Goal: Task Accomplishment & Management: Manage account settings

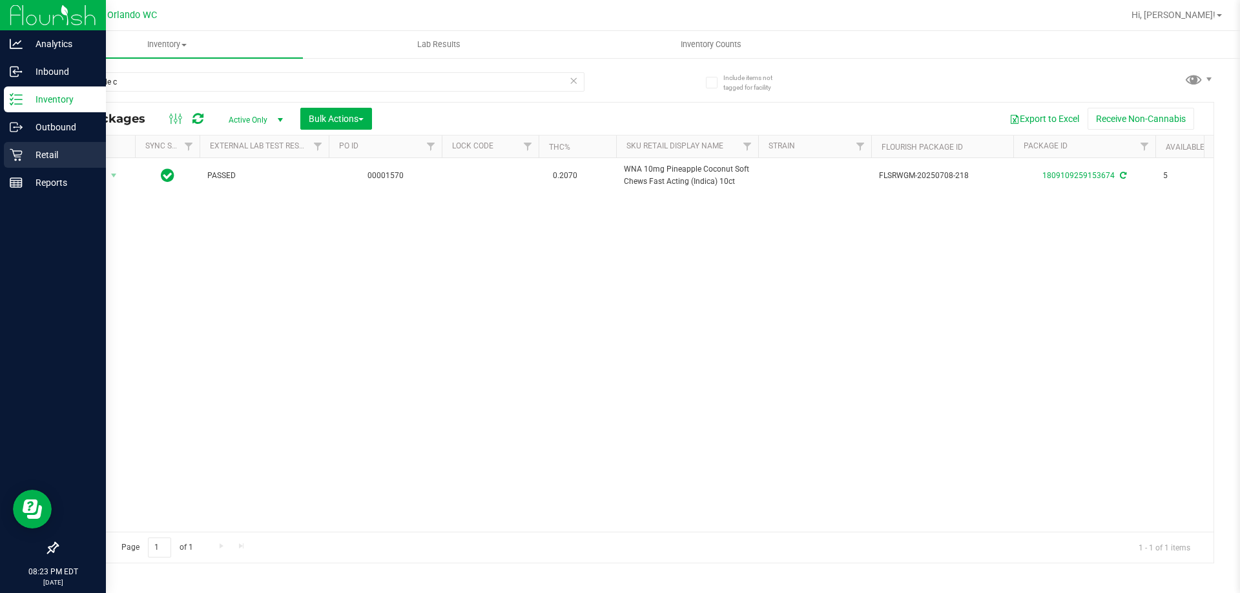
type input "pineapple c"
click at [26, 158] on p "Retail" at bounding box center [61, 154] width 77 height 15
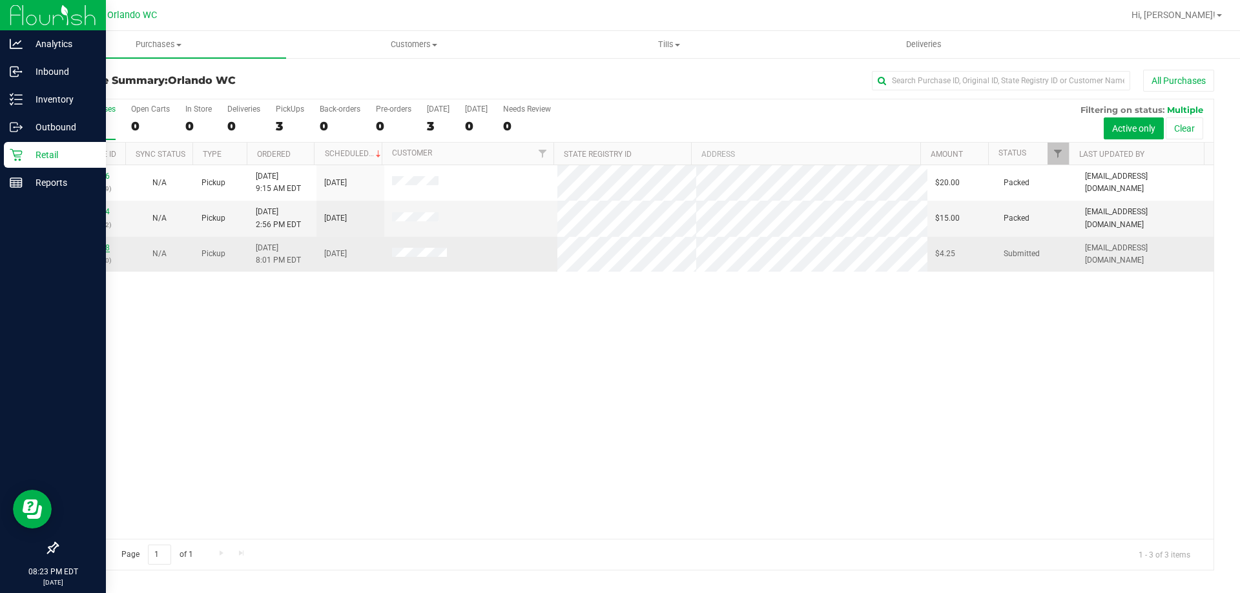
click at [99, 250] on link "11837428" at bounding box center [92, 247] width 36 height 9
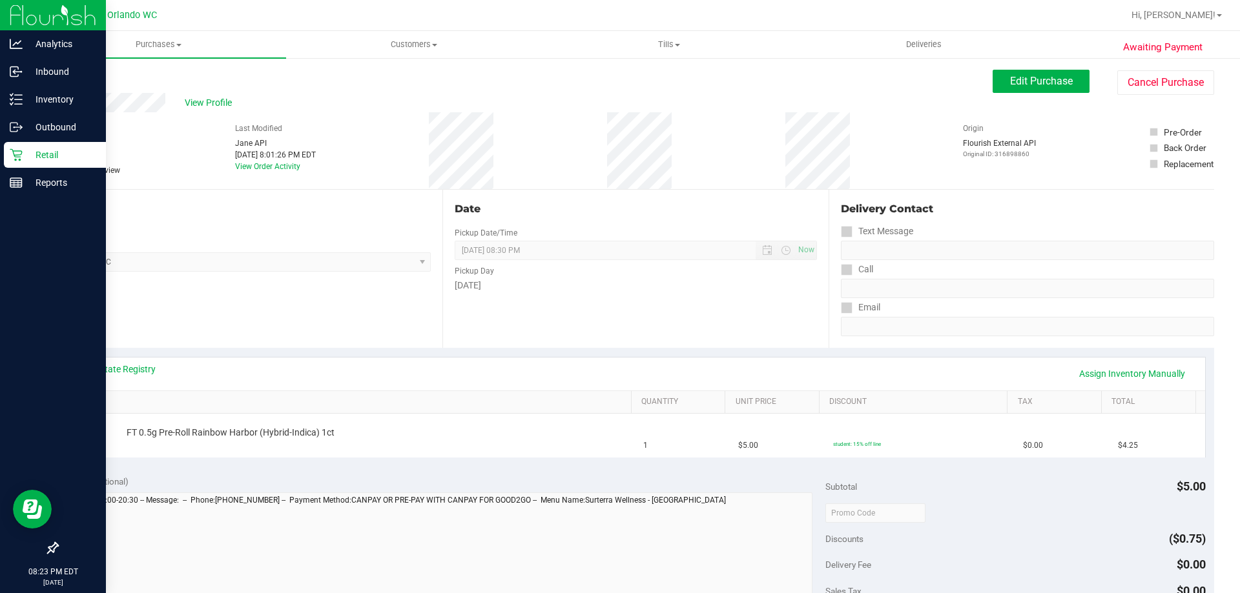
click at [18, 154] on icon at bounding box center [16, 155] width 13 height 13
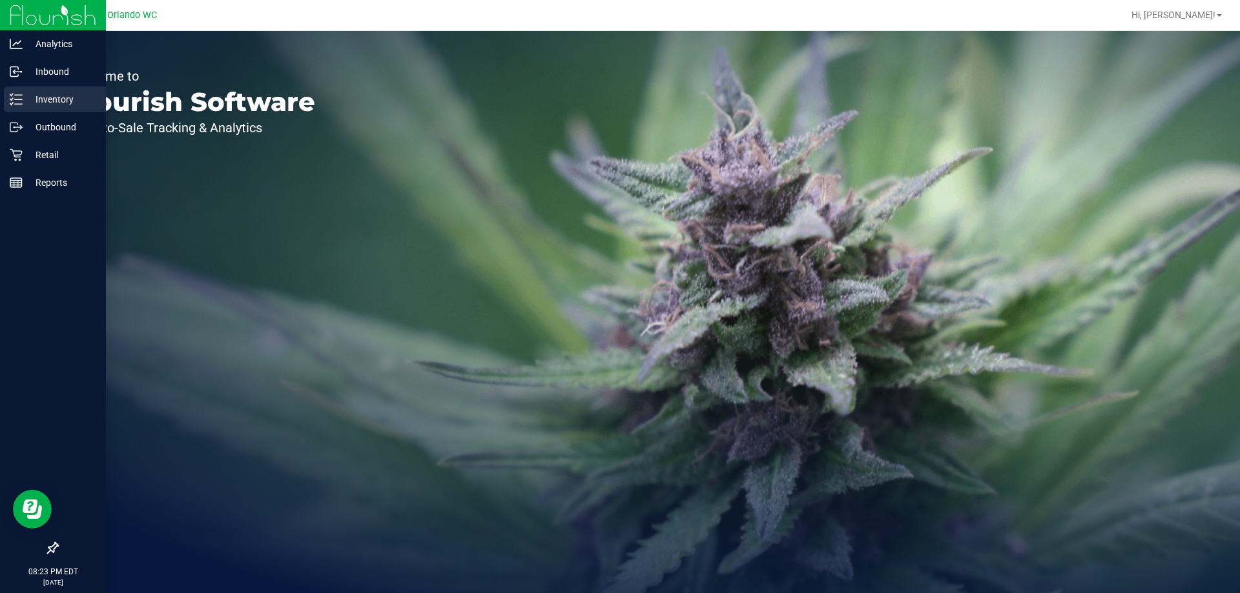
click at [17, 102] on icon at bounding box center [16, 99] width 13 height 13
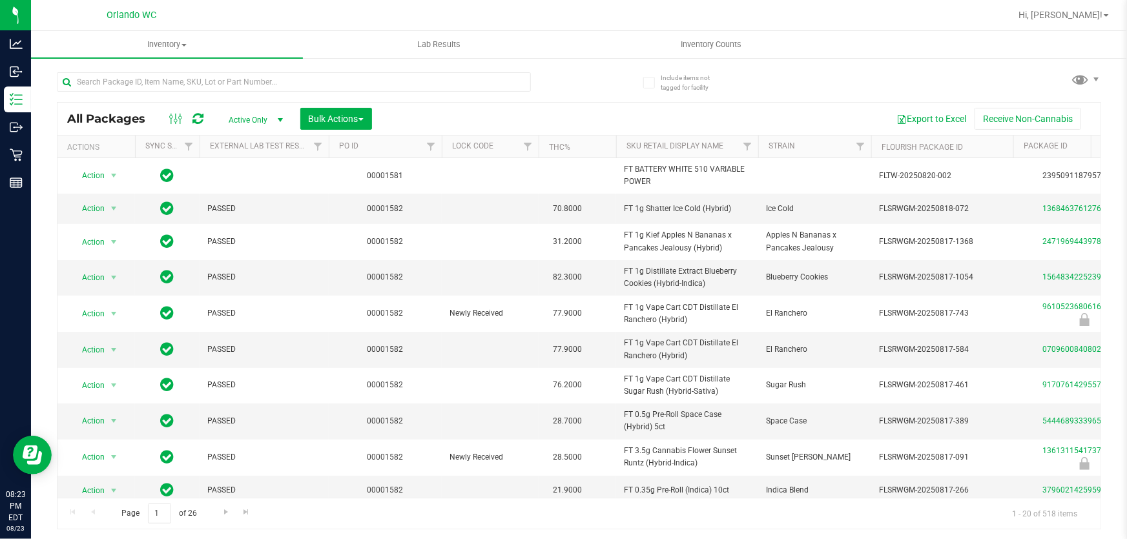
drag, startPoint x: 1195, startPoint y: 0, endPoint x: 540, endPoint y: 15, distance: 655.6
click at [557, 20] on div at bounding box center [620, 15] width 779 height 25
click at [697, 43] on span "Inventory Counts" at bounding box center [711, 45] width 96 height 12
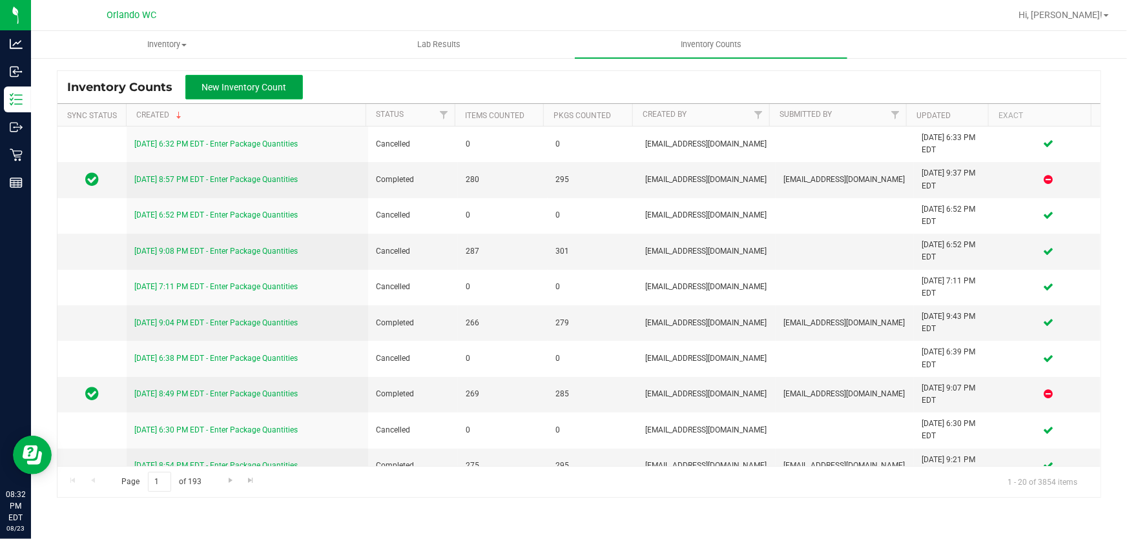
click at [211, 90] on span "New Inventory Count" at bounding box center [244, 87] width 85 height 10
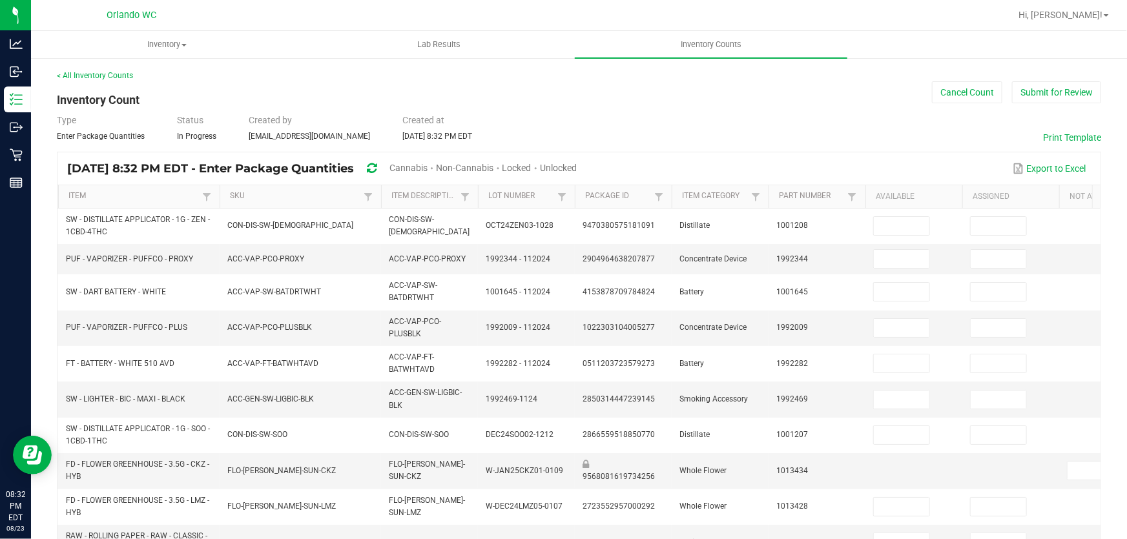
click at [427, 166] on span "Cannabis" at bounding box center [408, 168] width 38 height 10
click at [577, 167] on span "Unlocked" at bounding box center [558, 168] width 37 height 10
click at [241, 196] on link "SKU" at bounding box center [295, 196] width 130 height 10
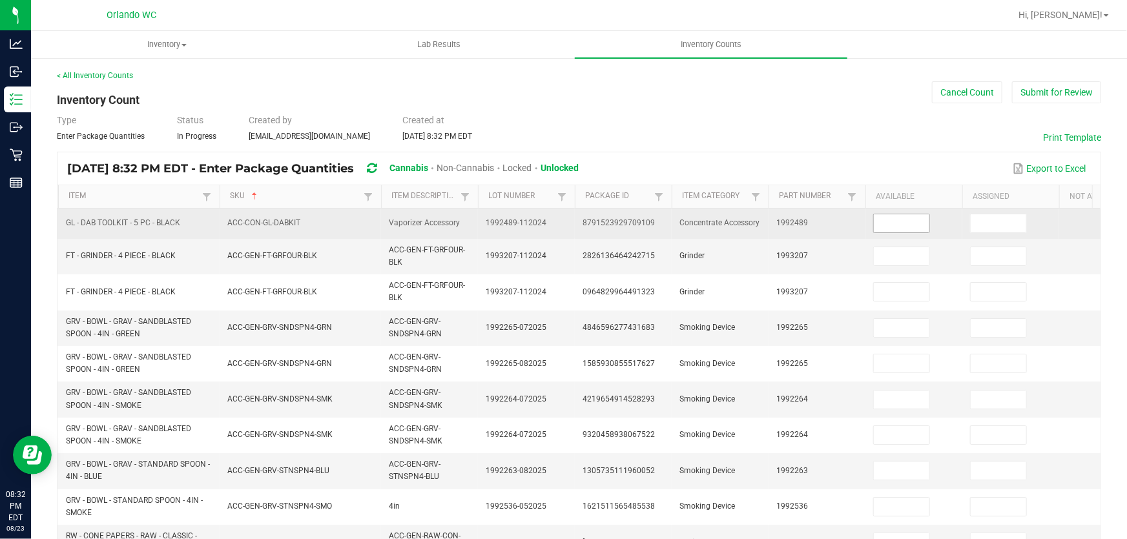
click at [919, 223] on input at bounding box center [902, 223] width 56 height 18
type input "5"
type input "0"
type input "7"
type input "0"
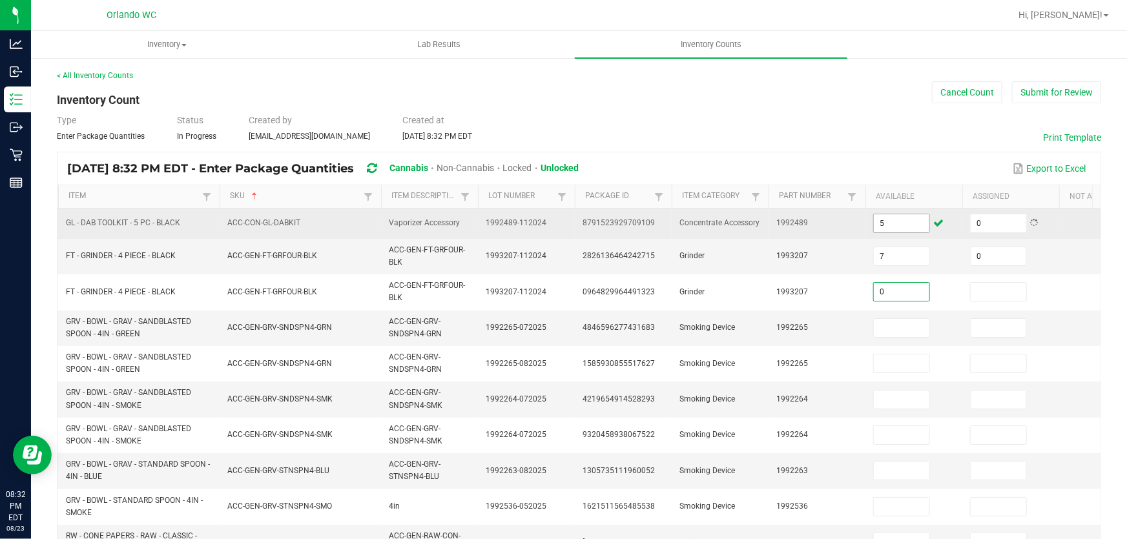
type input "0"
type input "18"
type input "0"
type input "2"
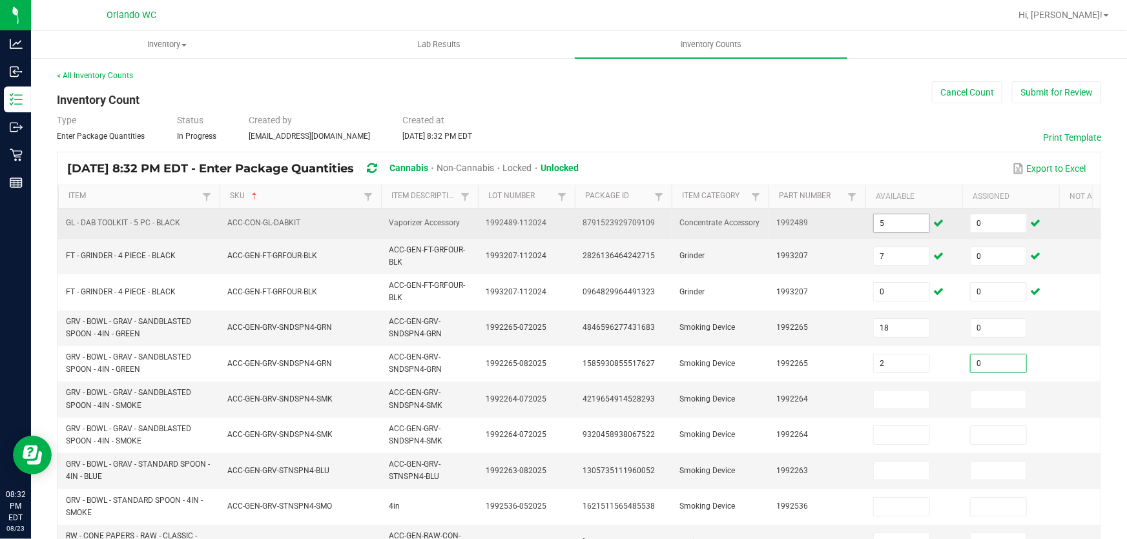
type input "0"
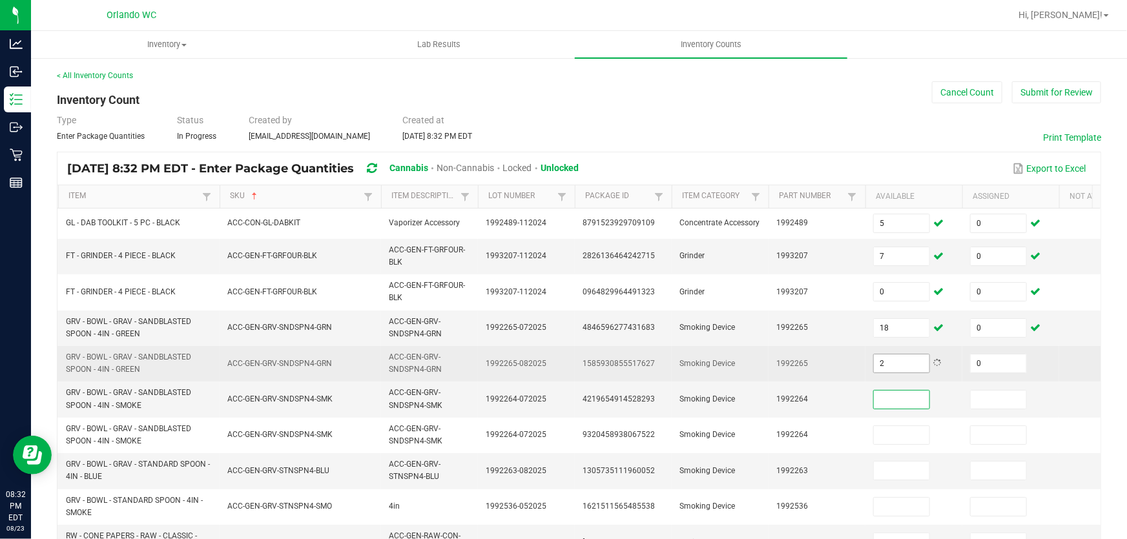
click at [896, 362] on input "2" at bounding box center [902, 364] width 56 height 18
type input "0"
type input "20"
type input "0"
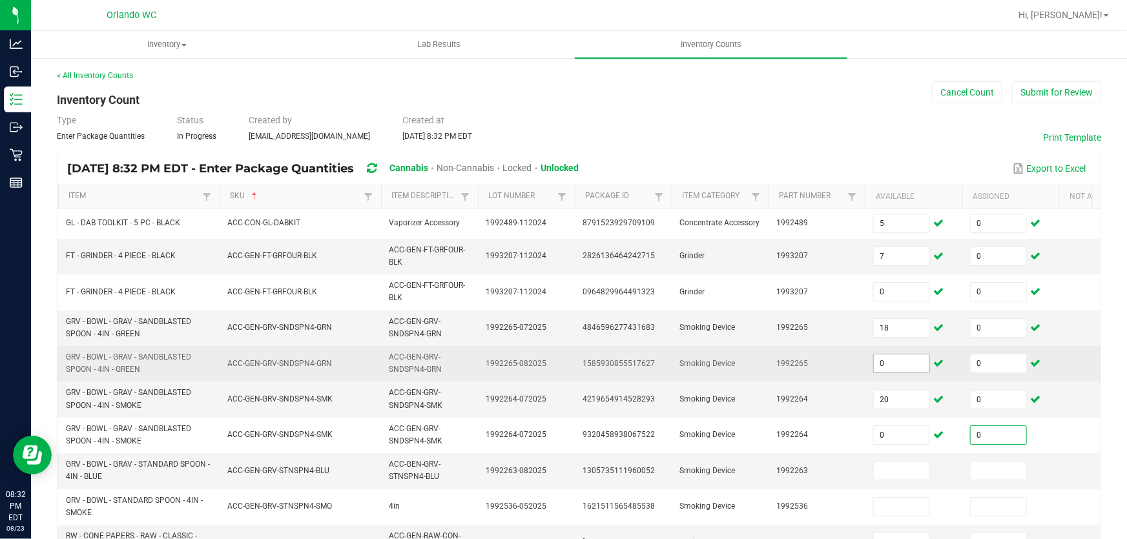
type input "0"
type input "7"
type input "0"
type input "10"
type input "0"
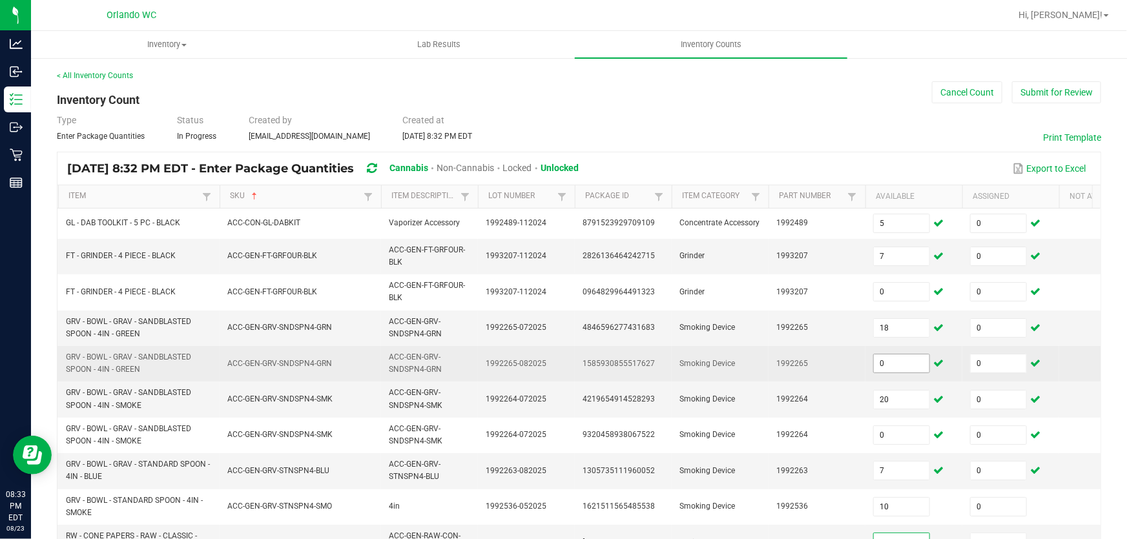
scroll to position [11, 0]
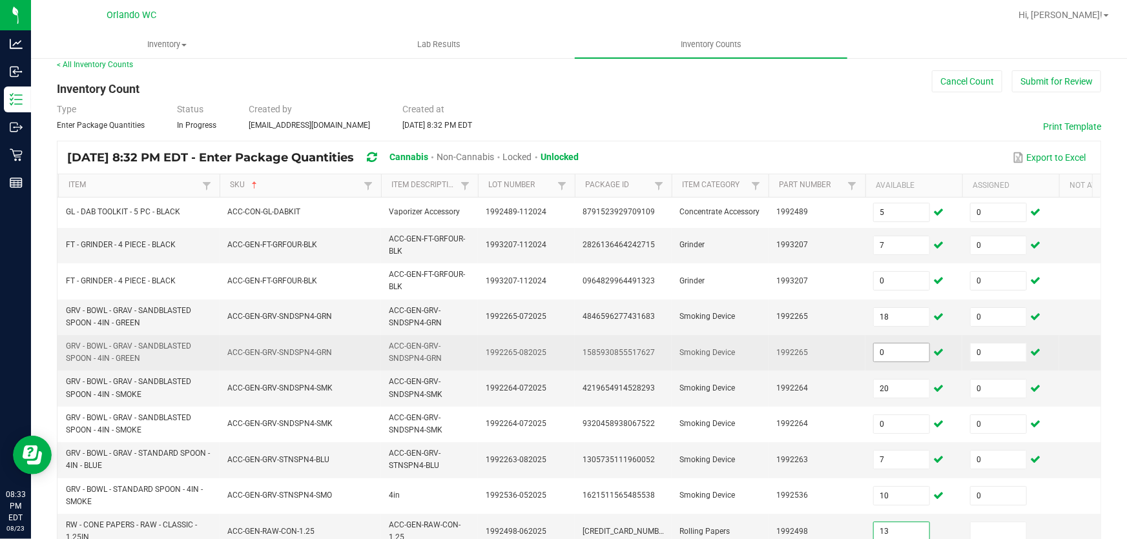
type input "13"
type input "0"
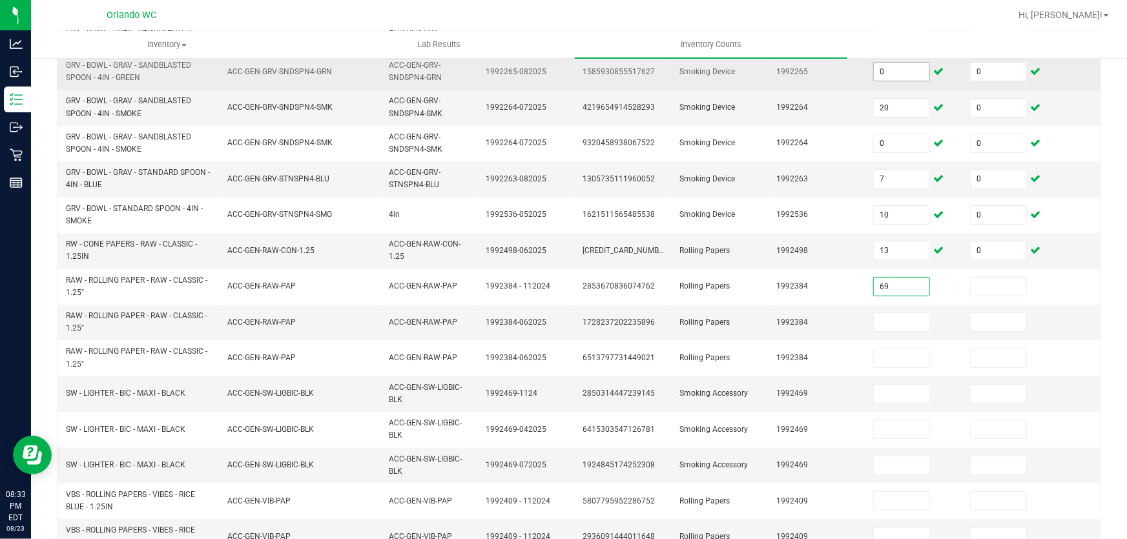
type input "69"
type input "0"
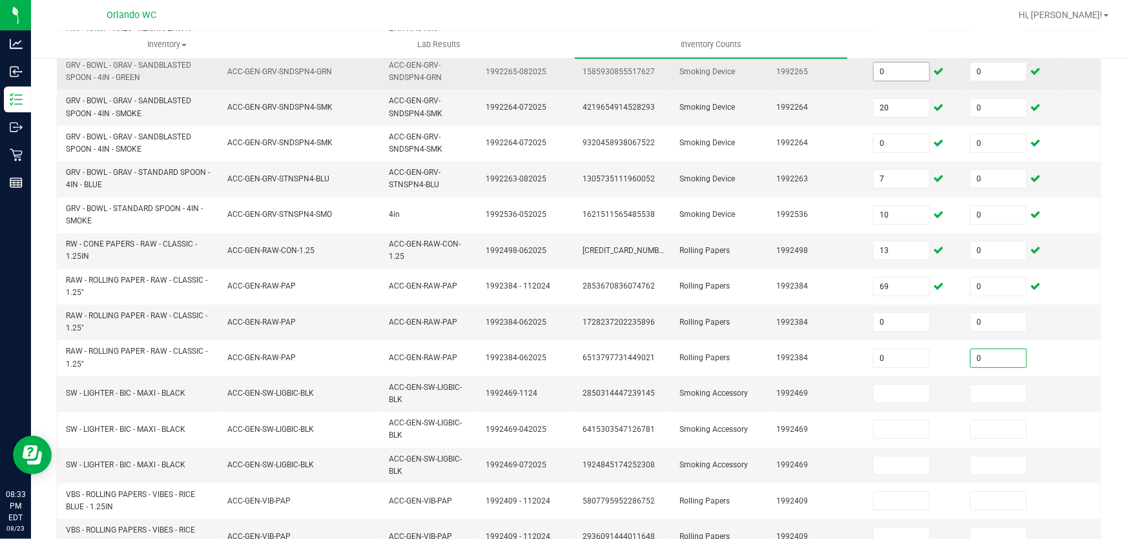
type input "0"
type input "78"
type input "0"
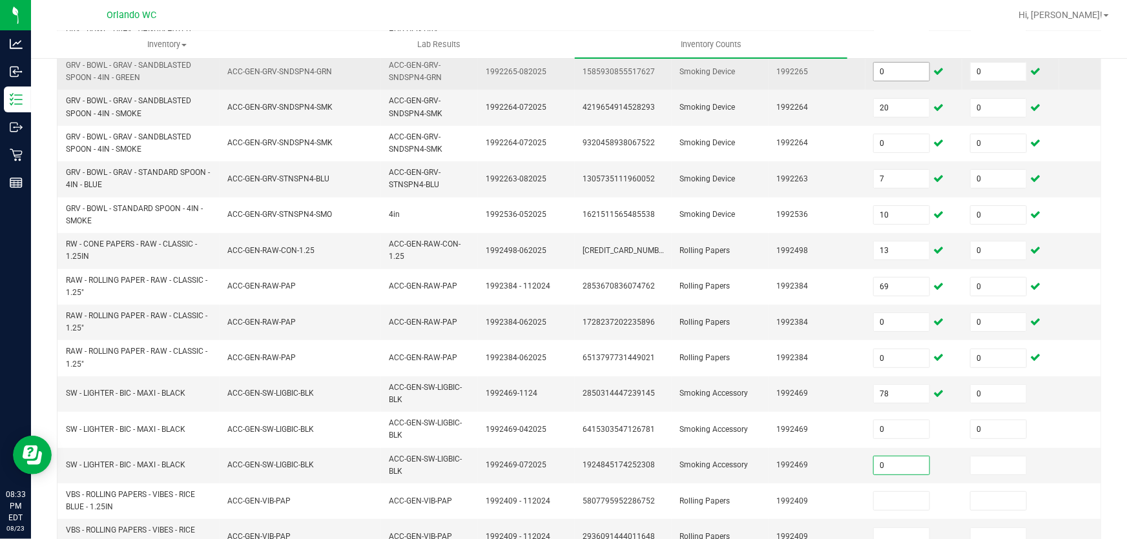
type input "0"
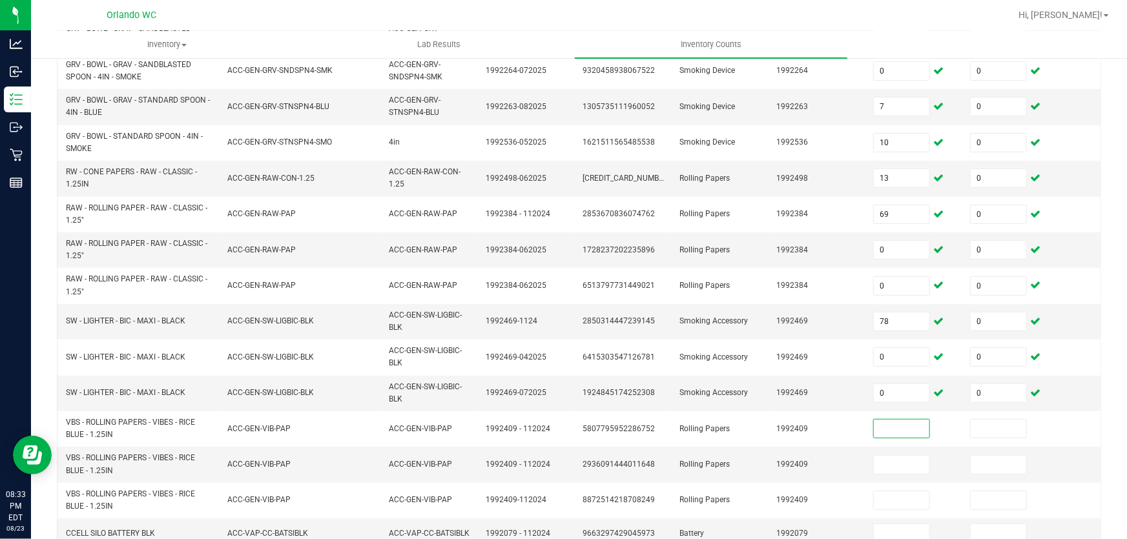
scroll to position [426, 0]
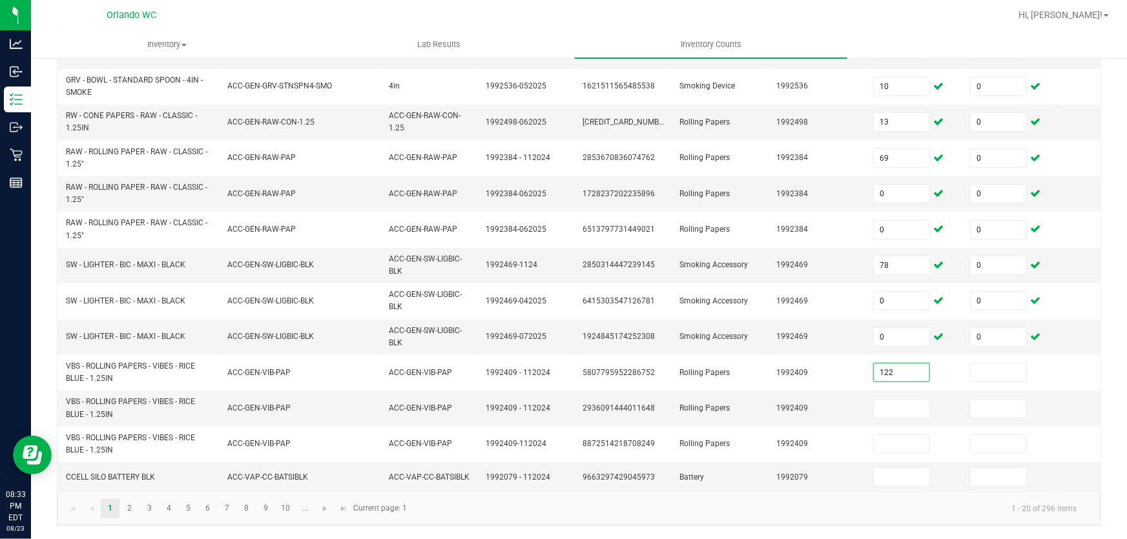
type input "122"
type input "0"
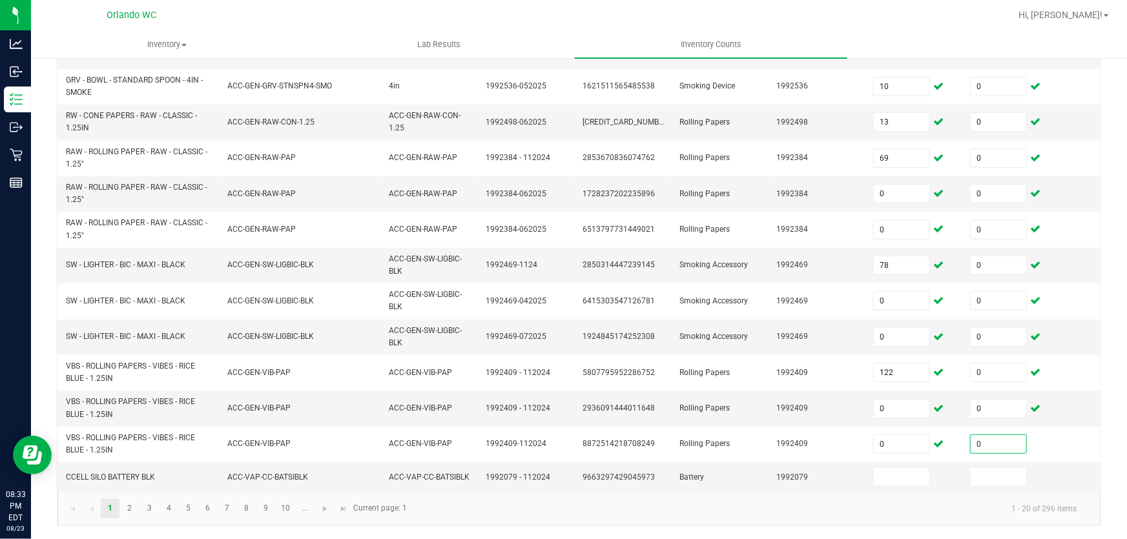
type input "0"
type input "13"
type input "0"
click at [129, 513] on link "2" at bounding box center [129, 508] width 19 height 19
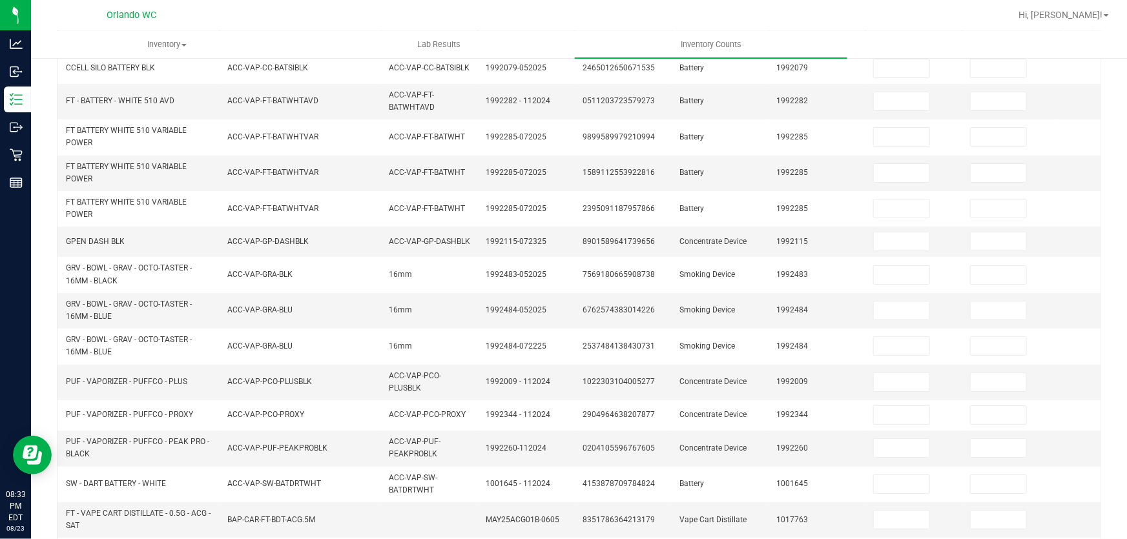
scroll to position [0, 0]
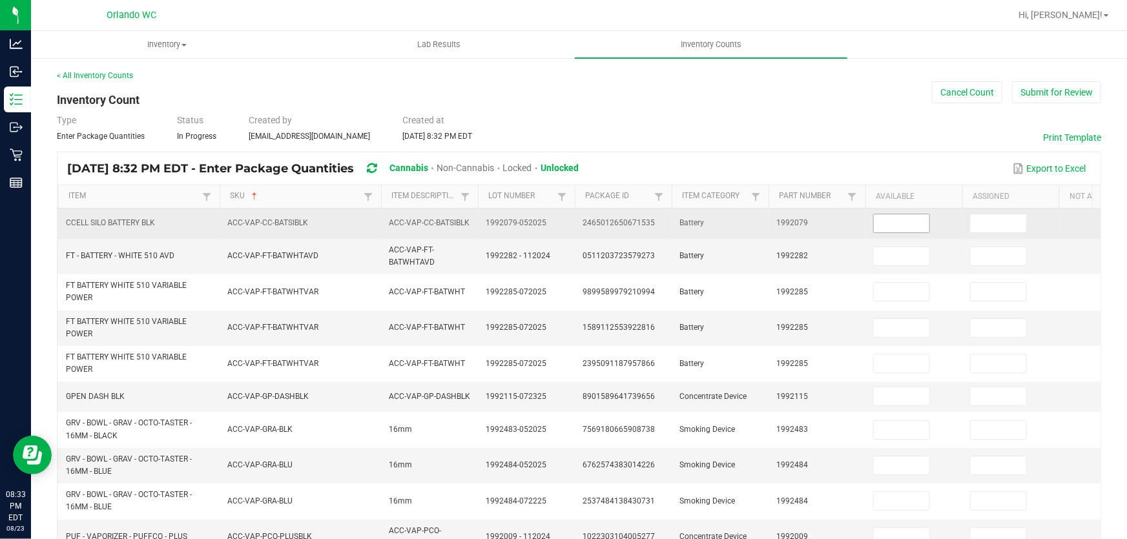
click at [902, 220] on input at bounding box center [902, 223] width 56 height 18
type input "0"
type input "8"
type input "0"
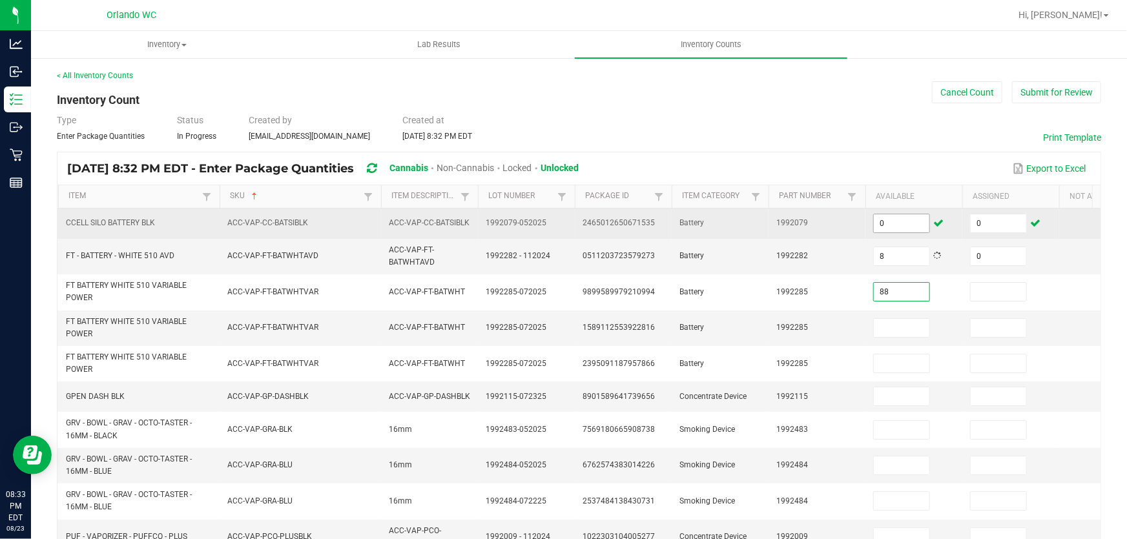
type input "88"
type input "0"
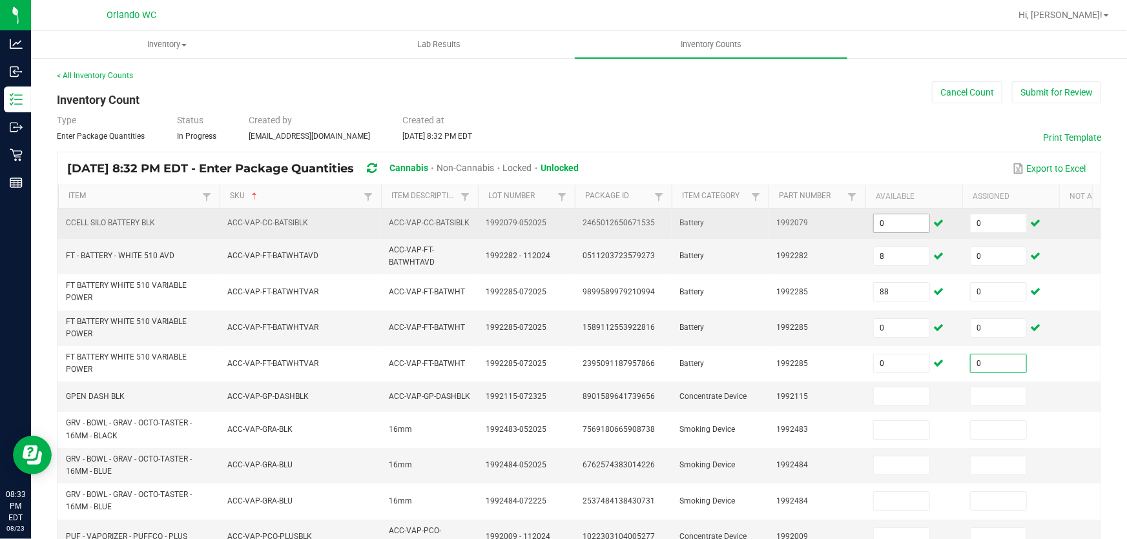
type input "0"
type input "4"
type input "0"
type input "15"
type input "0"
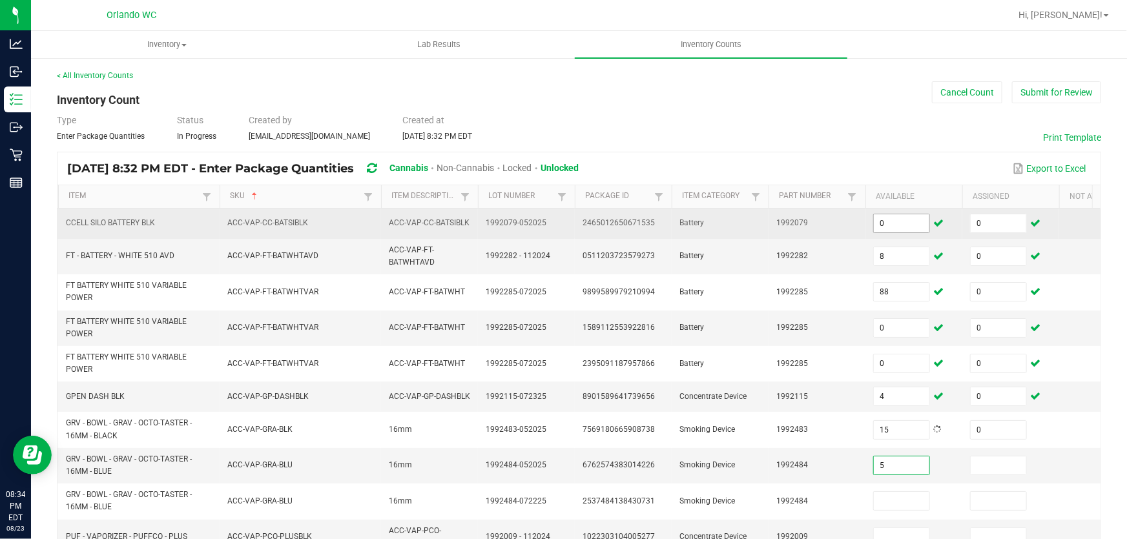
type input "5"
type input "0"
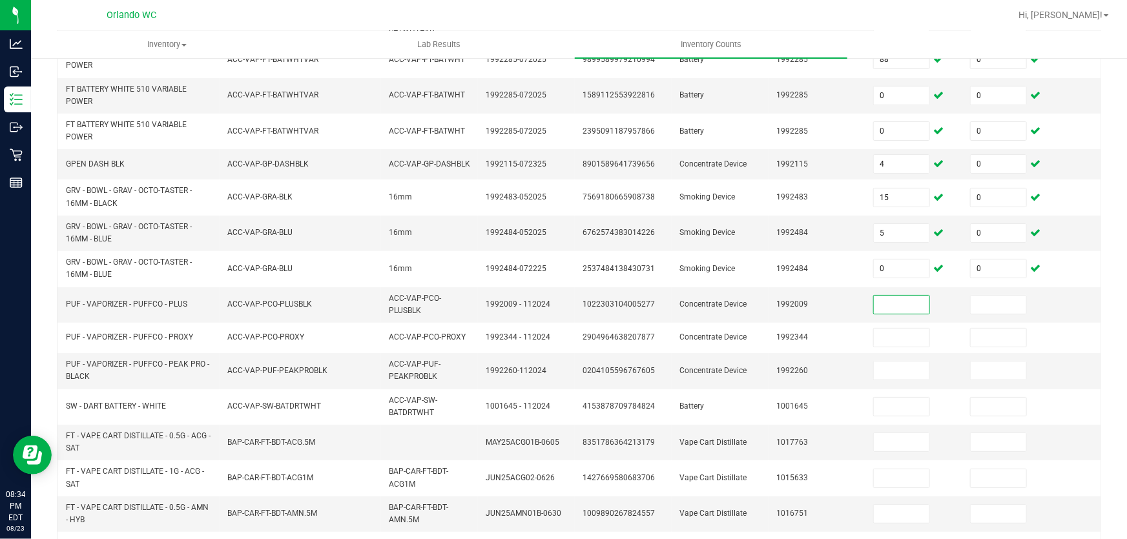
scroll to position [233, 0]
type input "1"
type input "0"
type input "3"
type input "0"
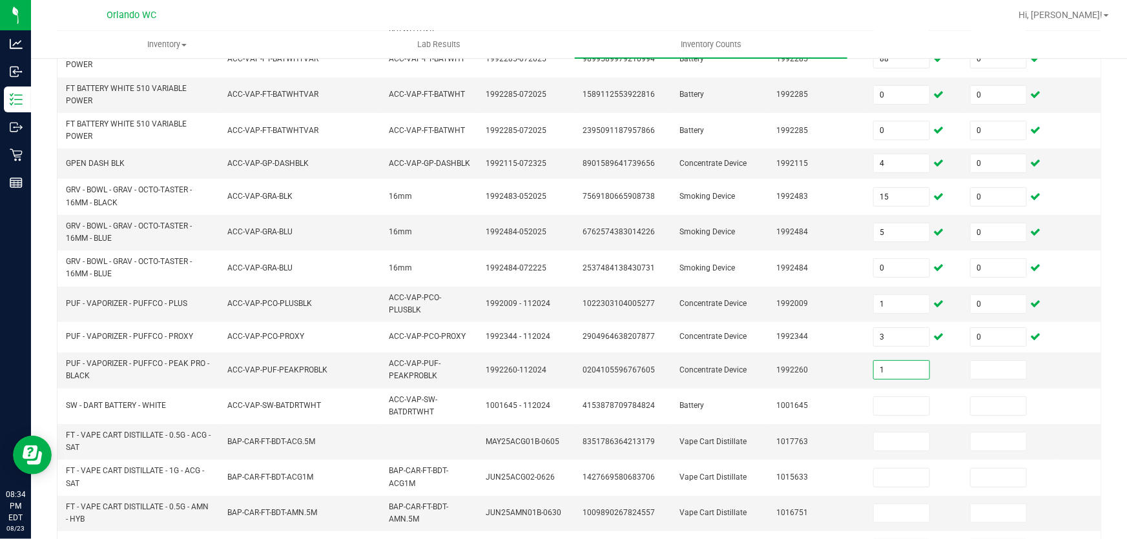
type input "1"
type input "0"
type input "1"
type input "0"
type input "3"
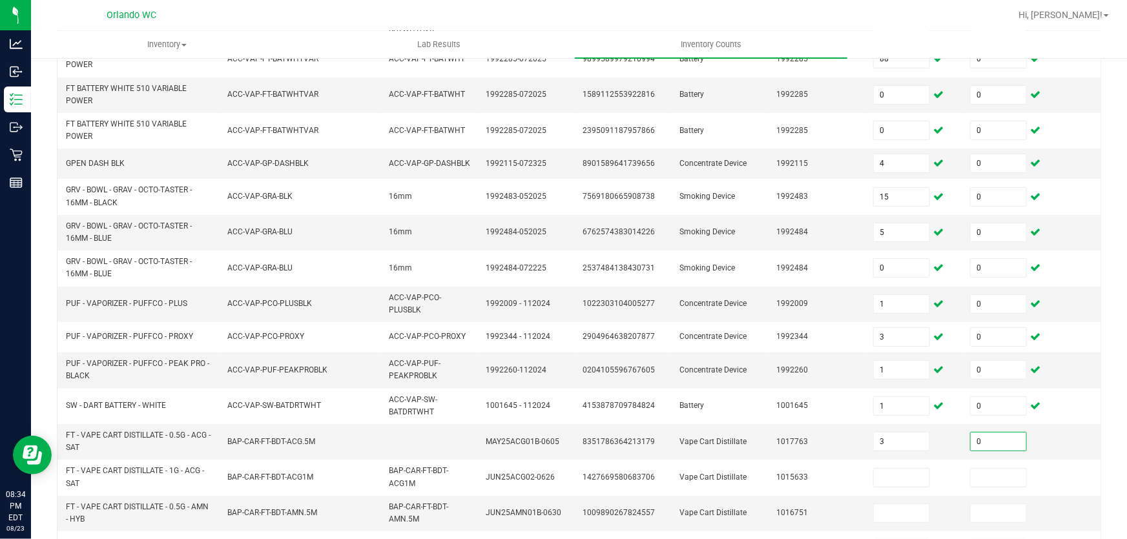
type input "0"
type input "1"
type input "0"
type input "3"
type input "0"
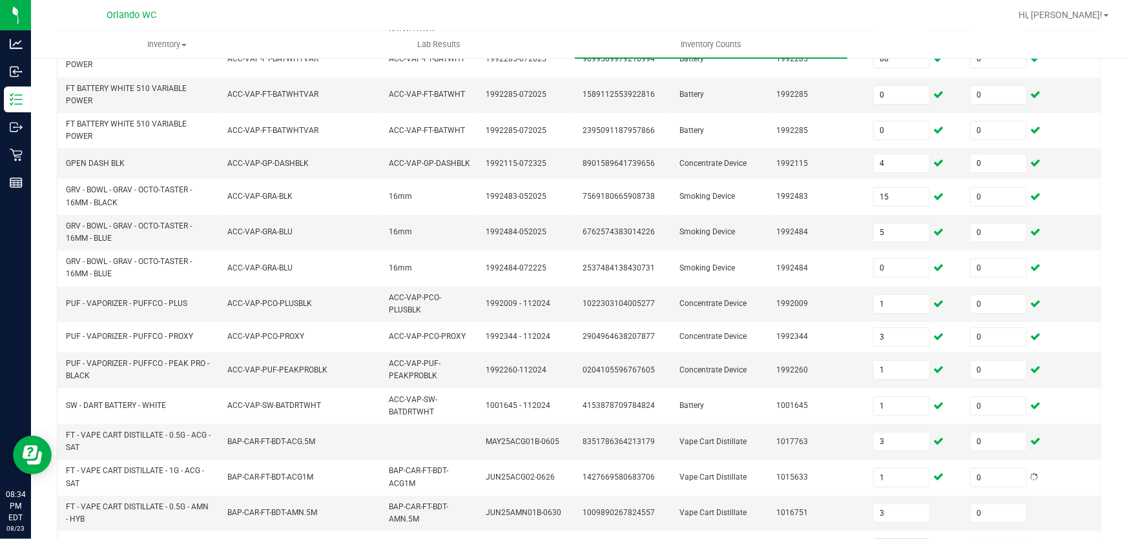
scroll to position [250, 0]
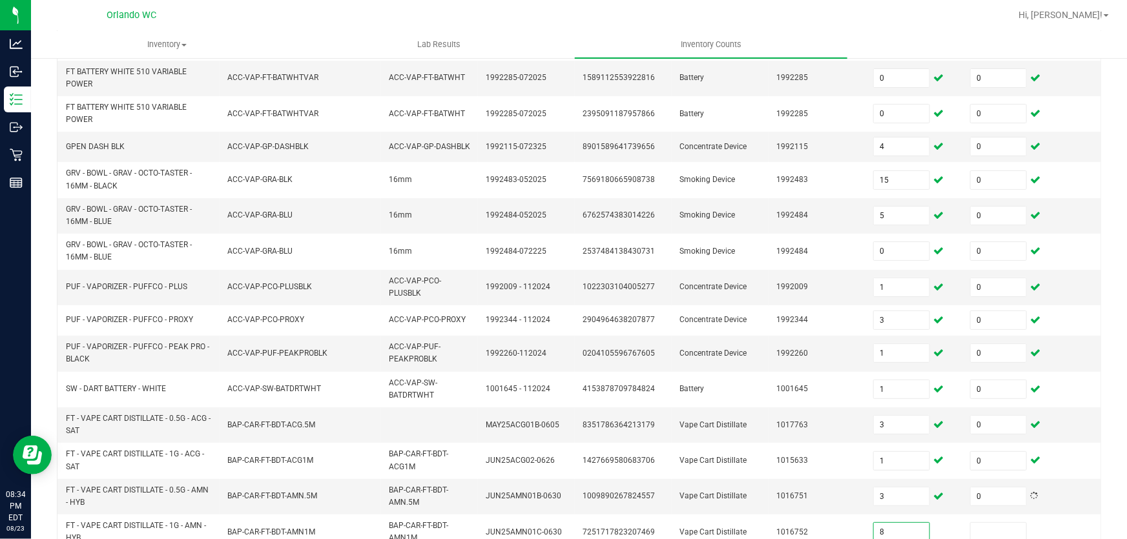
type input "8"
type input "0"
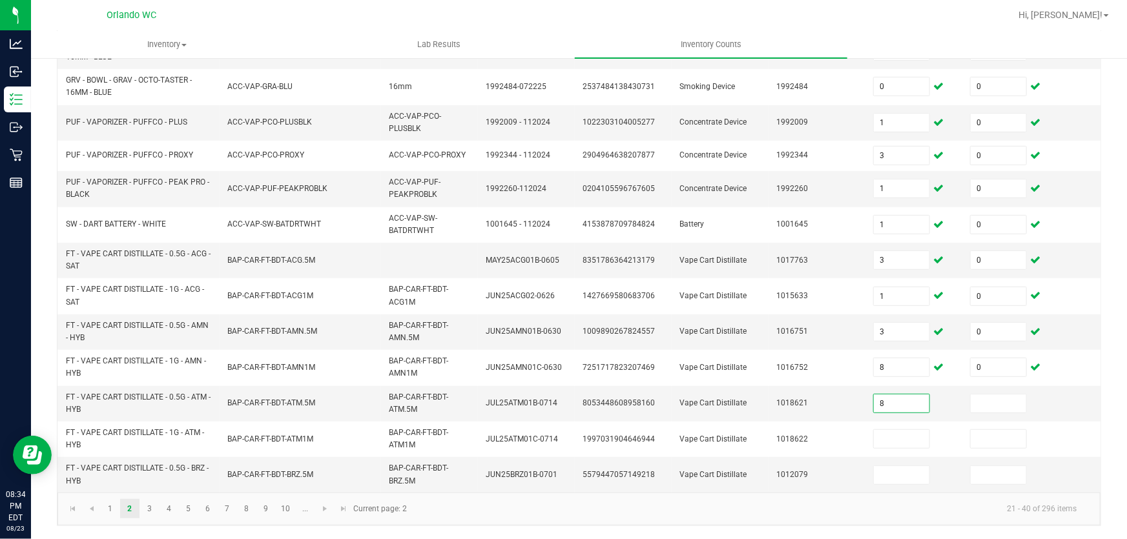
type input "8"
type input "0"
type input "9"
type input "0"
type input "8"
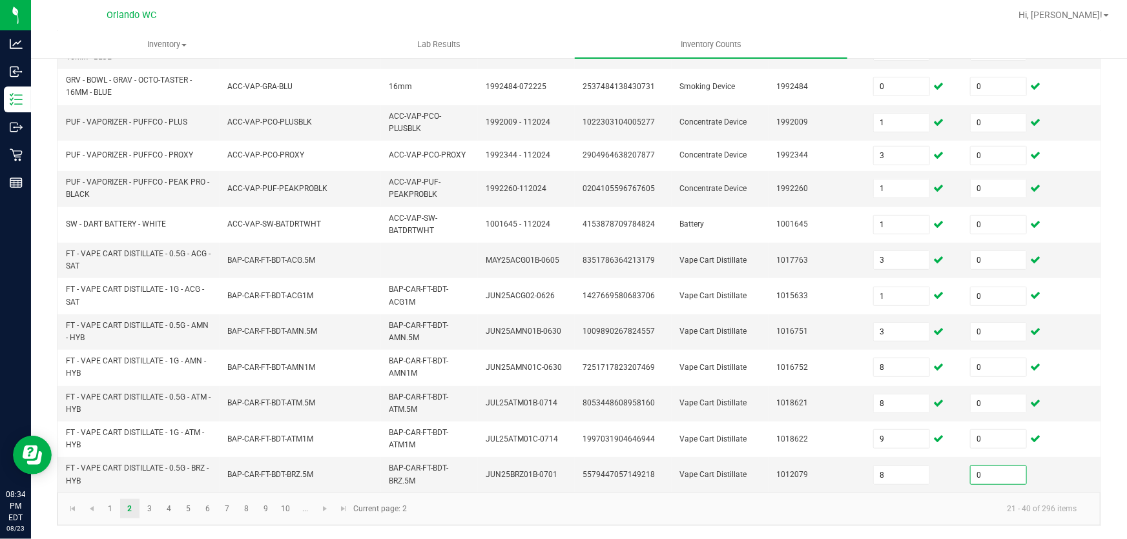
type input "0"
click at [148, 509] on link "3" at bounding box center [149, 508] width 19 height 19
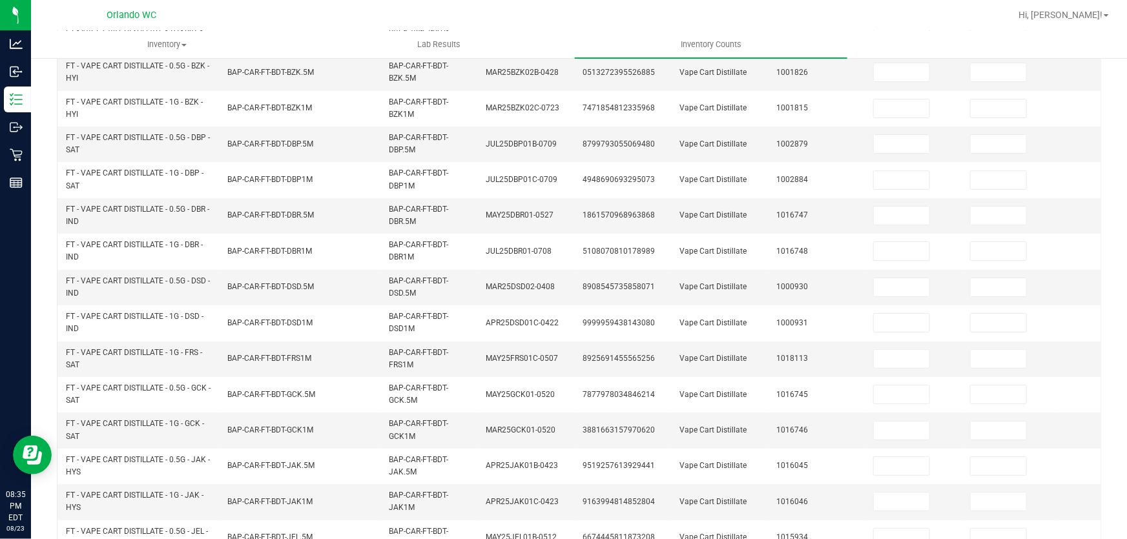
scroll to position [0, 0]
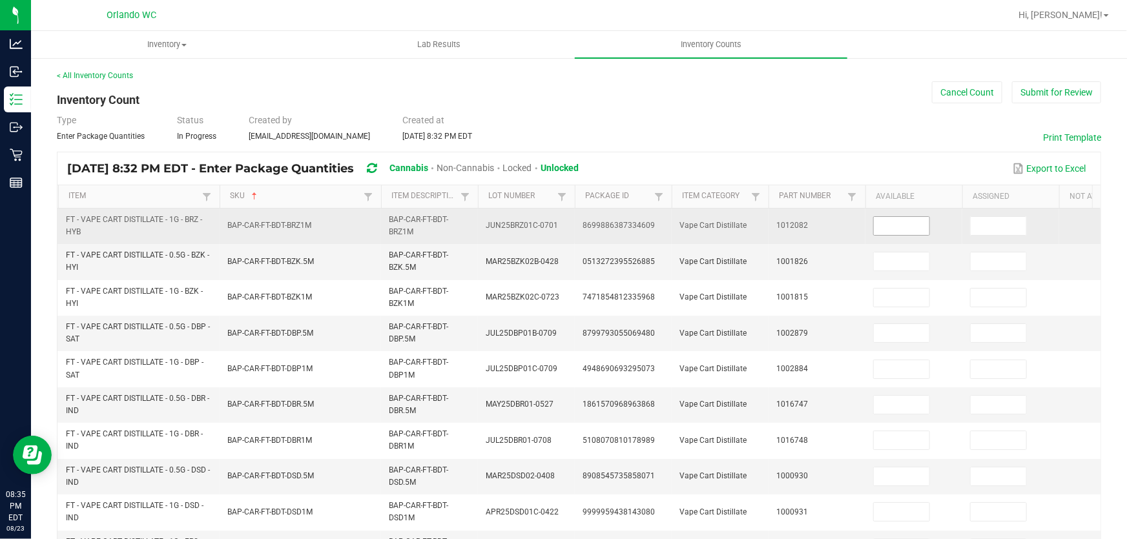
click at [901, 229] on input at bounding box center [902, 226] width 56 height 18
type input "11"
type input "0"
type input "4"
type input "0"
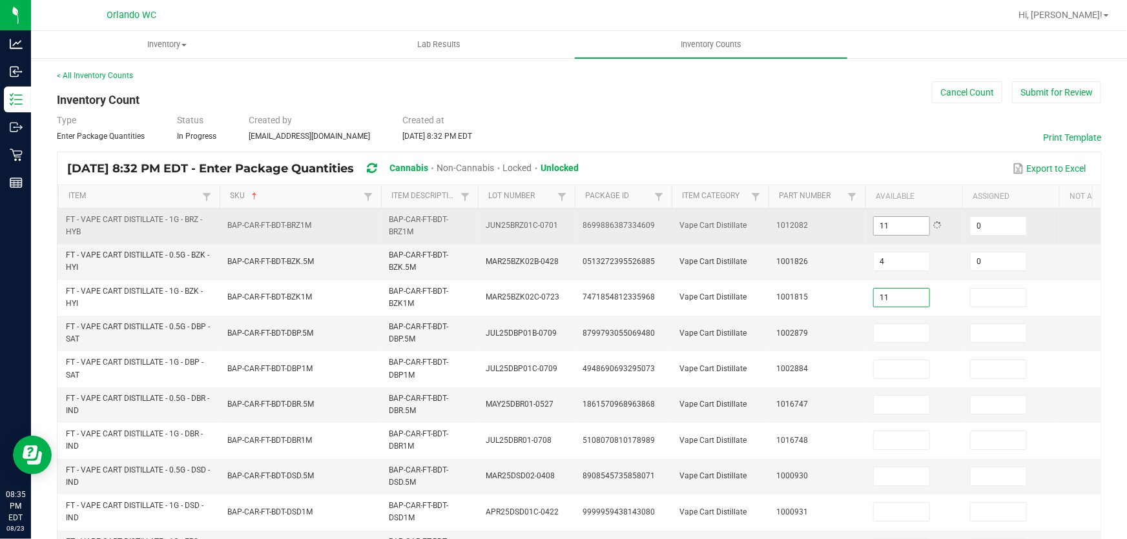
type input "11"
type input "0"
type input "9"
type input "0"
type input "10"
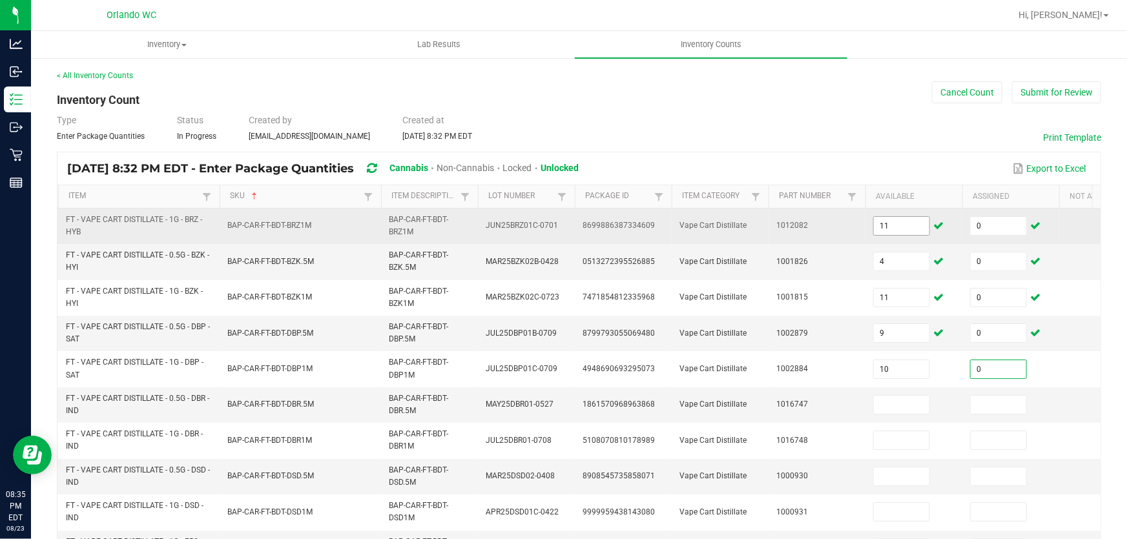
type input "0"
type input "23"
type input "0"
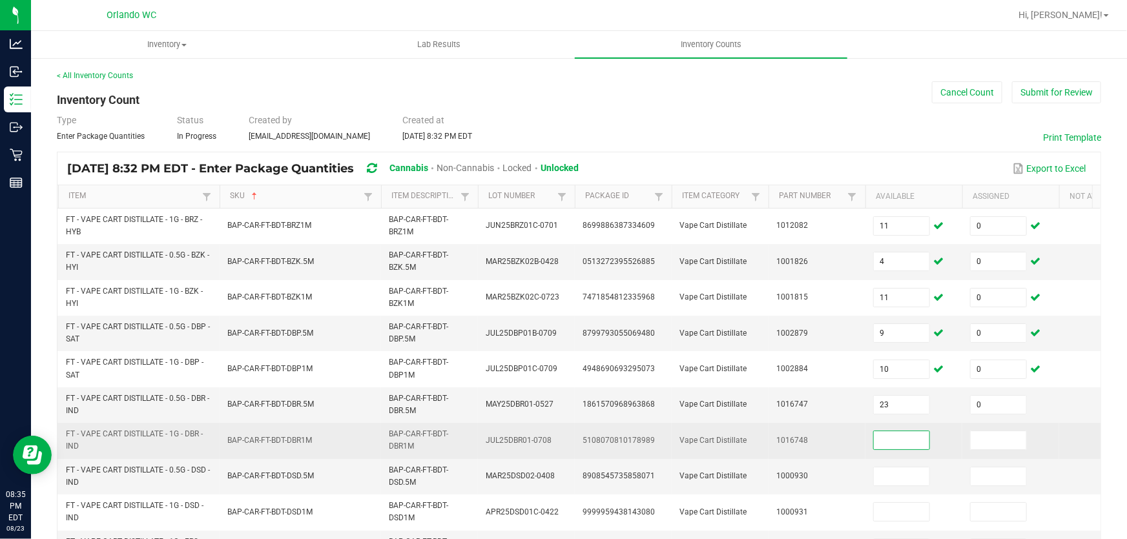
click at [888, 424] on td at bounding box center [913, 441] width 97 height 36
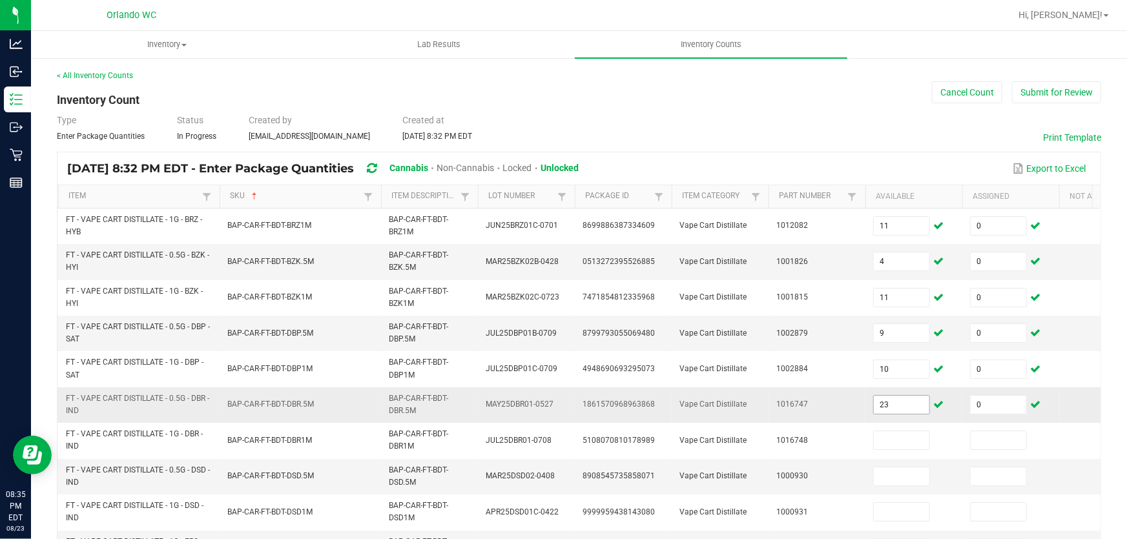
click at [892, 399] on input "23" at bounding box center [902, 405] width 56 height 18
type input "2"
type input "5"
type input "0"
type input "1"
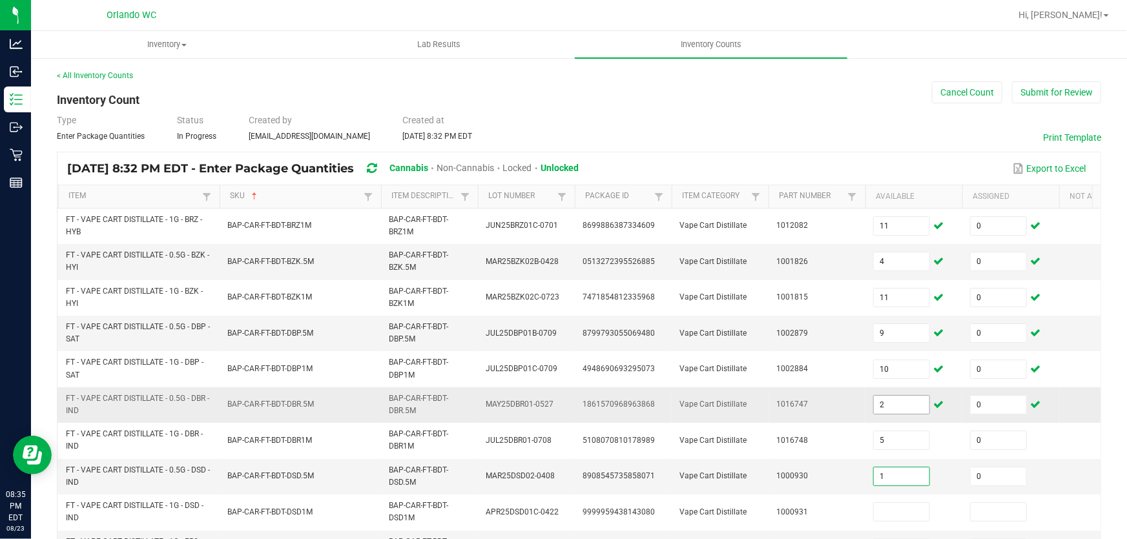
type input "0"
type input "6"
type input "0"
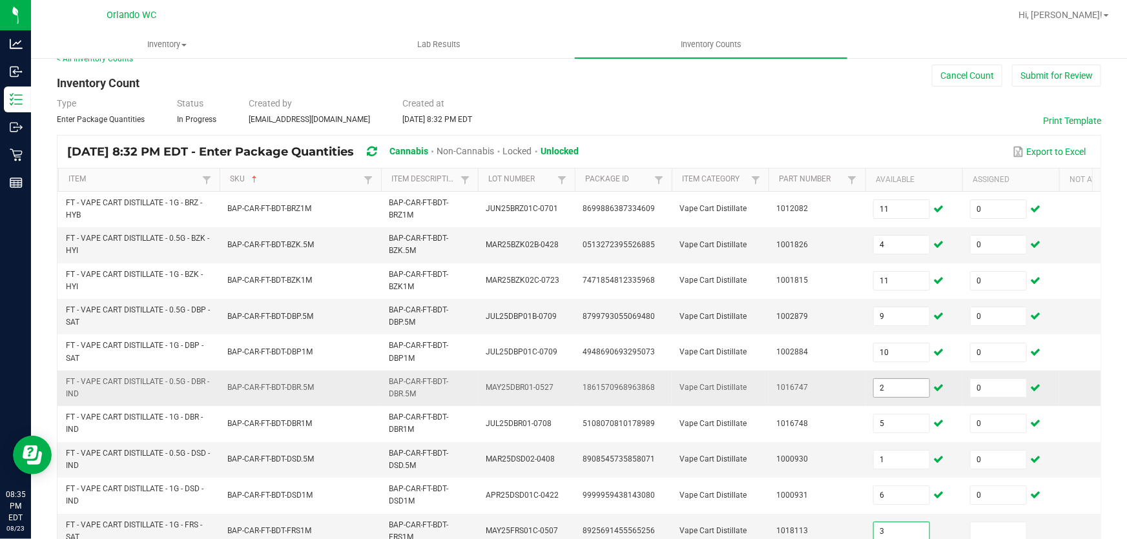
type input "3"
type input "0"
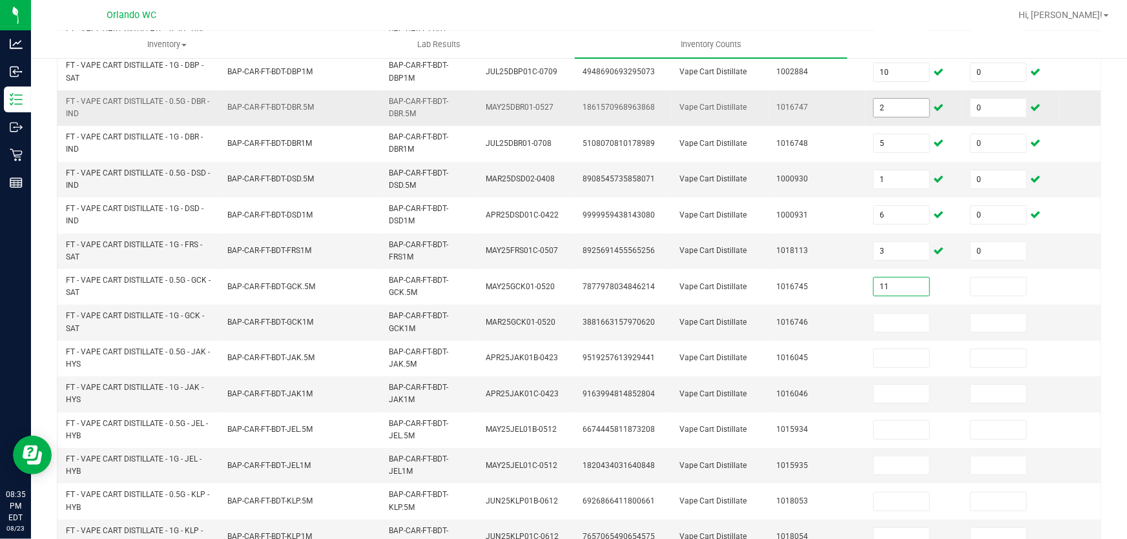
type input "11"
type input "0"
type input "3"
type input "0"
type input "11"
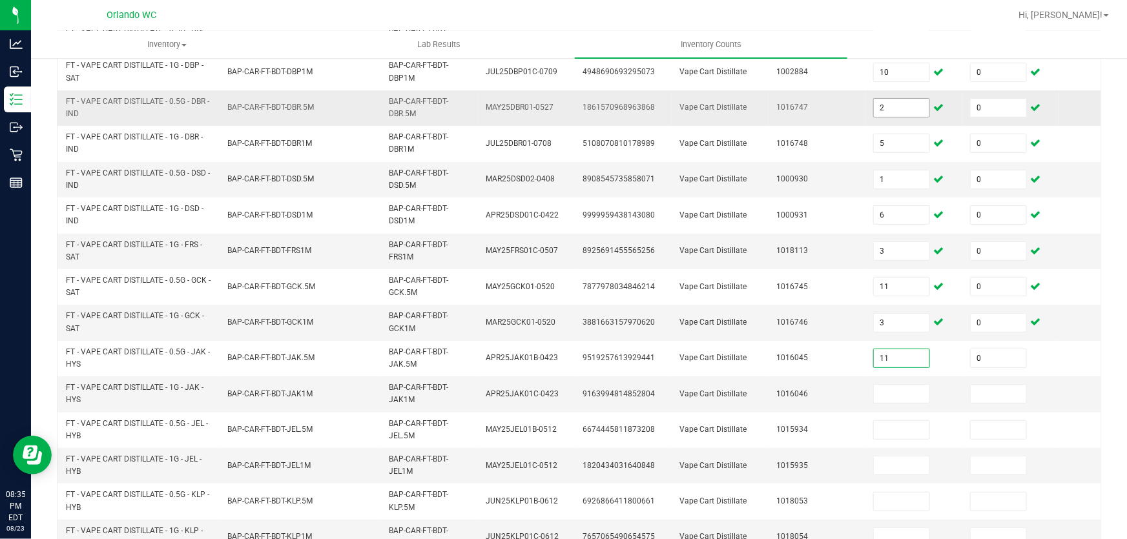
type input "0"
type input "5"
type input "0"
type input "2"
type input "0"
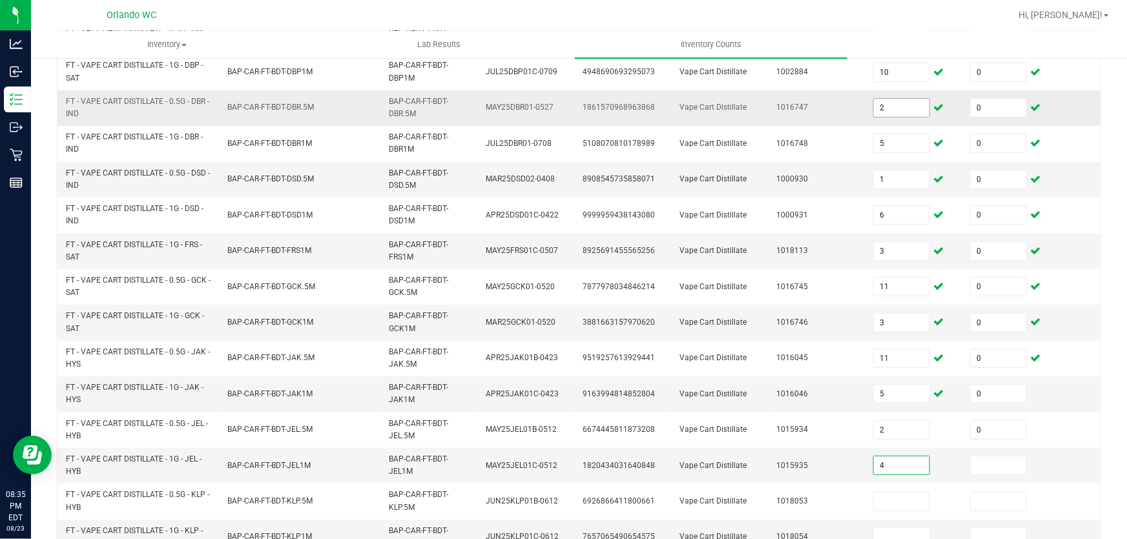
type input "4"
type input "0"
type input "3"
type input "0"
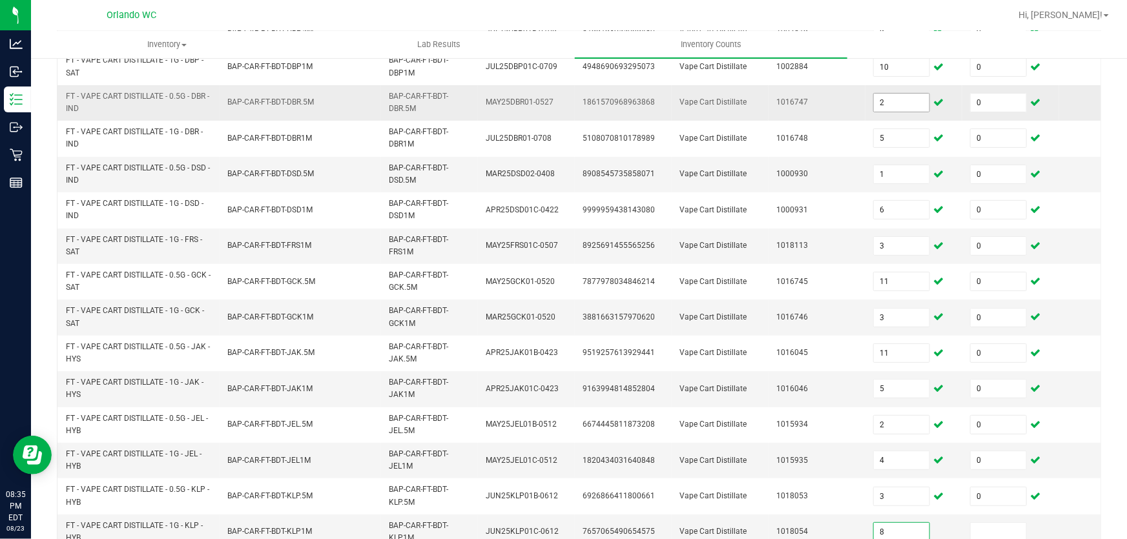
type input "8"
type input "0"
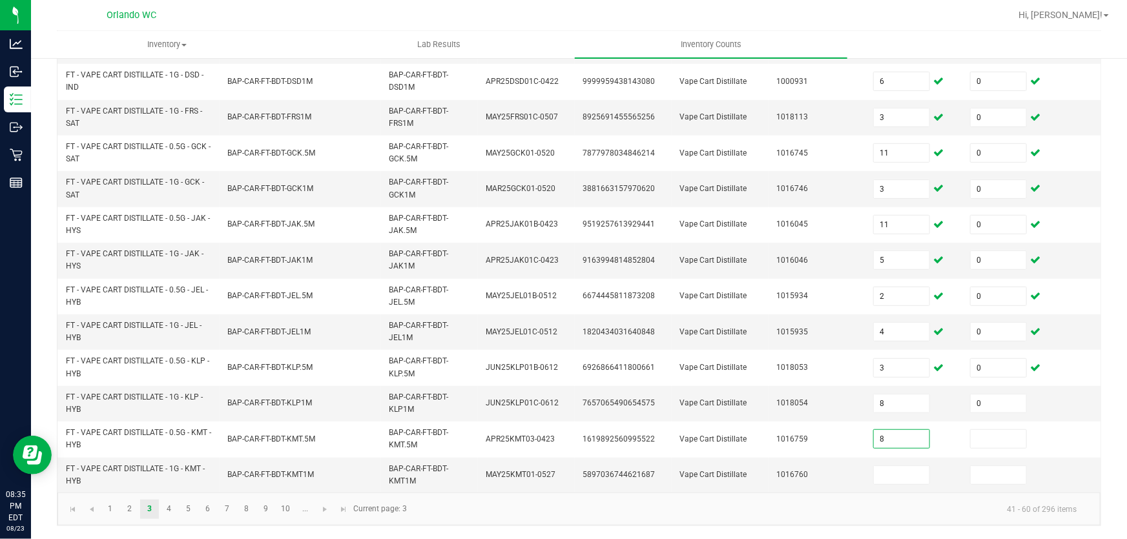
type input "8"
click at [168, 509] on link "4" at bounding box center [168, 509] width 19 height 19
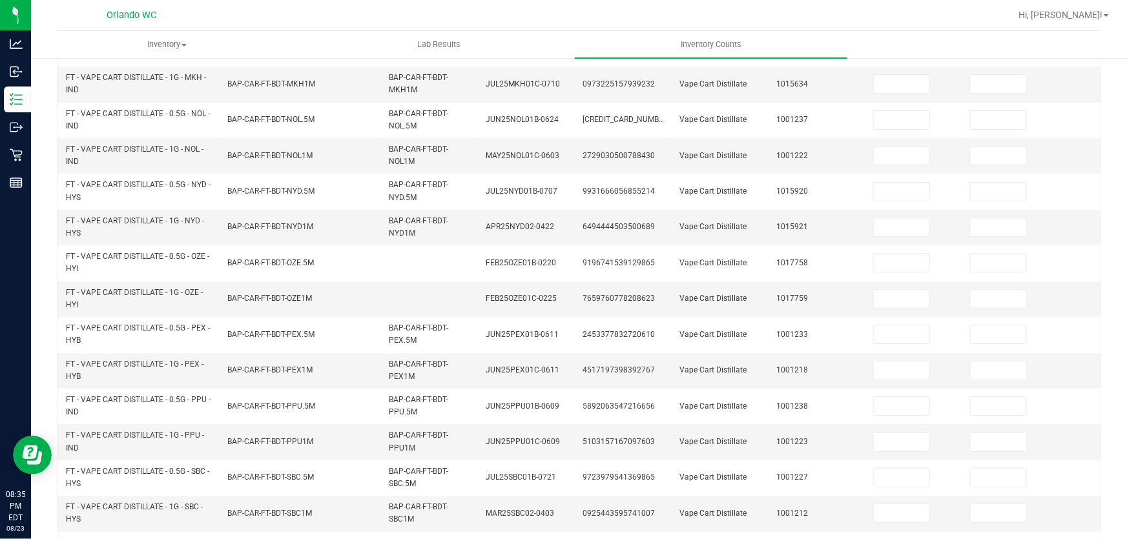
scroll to position [0, 0]
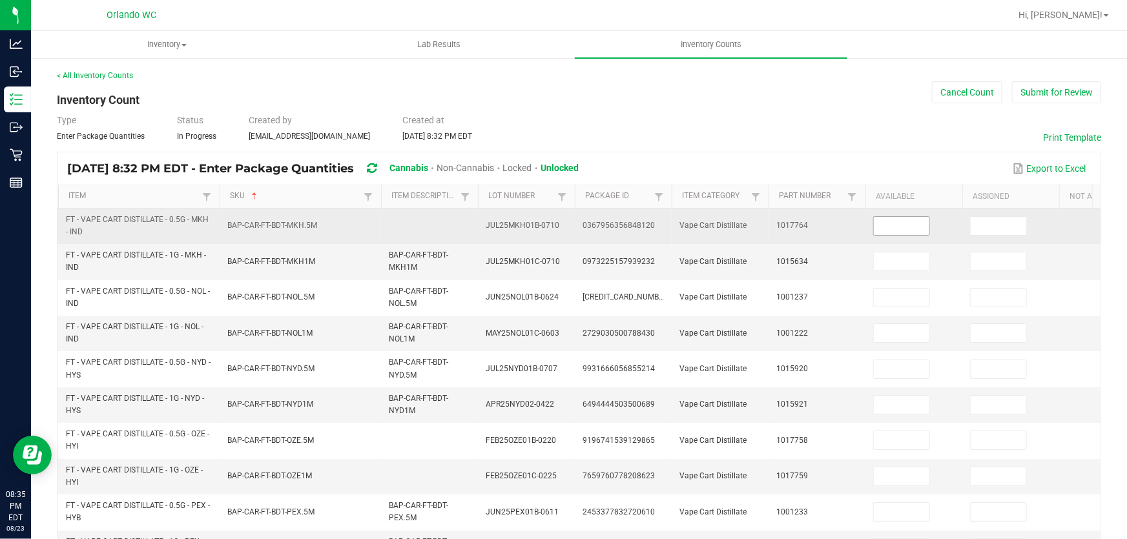
click at [909, 223] on input at bounding box center [902, 226] width 56 height 18
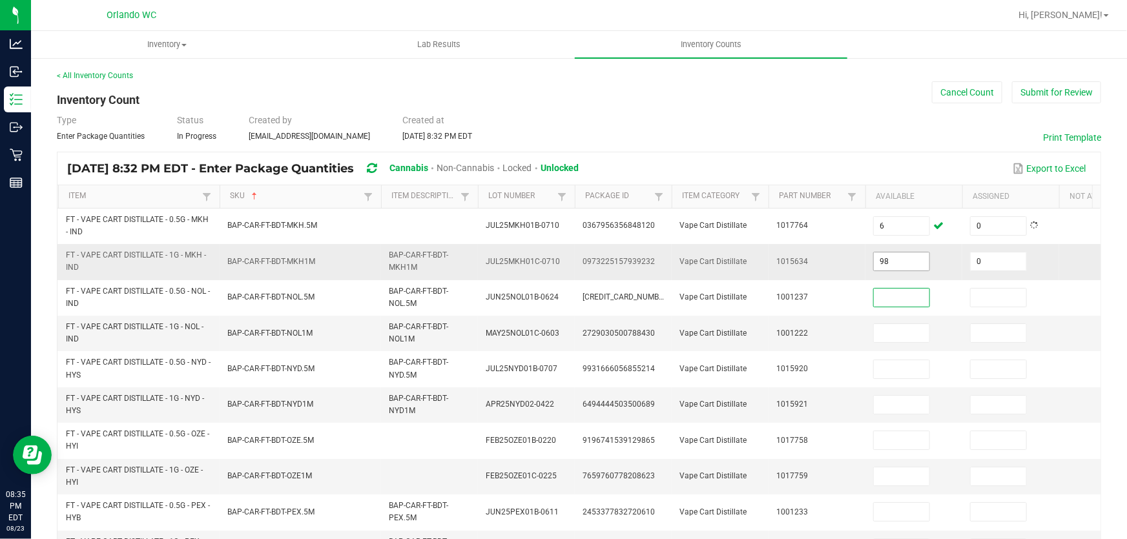
click at [905, 260] on input "98" at bounding box center [902, 261] width 56 height 18
click at [899, 405] on input "25" at bounding box center [902, 405] width 56 height 18
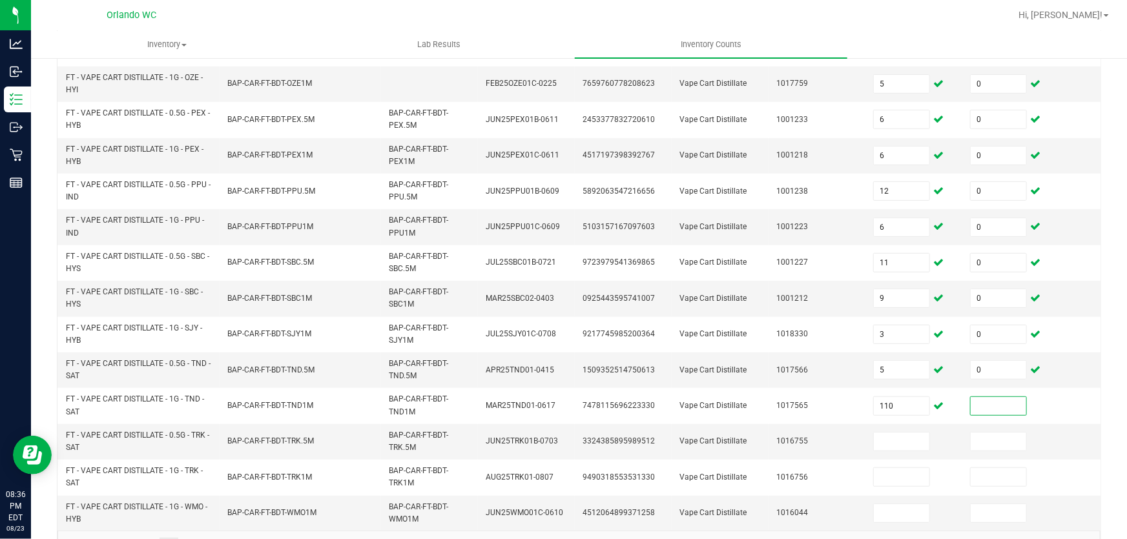
scroll to position [394, 0]
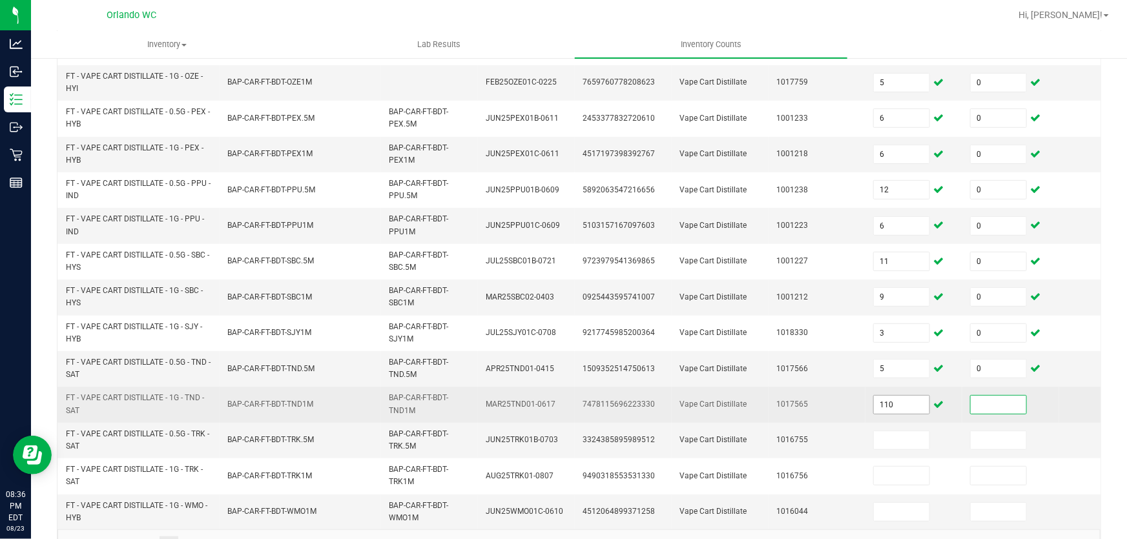
click at [896, 407] on input "110" at bounding box center [902, 405] width 56 height 18
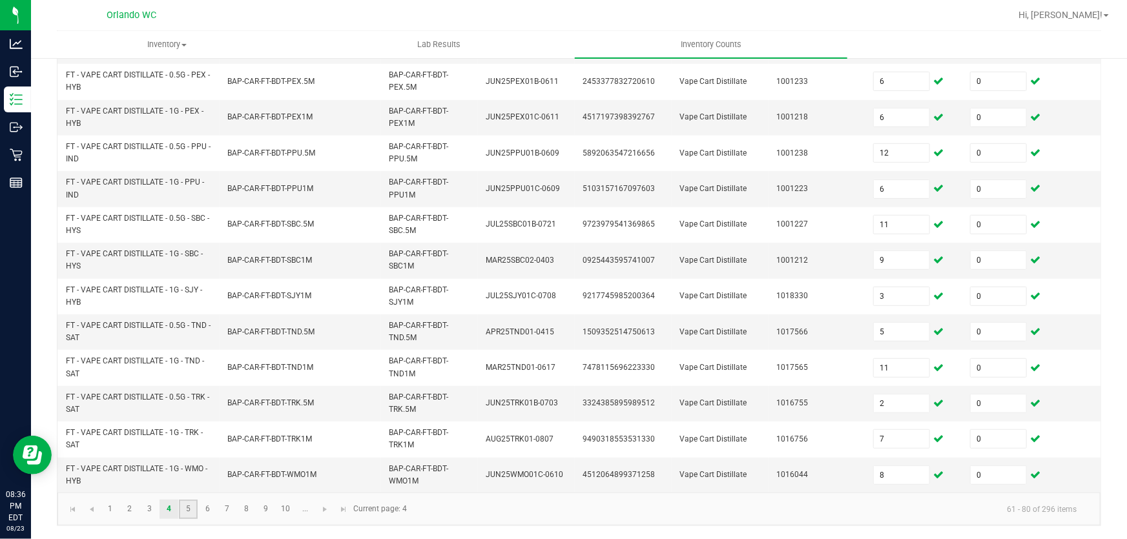
click at [187, 510] on link "5" at bounding box center [188, 509] width 19 height 19
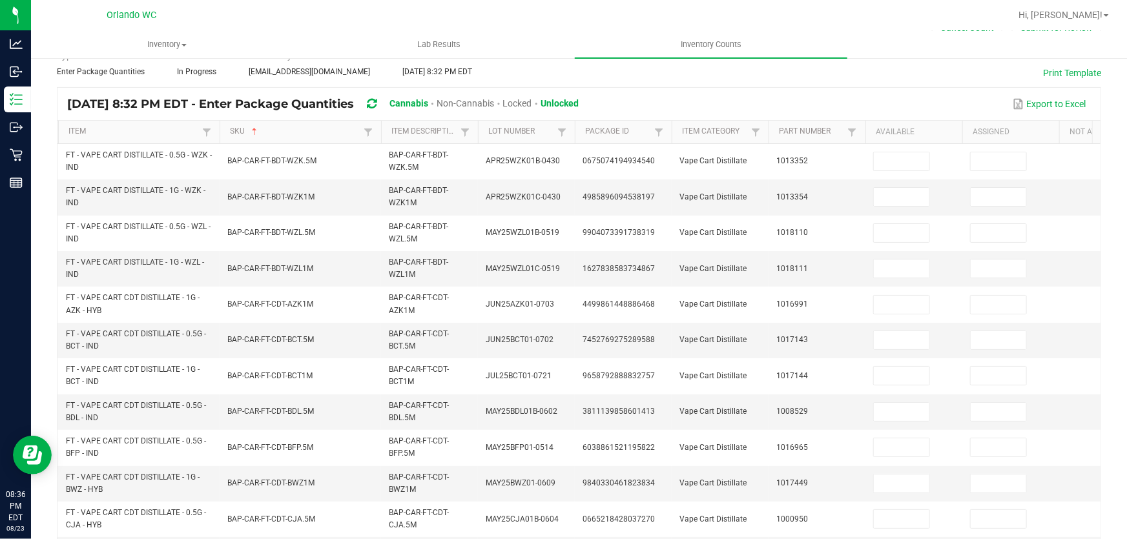
scroll to position [0, 0]
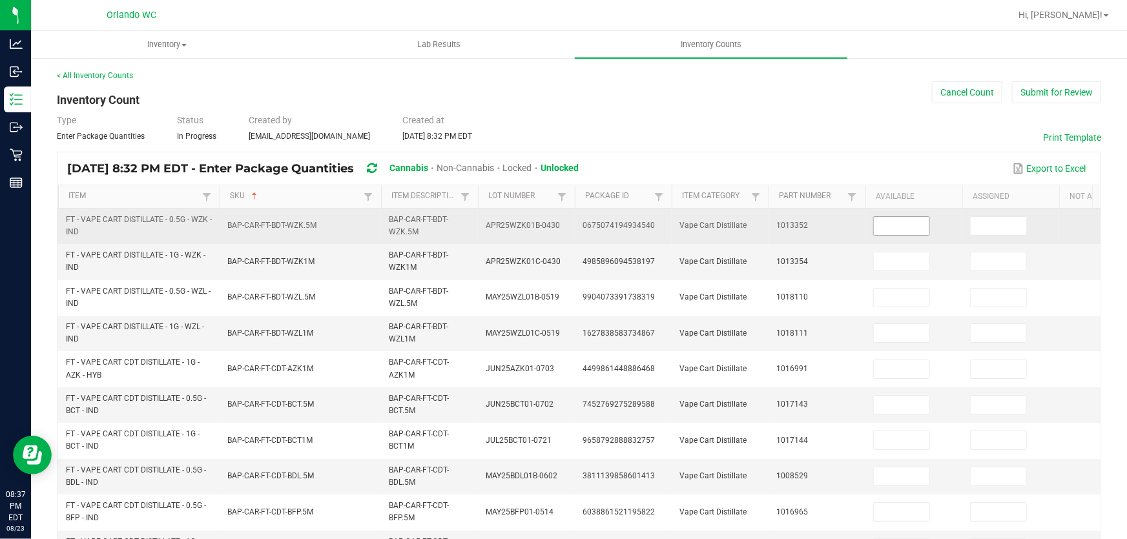
click at [905, 221] on input at bounding box center [902, 226] width 56 height 18
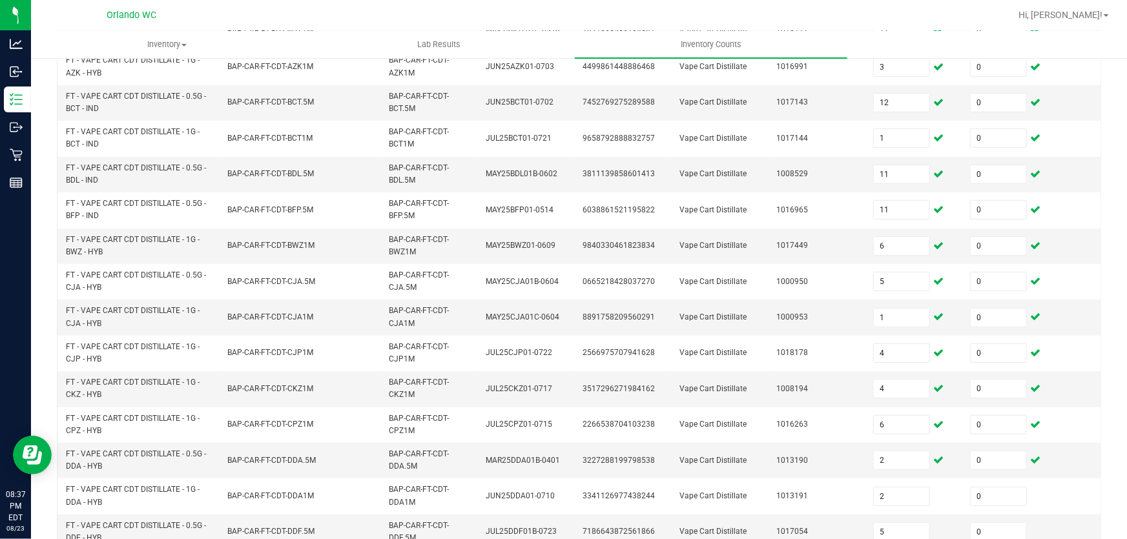
scroll to position [438, 0]
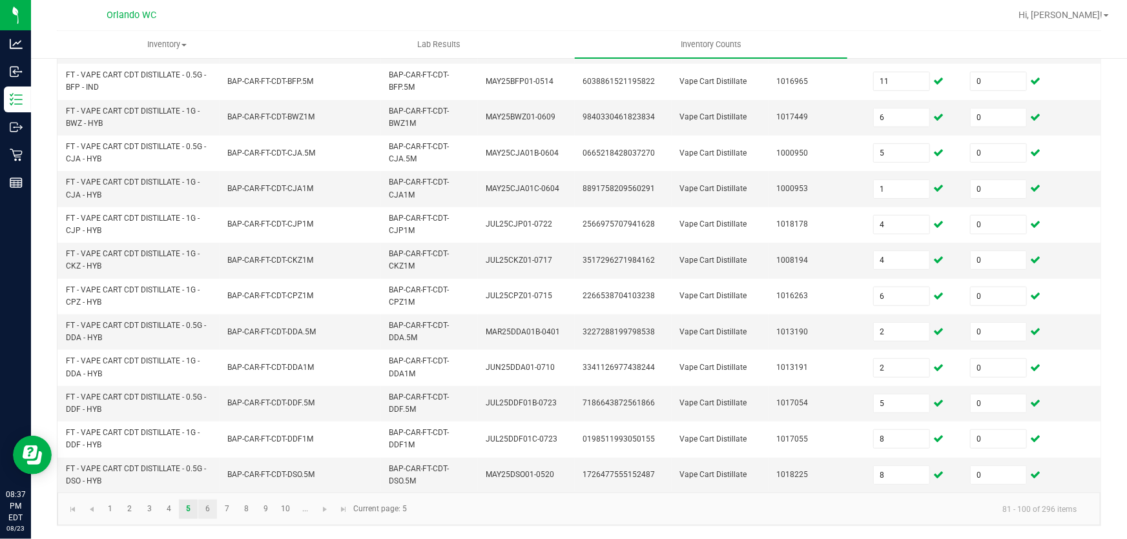
click at [207, 509] on link "6" at bounding box center [207, 509] width 19 height 19
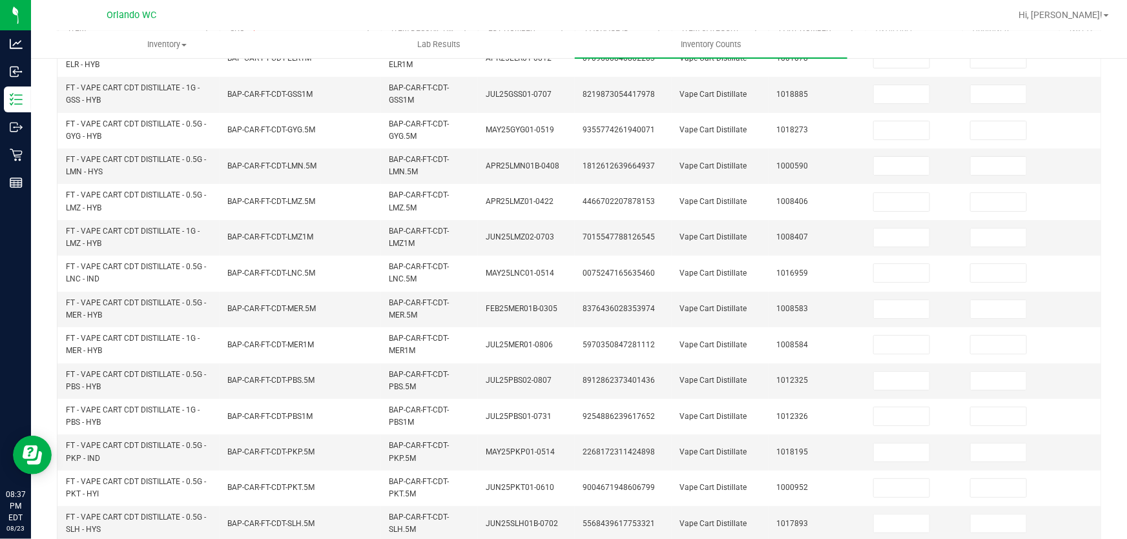
scroll to position [0, 0]
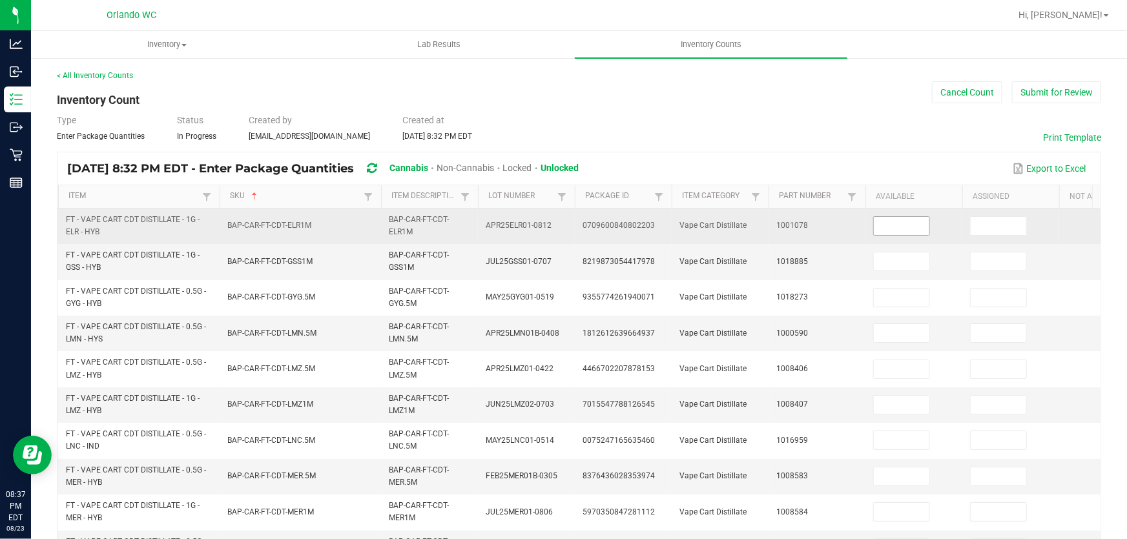
click at [901, 227] on input at bounding box center [902, 226] width 56 height 18
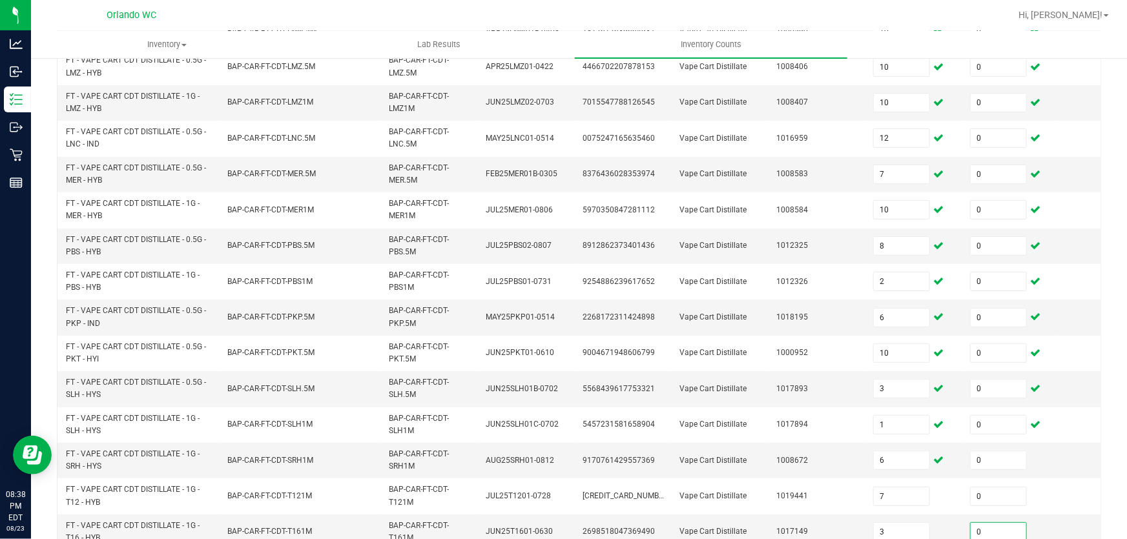
scroll to position [438, 0]
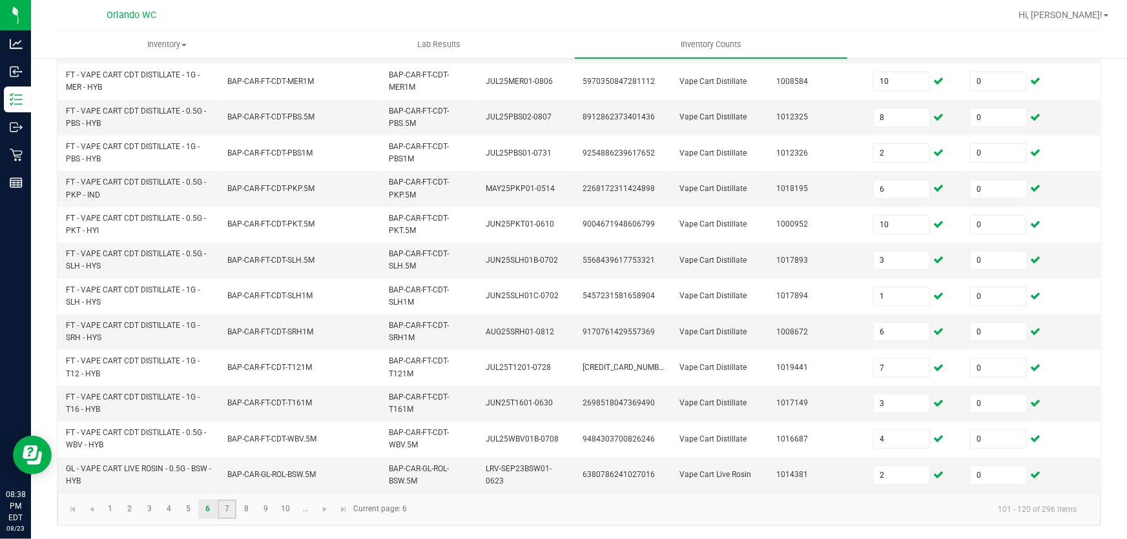
click at [226, 511] on link "7" at bounding box center [227, 509] width 19 height 19
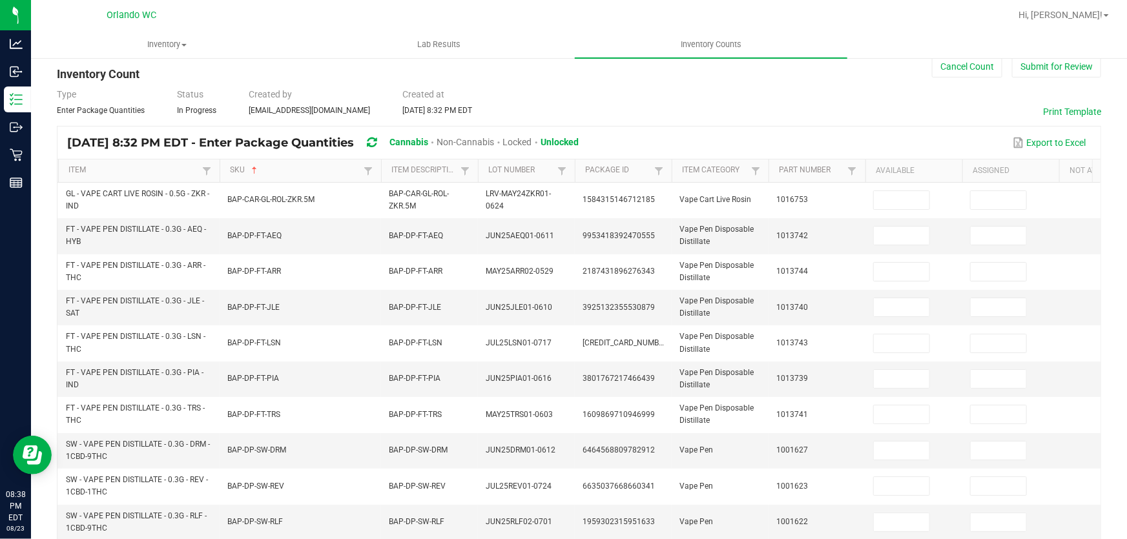
scroll to position [0, 0]
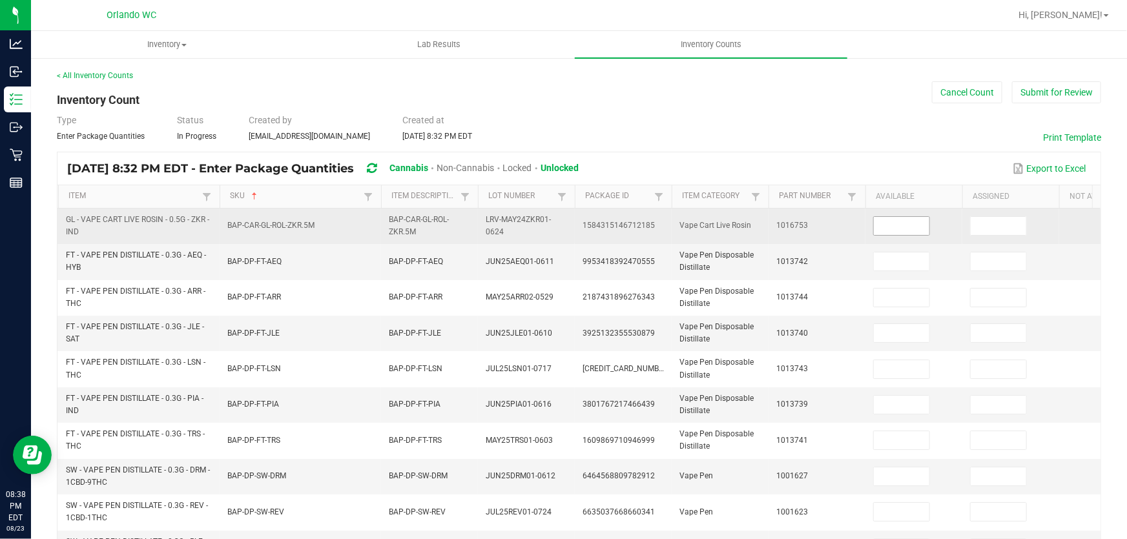
click at [901, 225] on input at bounding box center [902, 226] width 56 height 18
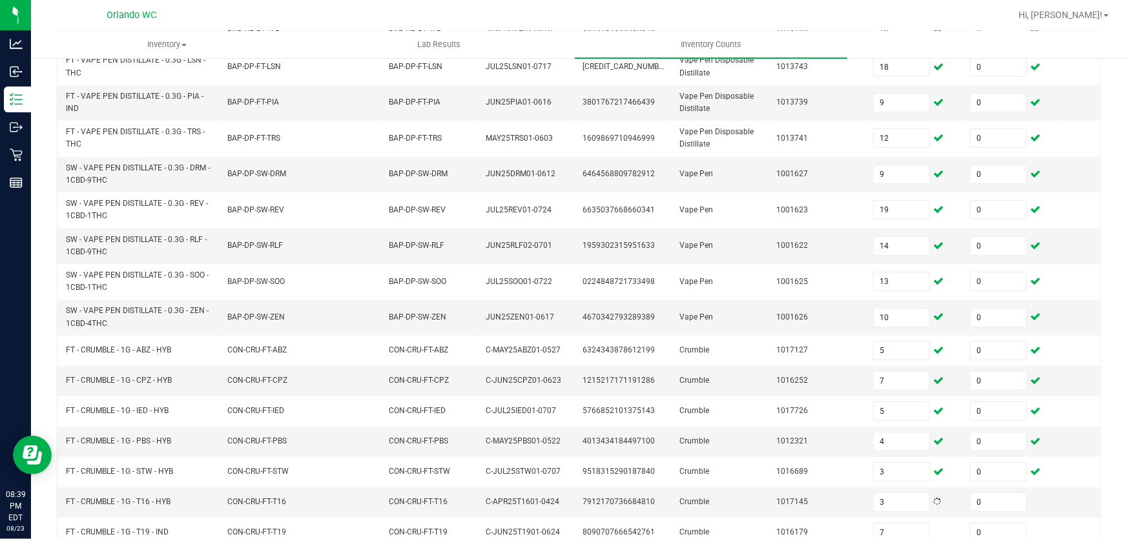
scroll to position [394, 0]
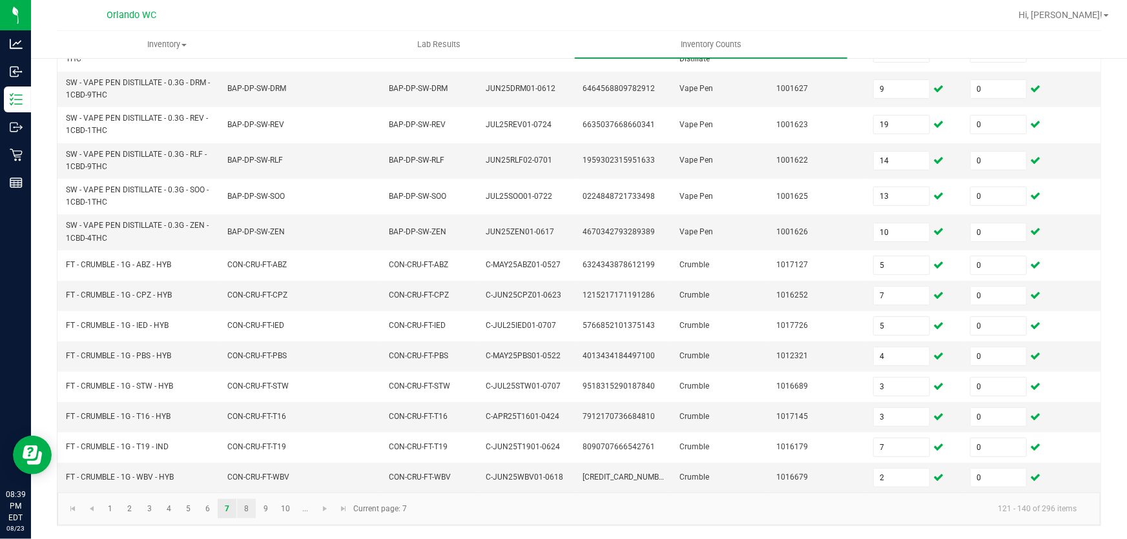
click at [248, 510] on link "8" at bounding box center [246, 508] width 19 height 19
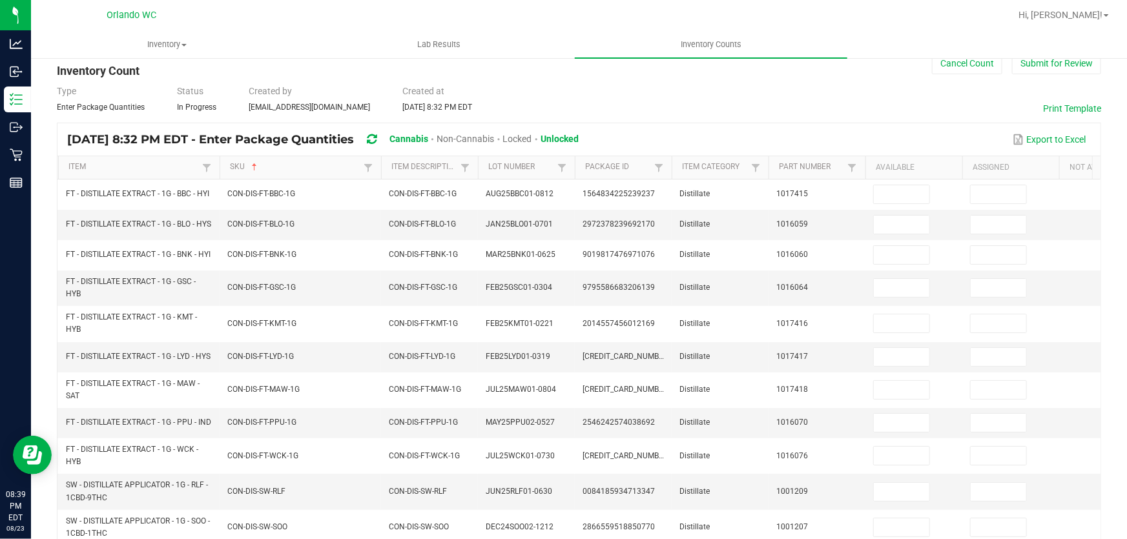
scroll to position [0, 0]
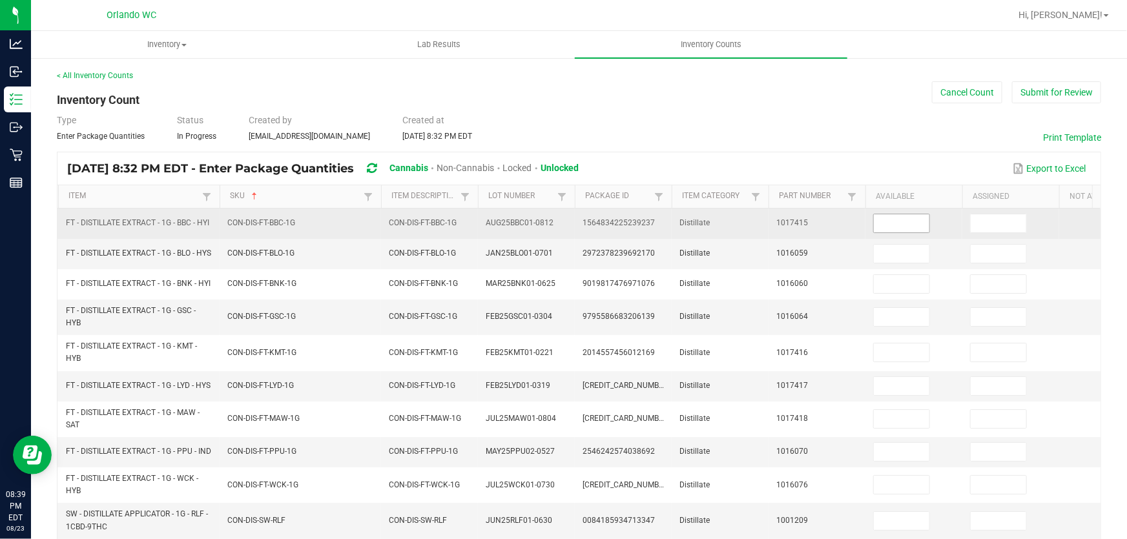
click at [901, 226] on input at bounding box center [902, 223] width 56 height 18
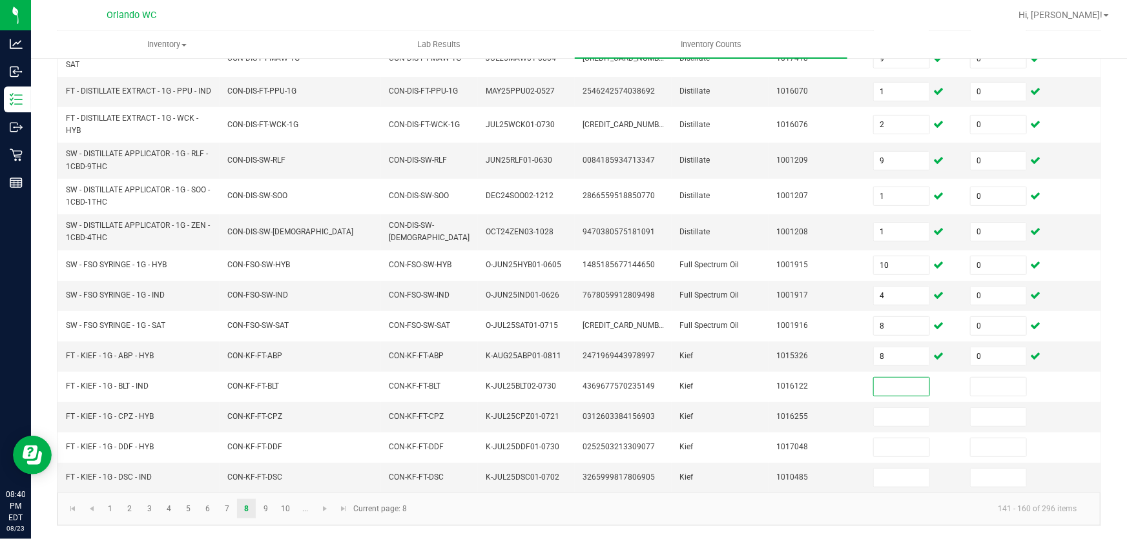
scroll to position [371, 0]
click at [265, 509] on link "9" at bounding box center [265, 508] width 19 height 19
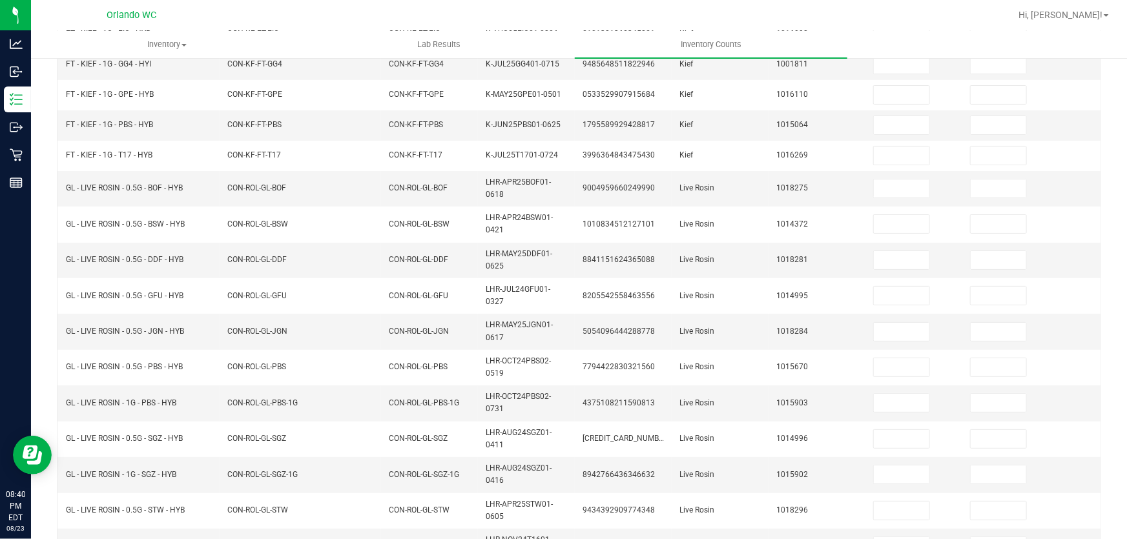
scroll to position [0, 0]
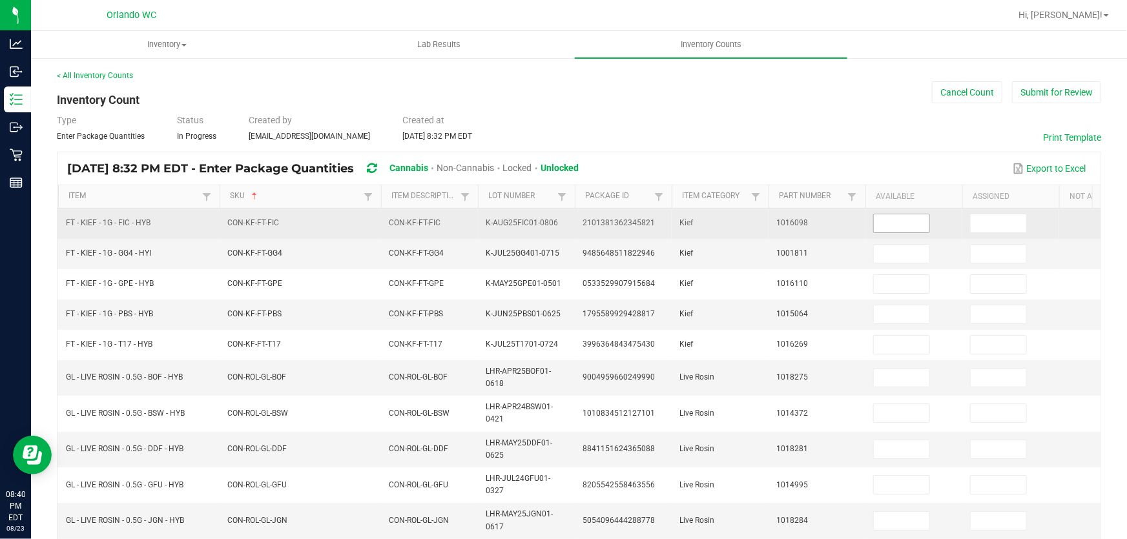
click at [903, 223] on input at bounding box center [902, 223] width 56 height 18
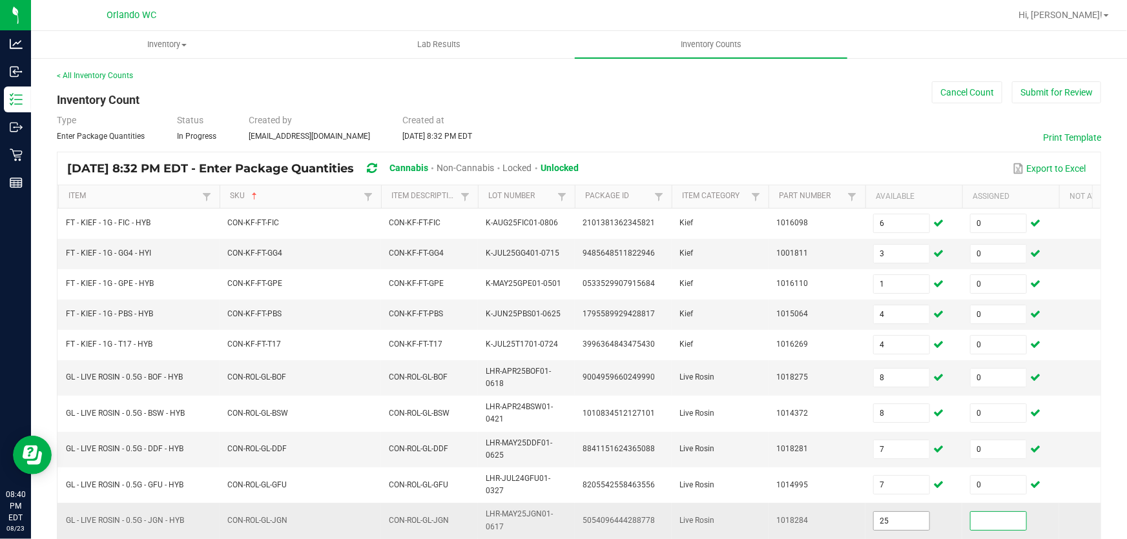
click at [896, 522] on input "25" at bounding box center [902, 521] width 56 height 18
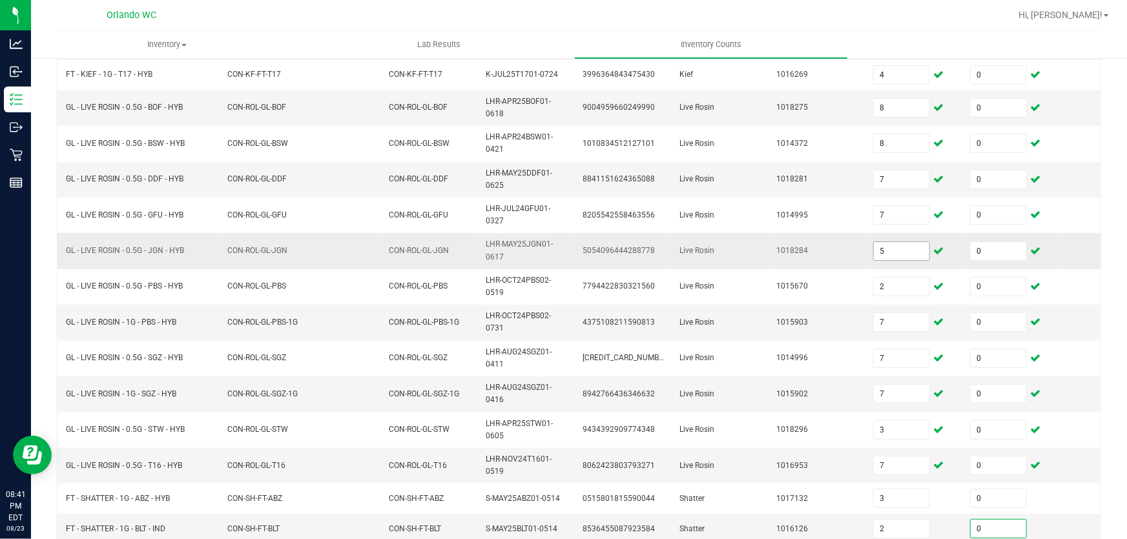
scroll to position [387, 0]
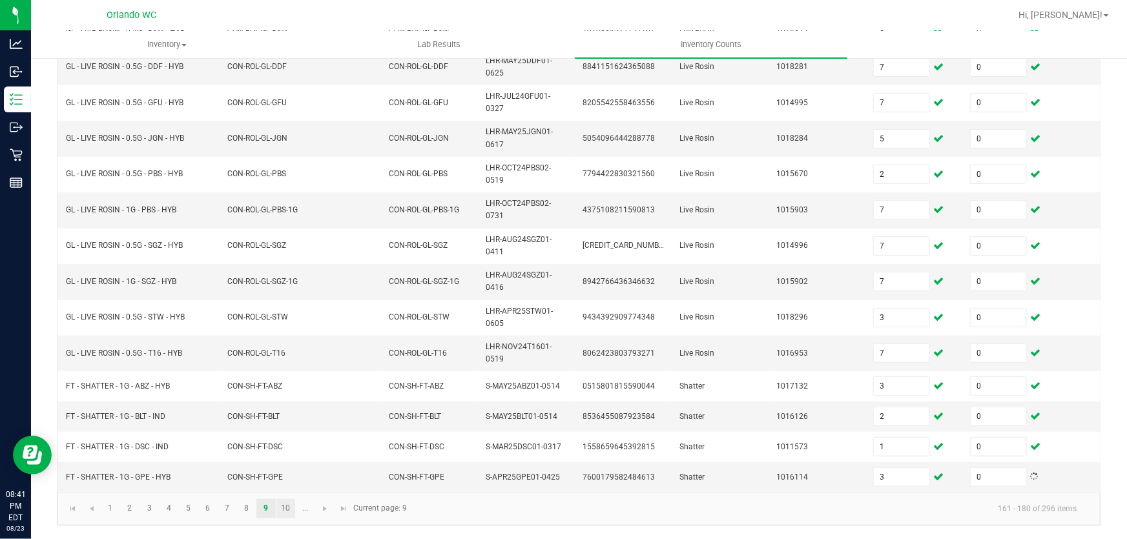
click at [285, 511] on link "10" at bounding box center [285, 508] width 19 height 19
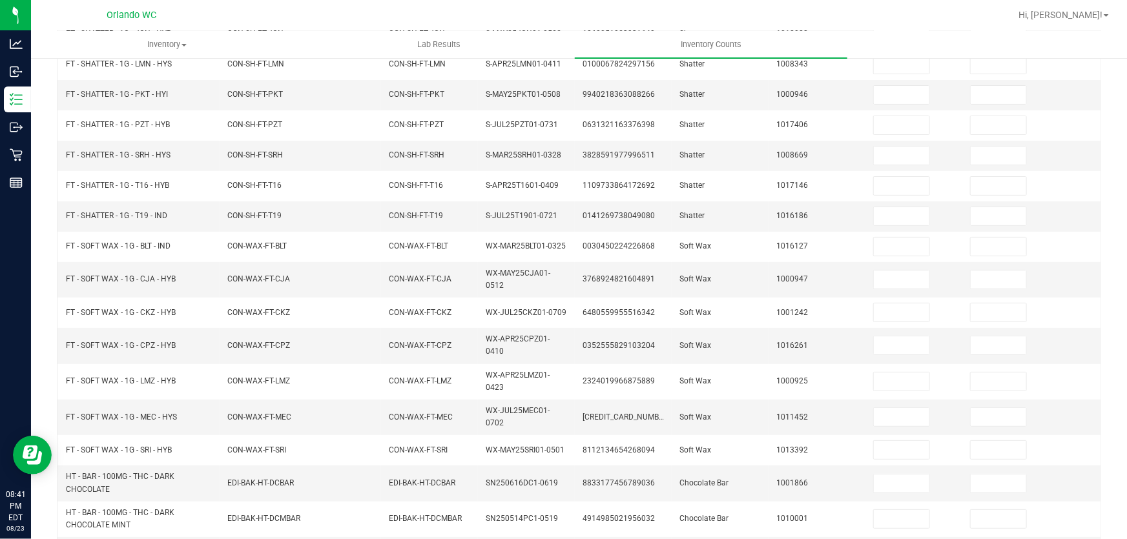
scroll to position [0, 0]
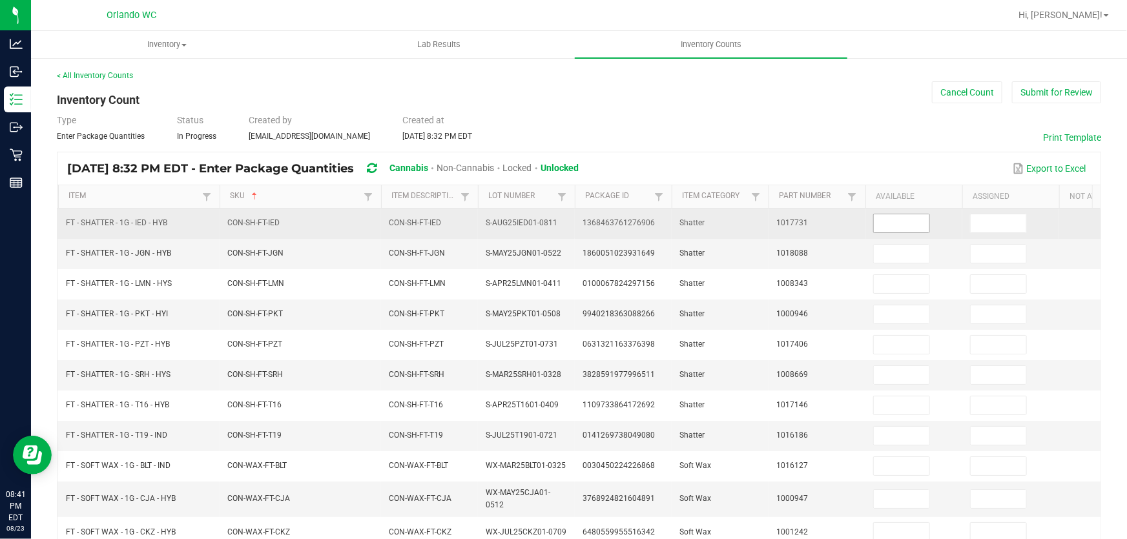
click at [896, 225] on input at bounding box center [902, 223] width 56 height 18
click at [996, 227] on input at bounding box center [999, 223] width 56 height 18
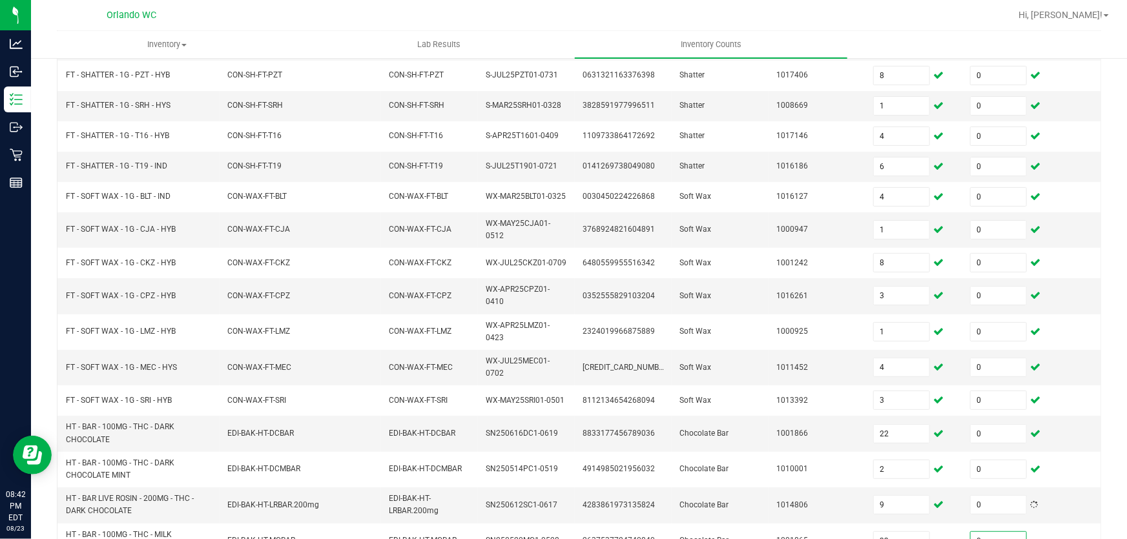
scroll to position [355, 0]
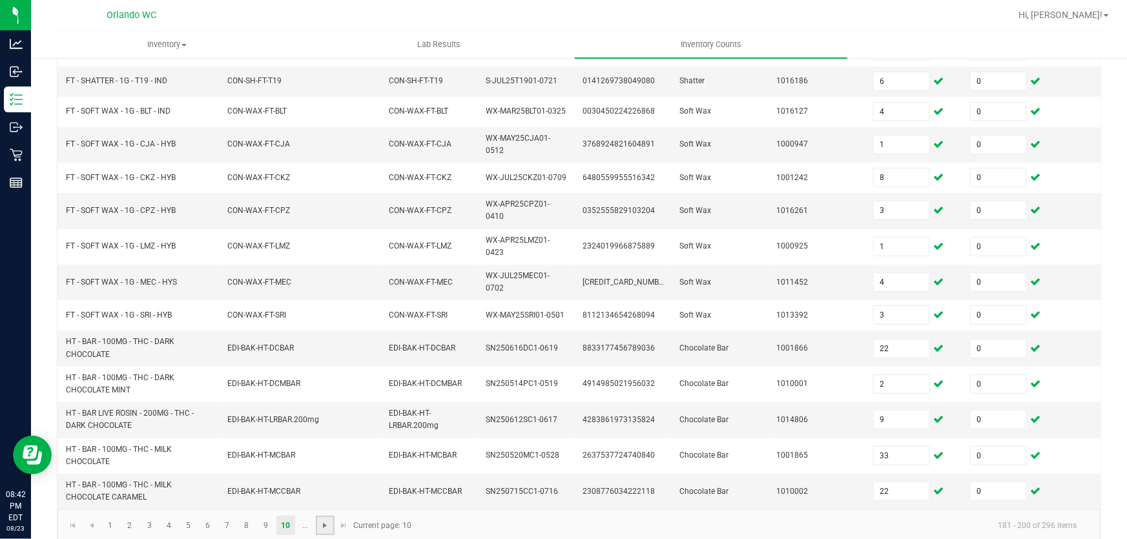
click at [327, 520] on span "Go to the next page" at bounding box center [325, 525] width 10 height 10
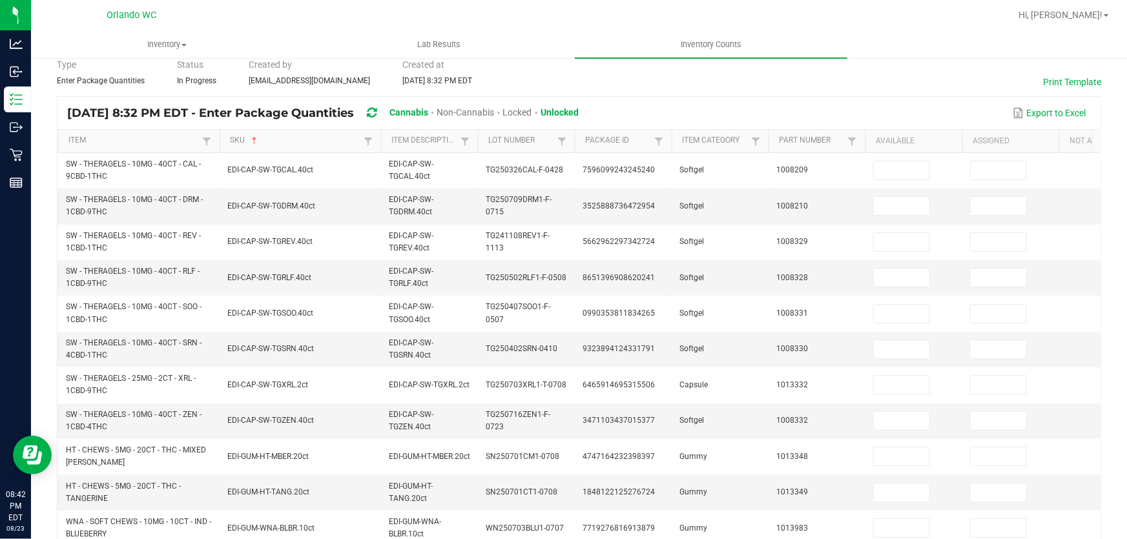
scroll to position [0, 0]
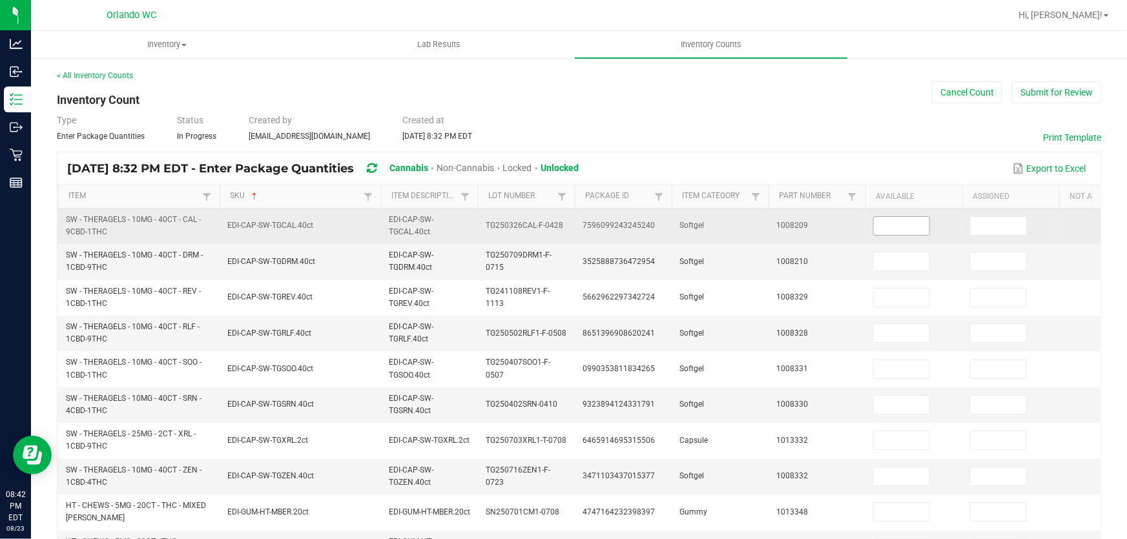
click at [910, 229] on input at bounding box center [902, 226] width 56 height 18
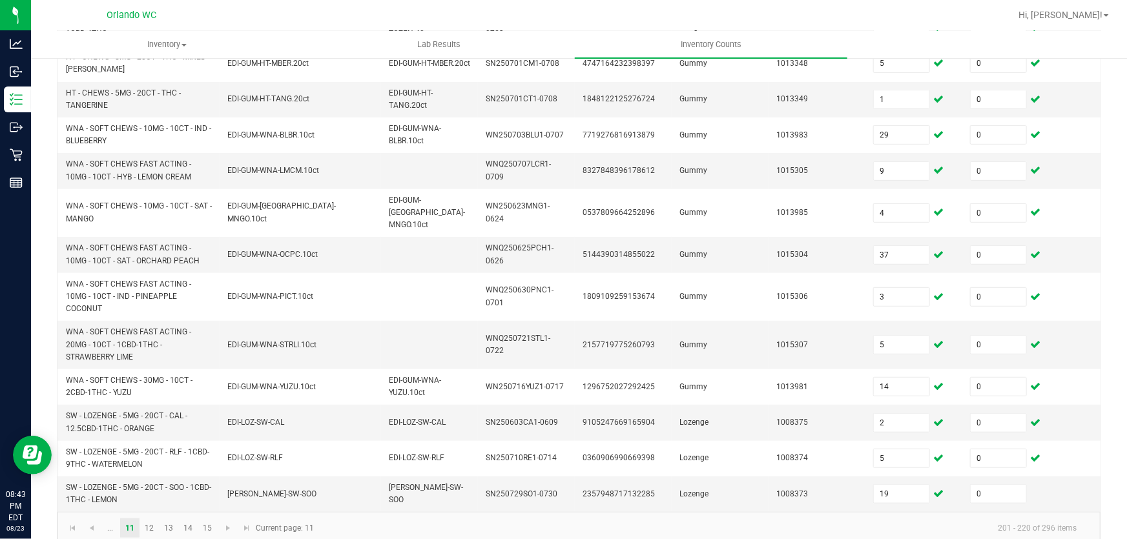
scroll to position [462, 0]
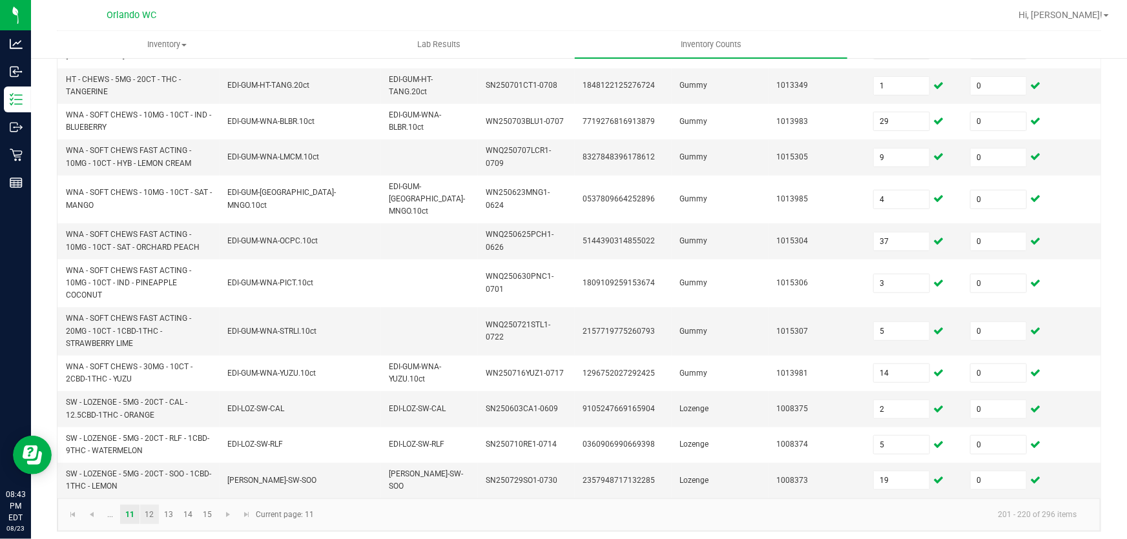
click at [147, 510] on link "12" at bounding box center [149, 514] width 19 height 19
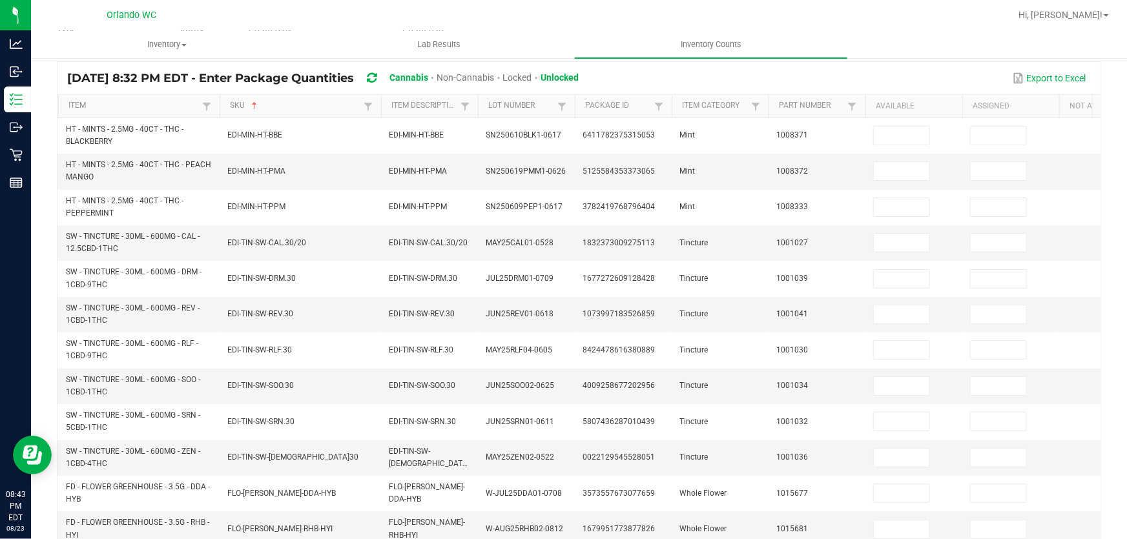
scroll to position [0, 0]
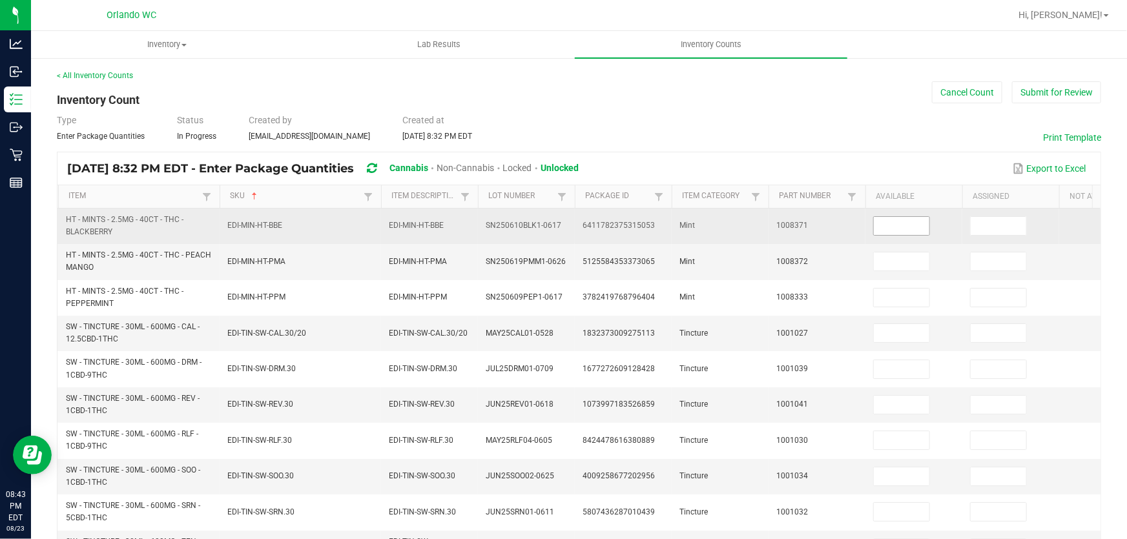
click at [901, 226] on input at bounding box center [902, 226] width 56 height 18
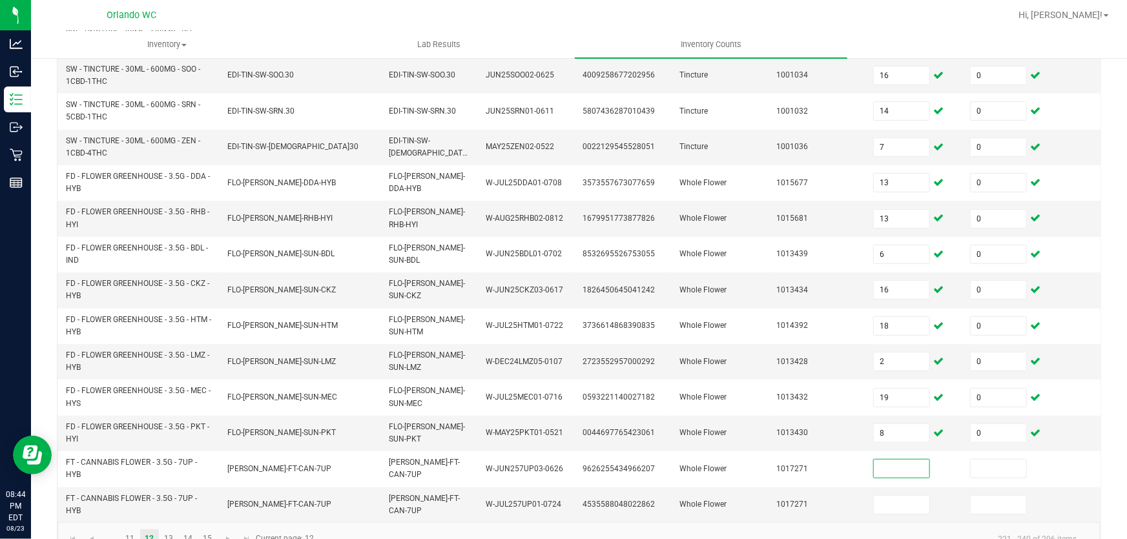
scroll to position [438, 0]
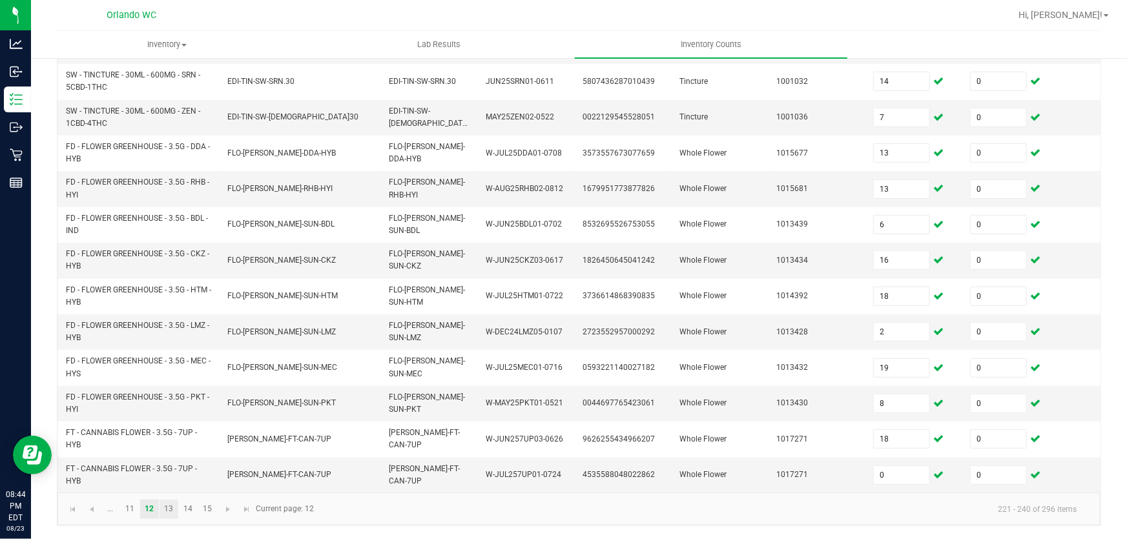
click at [167, 508] on link "13" at bounding box center [168, 509] width 19 height 19
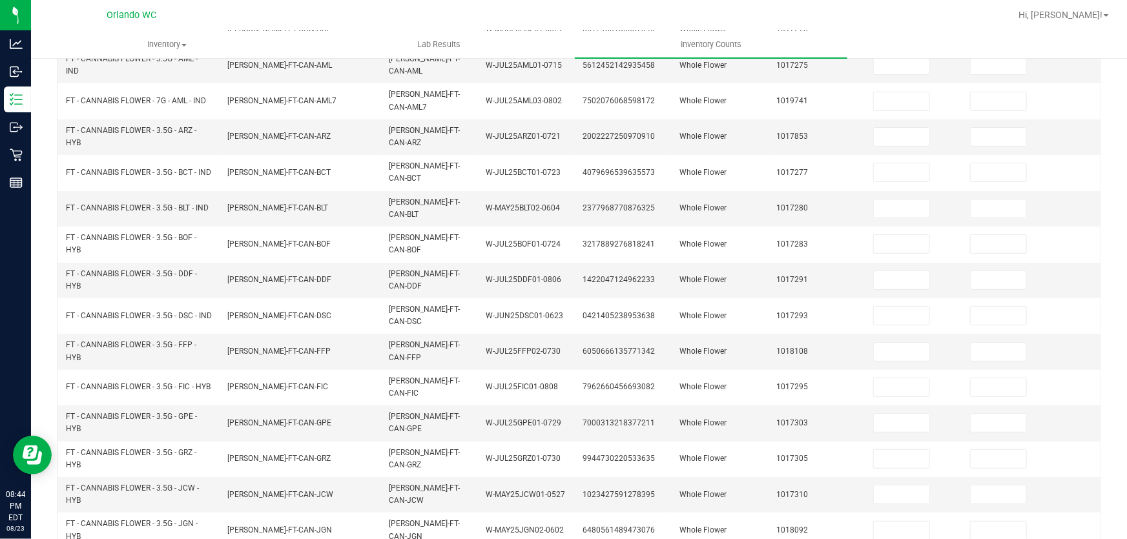
scroll to position [0, 0]
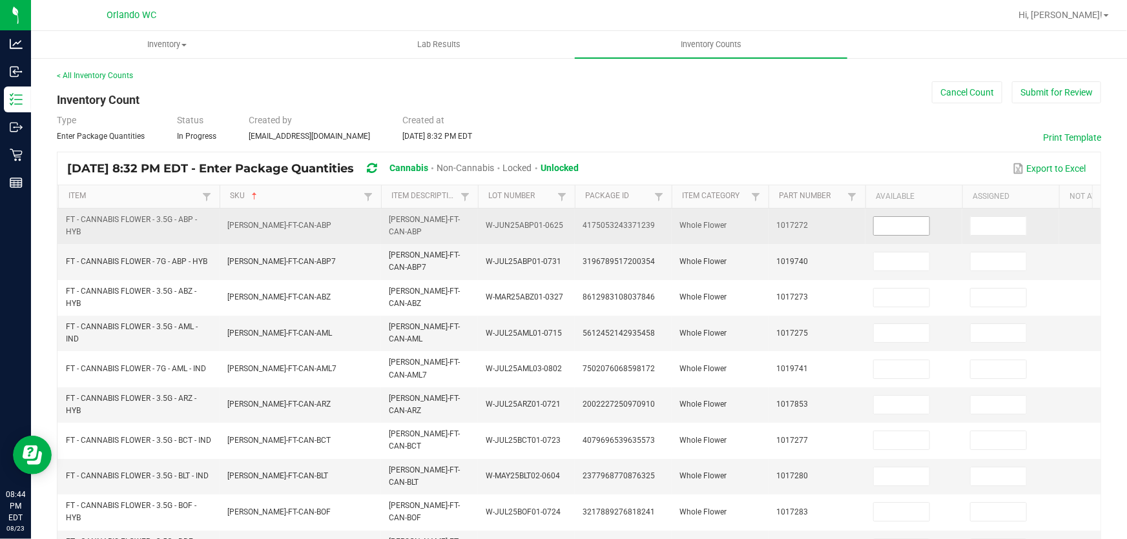
click at [910, 224] on input at bounding box center [902, 226] width 56 height 18
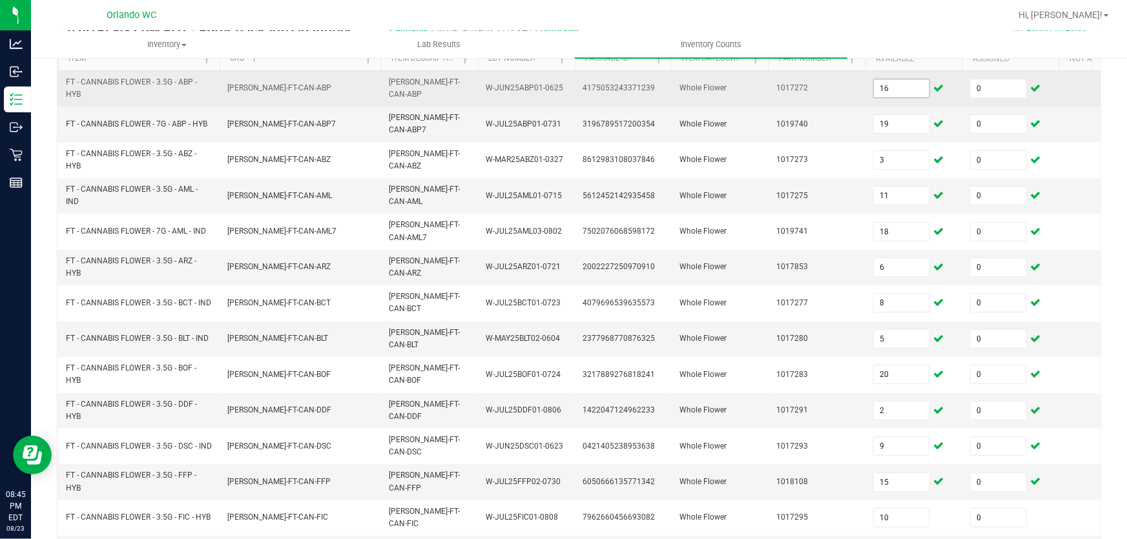
scroll to position [404, 0]
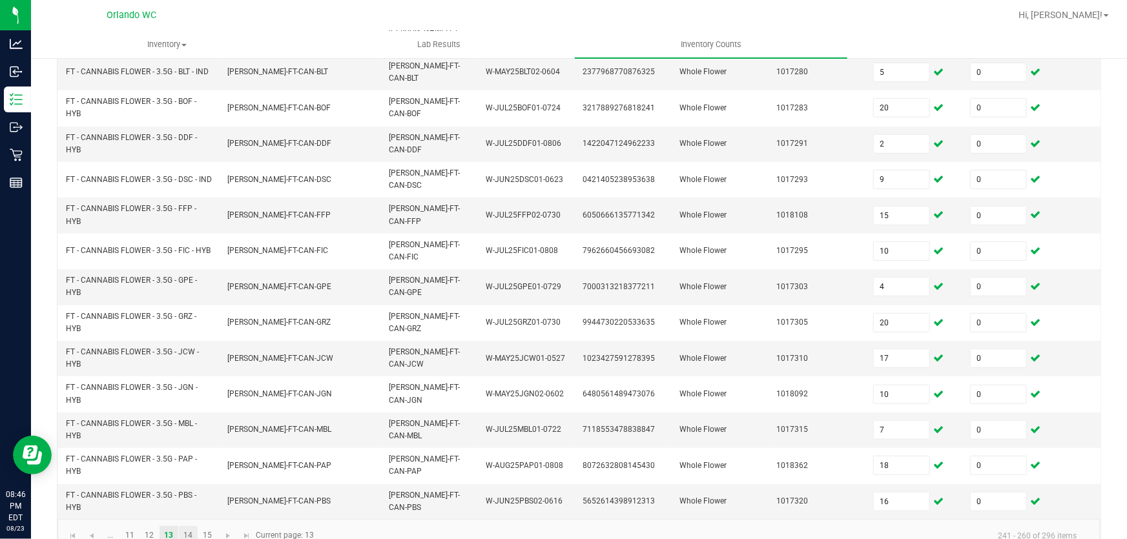
click at [185, 526] on link "14" at bounding box center [188, 535] width 19 height 19
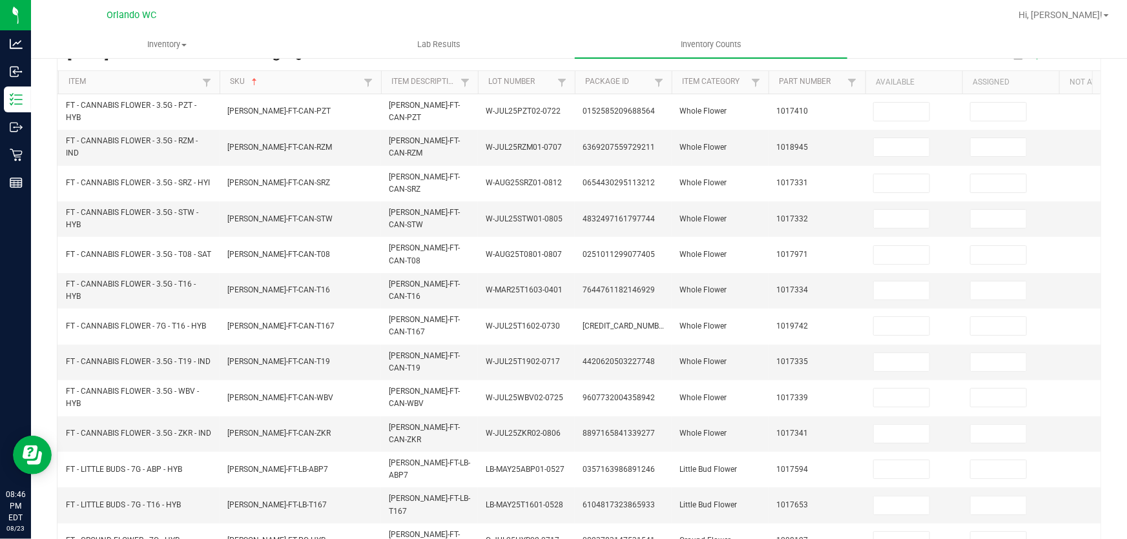
scroll to position [0, 0]
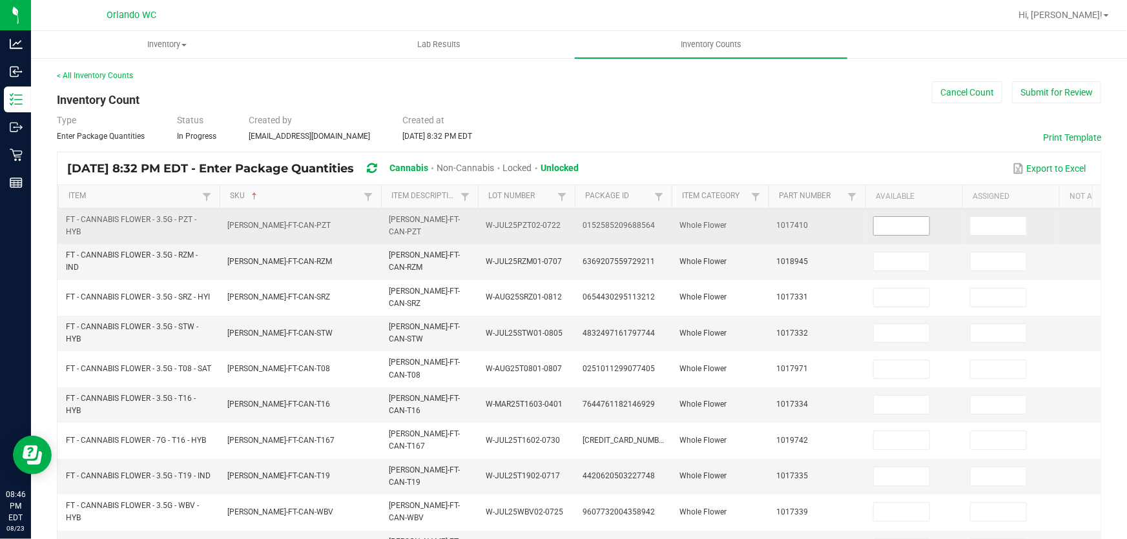
click at [910, 223] on input at bounding box center [902, 226] width 56 height 18
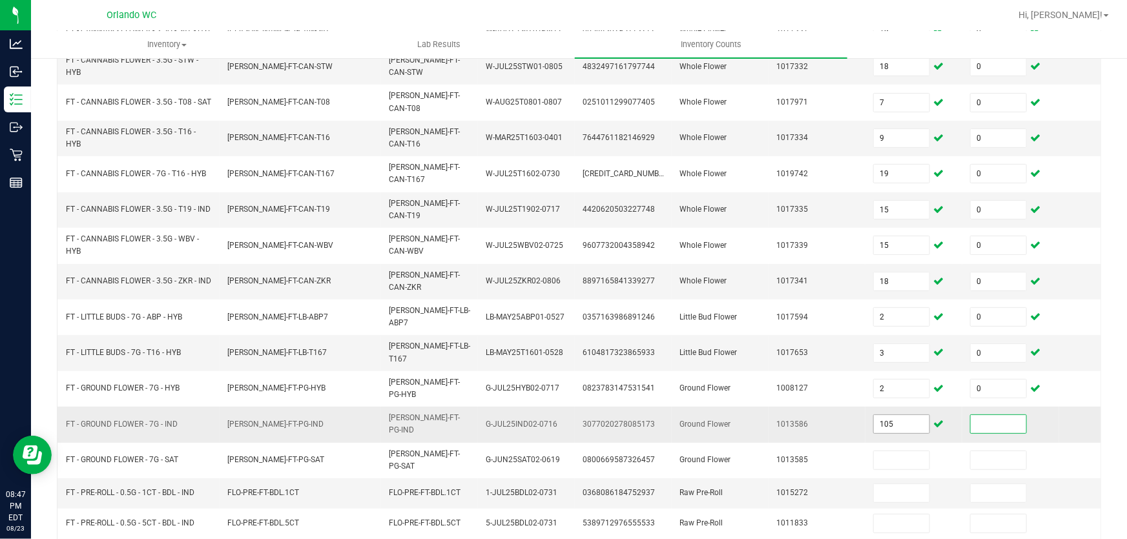
click at [901, 415] on input "105" at bounding box center [902, 424] width 56 height 18
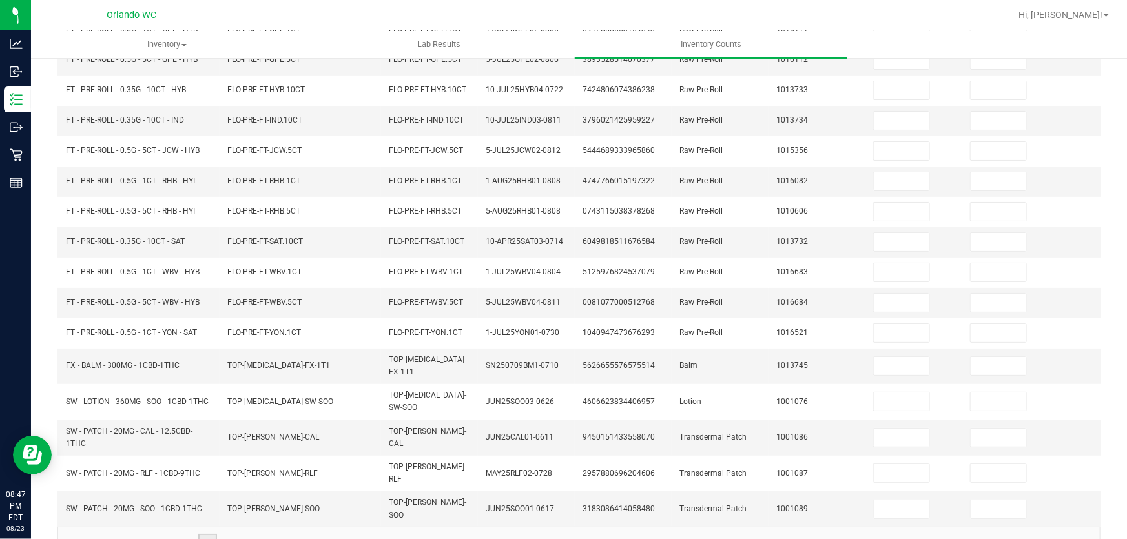
scroll to position [212, 0]
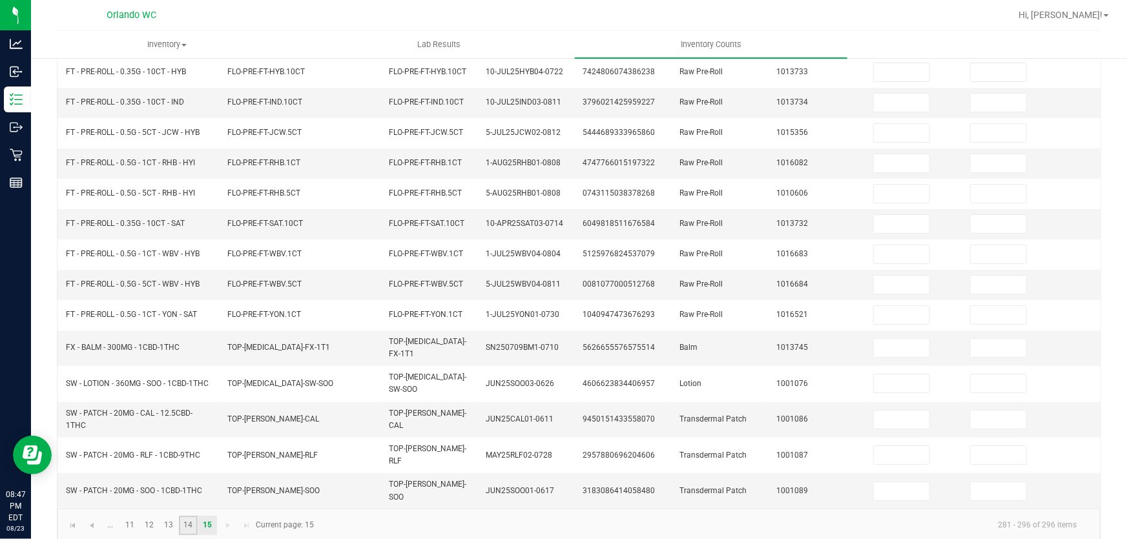
click at [187, 516] on link "14" at bounding box center [188, 525] width 19 height 19
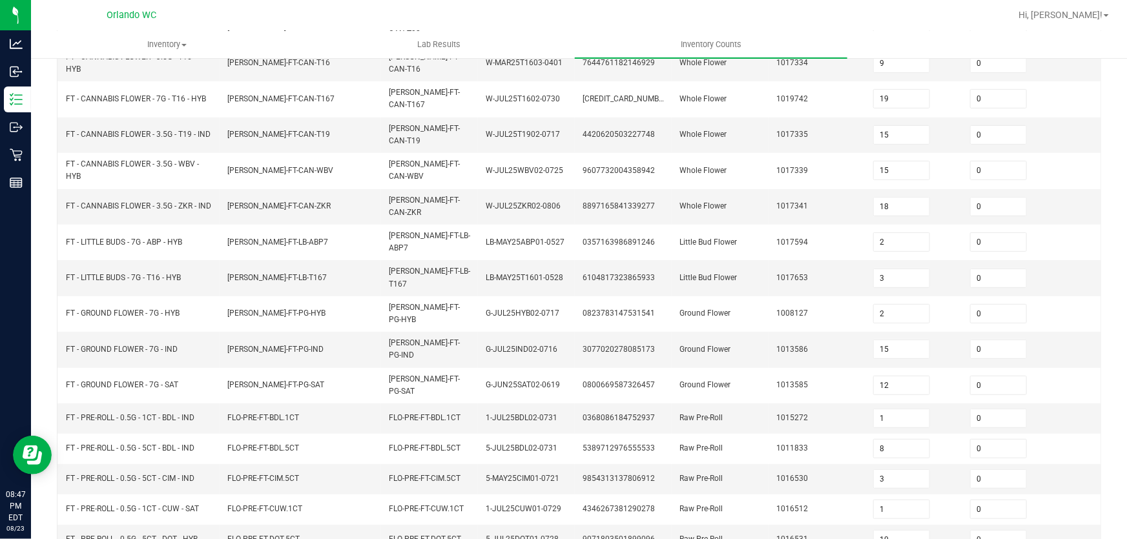
scroll to position [355, 0]
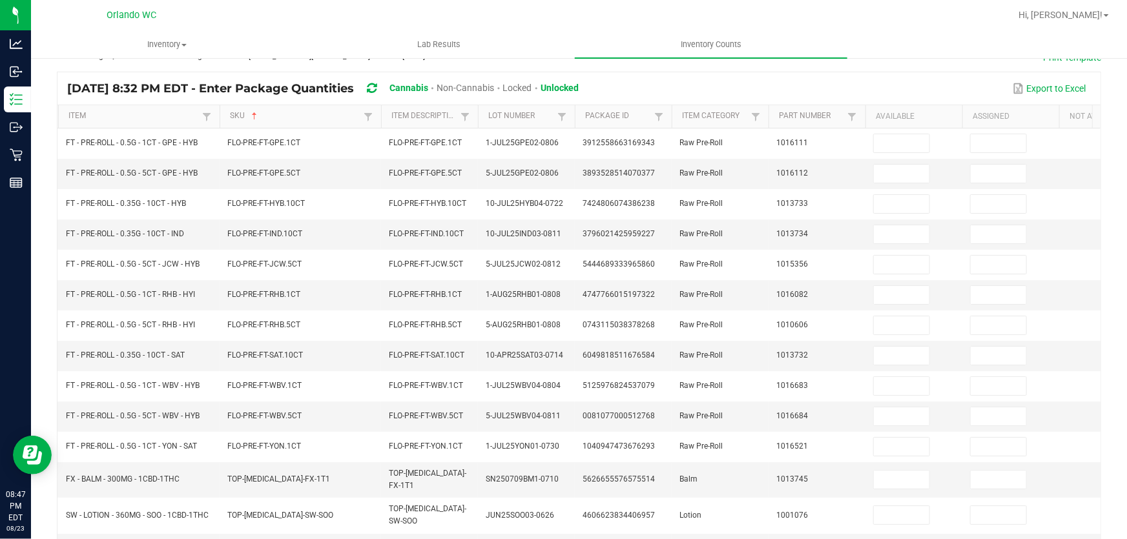
scroll to position [0, 0]
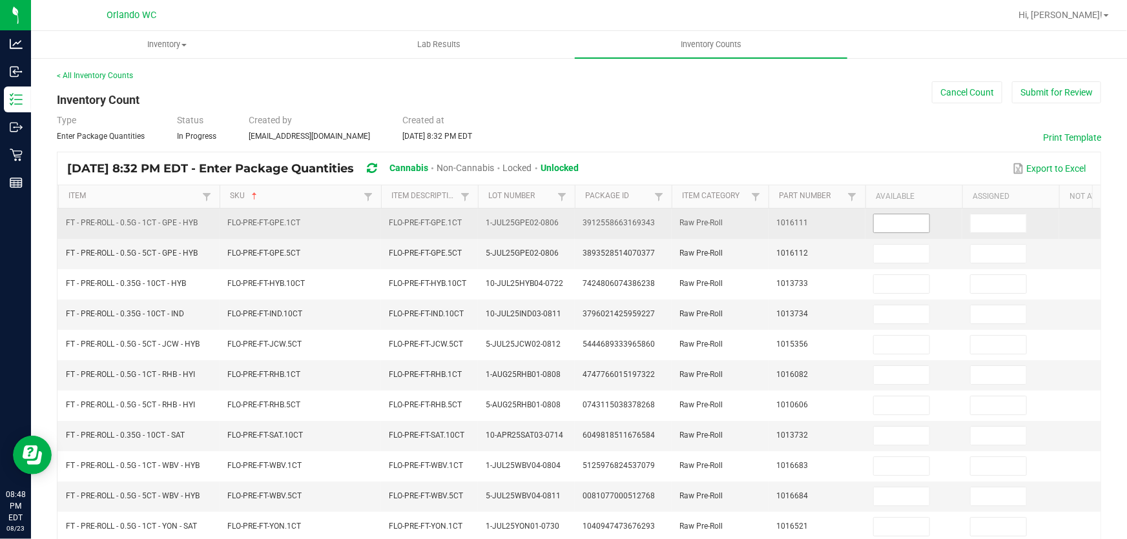
click at [902, 224] on input at bounding box center [902, 223] width 56 height 18
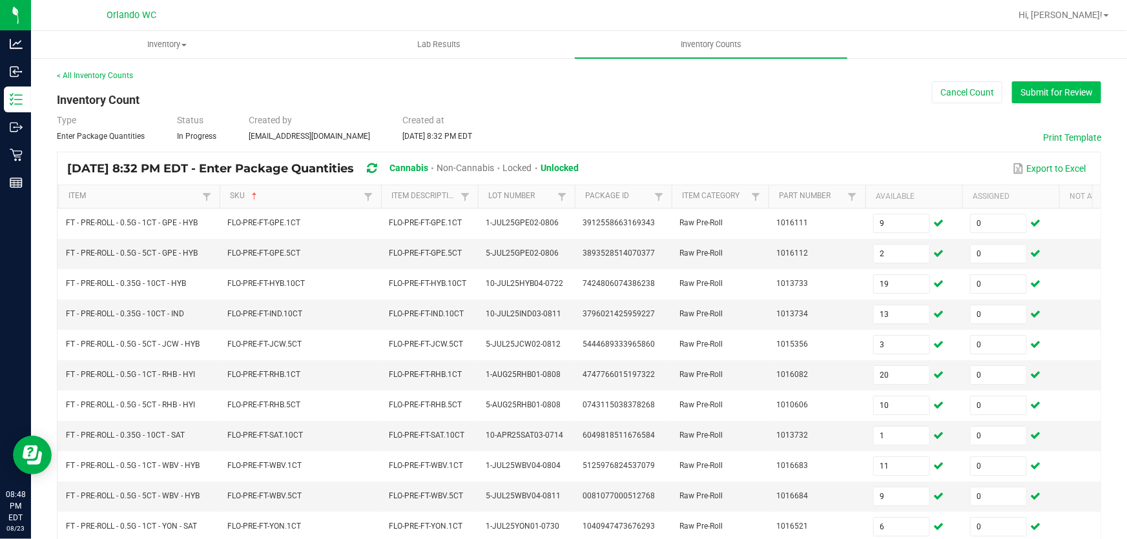
click at [1067, 95] on button "Submit for Review" at bounding box center [1056, 92] width 89 height 22
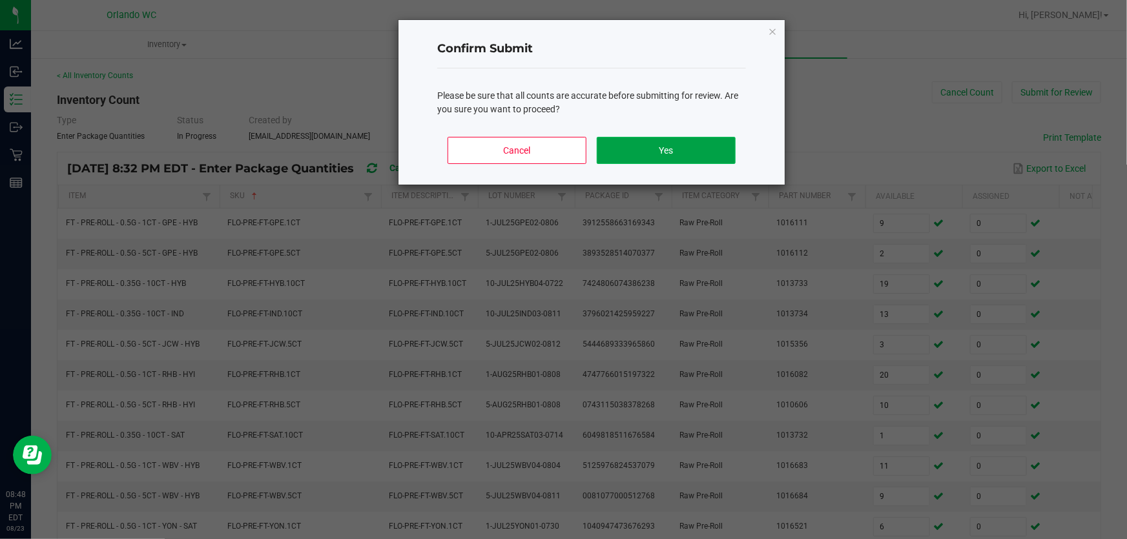
click at [690, 147] on button "Yes" at bounding box center [666, 150] width 139 height 27
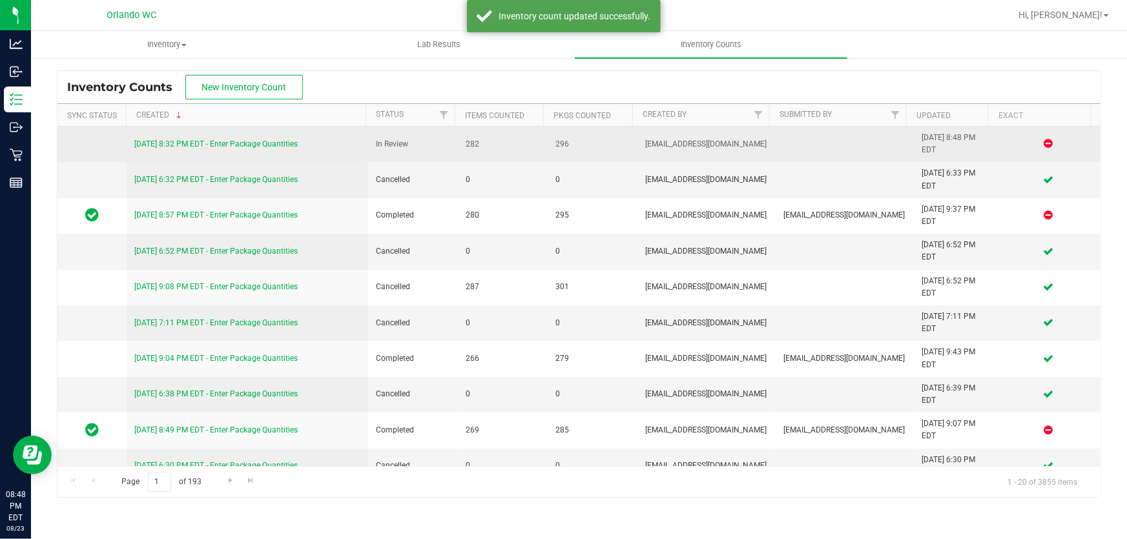
click at [276, 141] on link "[DATE] 8:32 PM EDT - Enter Package Quantities" at bounding box center [215, 143] width 163 height 9
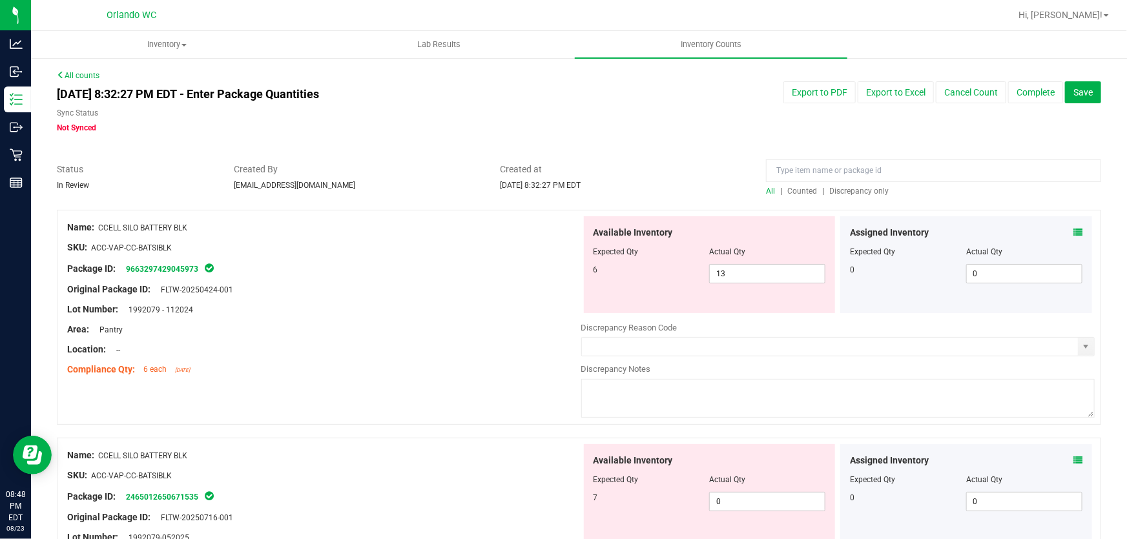
click at [839, 187] on span "Discrepancy only" at bounding box center [858, 191] width 59 height 9
click at [745, 276] on input "13" at bounding box center [767, 274] width 115 height 18
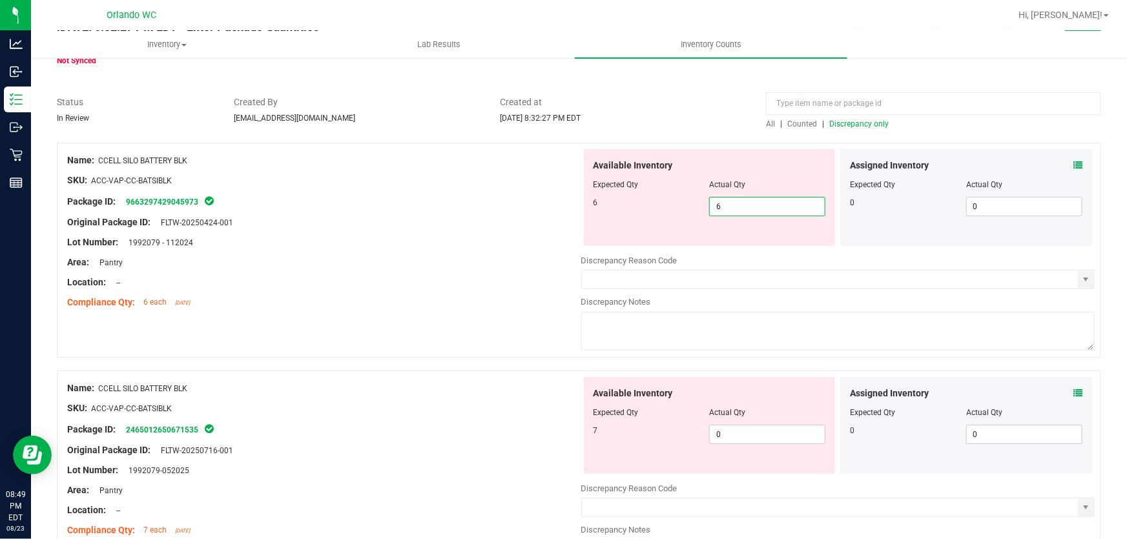
scroll to position [118, 0]
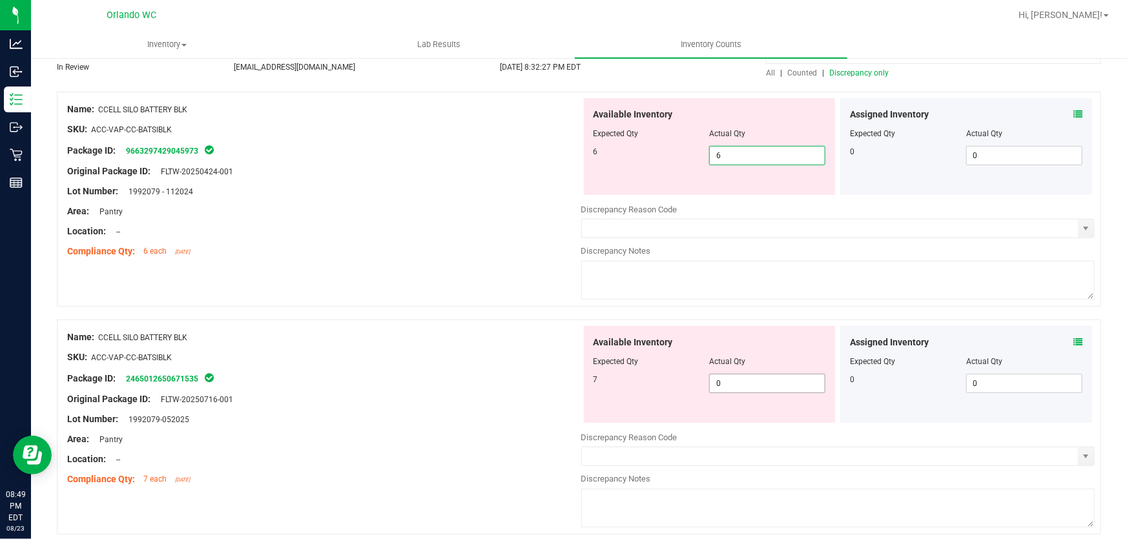
click at [764, 387] on div "Available Inventory Expected Qty Actual Qty 7 0 0" at bounding box center [838, 428] width 514 height 205
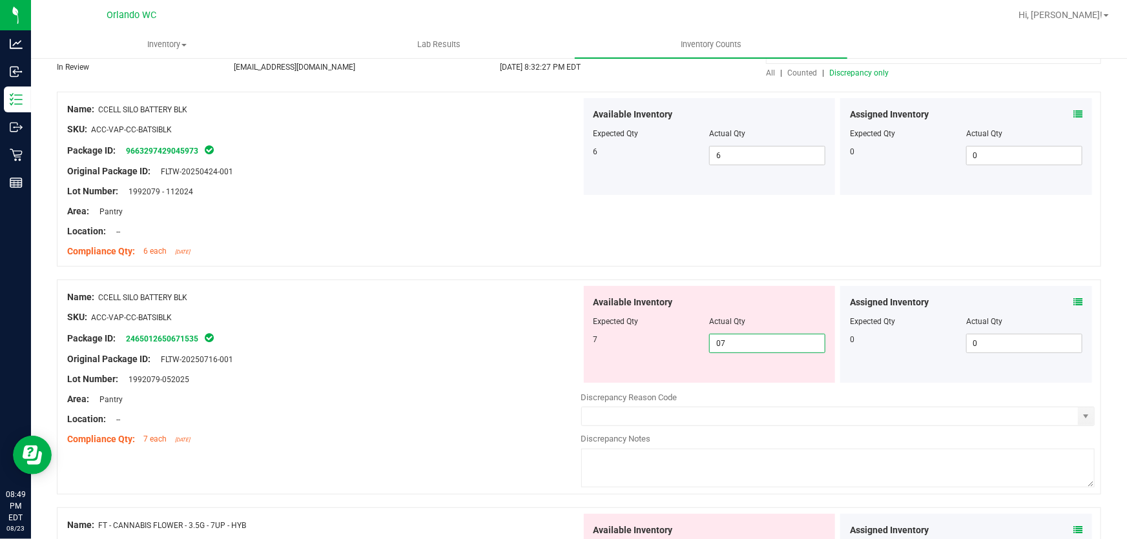
click at [428, 313] on div "SKU: ACC-VAP-CC-BATSIBLK" at bounding box center [324, 318] width 514 height 14
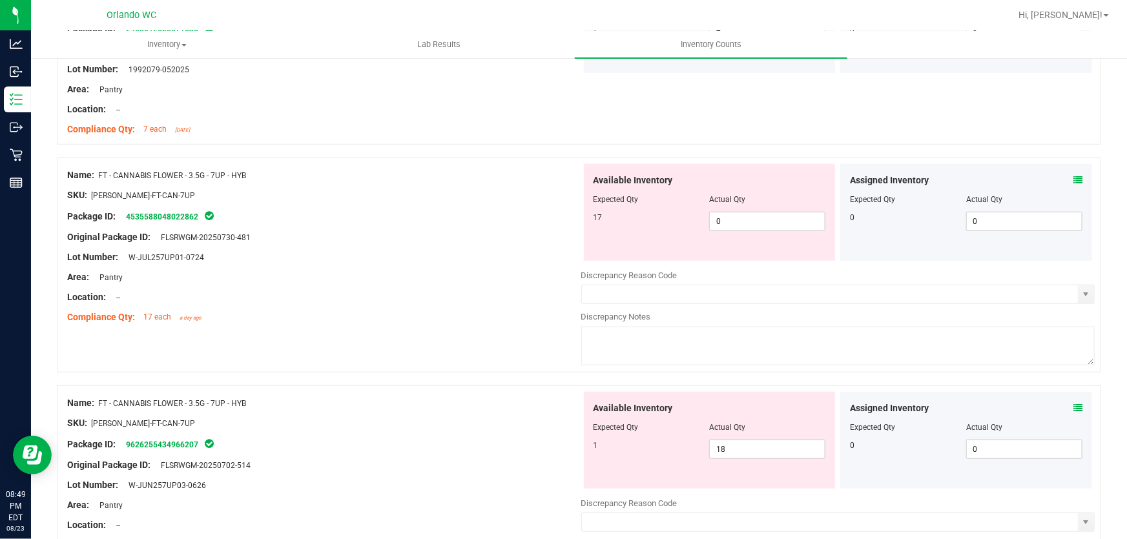
scroll to position [442, 0]
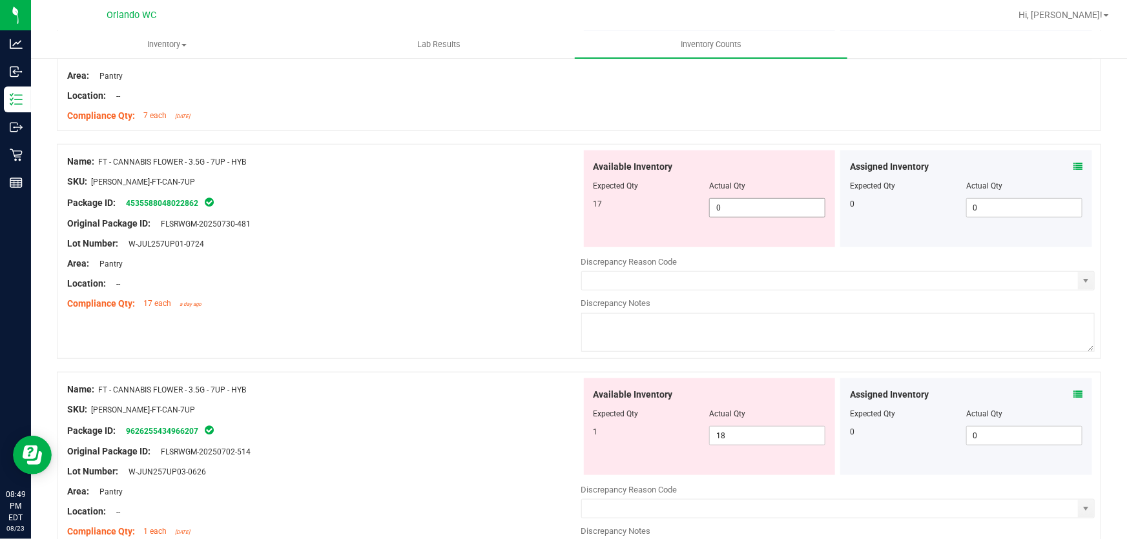
click at [749, 207] on input "0" at bounding box center [767, 208] width 115 height 18
click at [750, 439] on div "Available Inventory Expected Qty Actual Qty 1 18 18" at bounding box center [838, 480] width 514 height 205
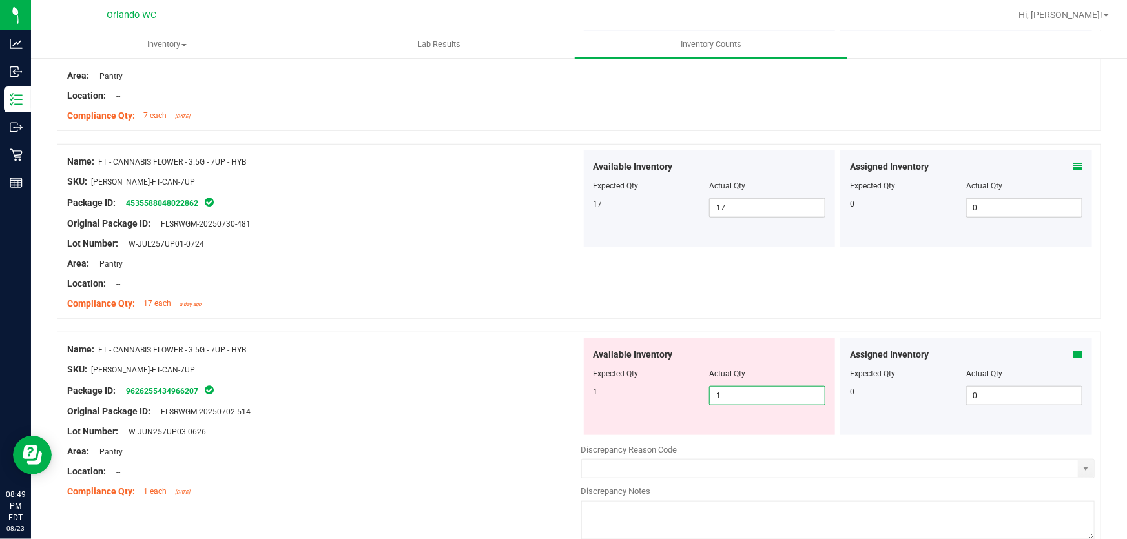
click at [419, 308] on div "Compliance Qty: 17 each a day ago" at bounding box center [324, 304] width 514 height 14
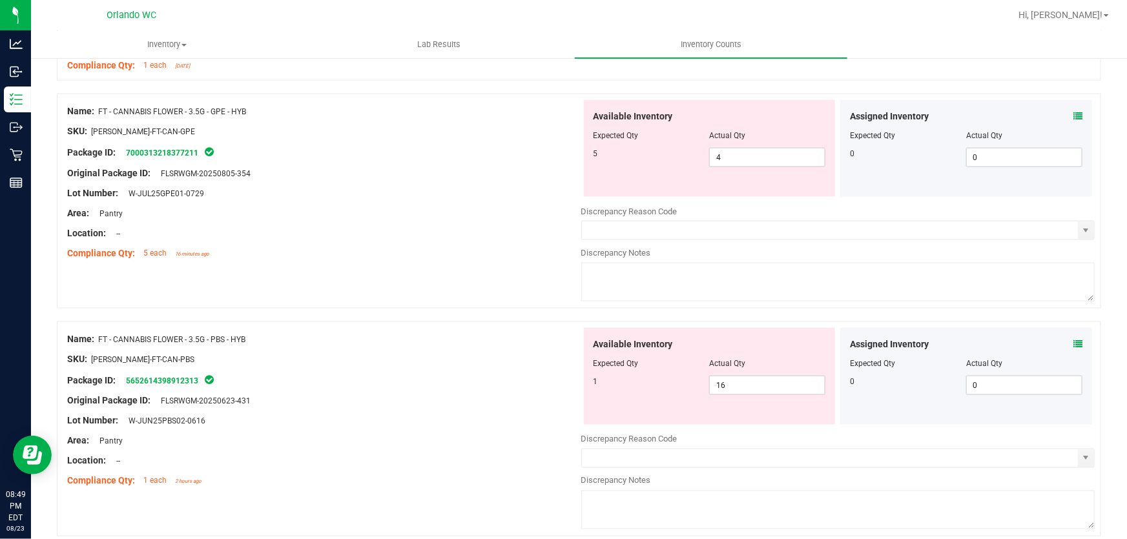
scroll to position [864, 0]
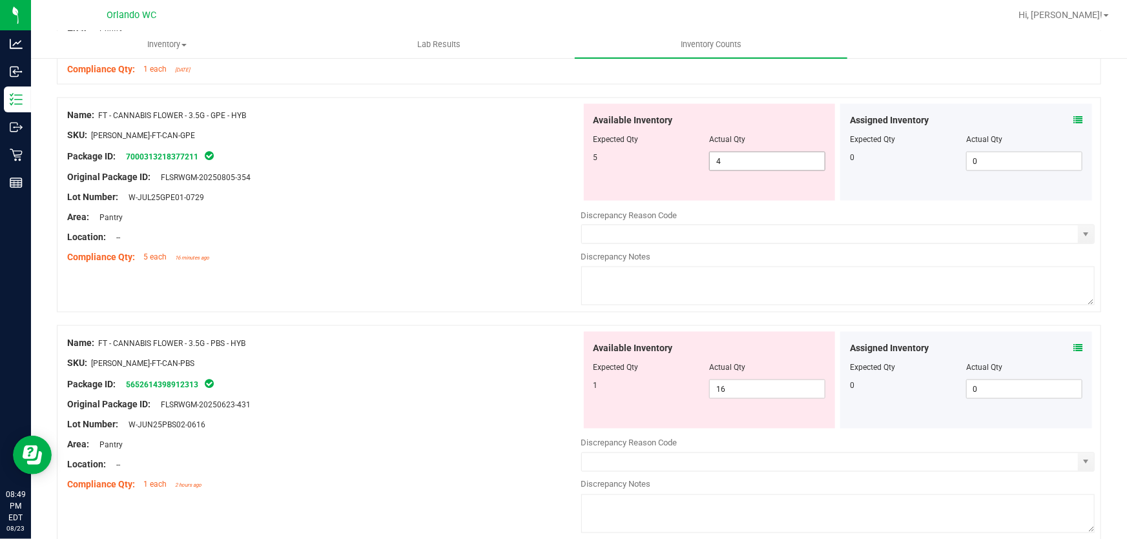
click at [745, 163] on input "4" at bounding box center [767, 161] width 115 height 18
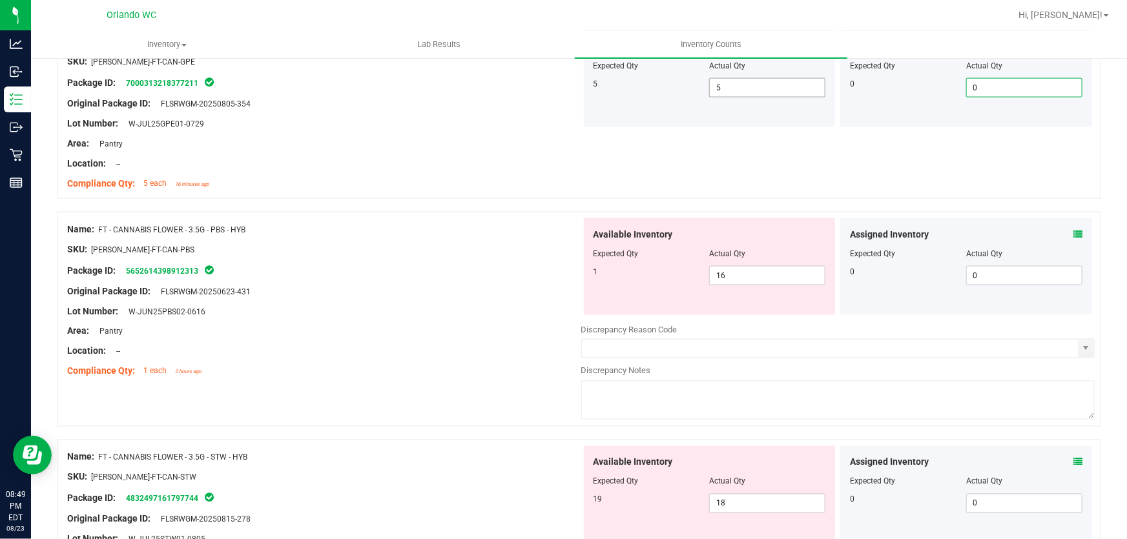
scroll to position [945, 0]
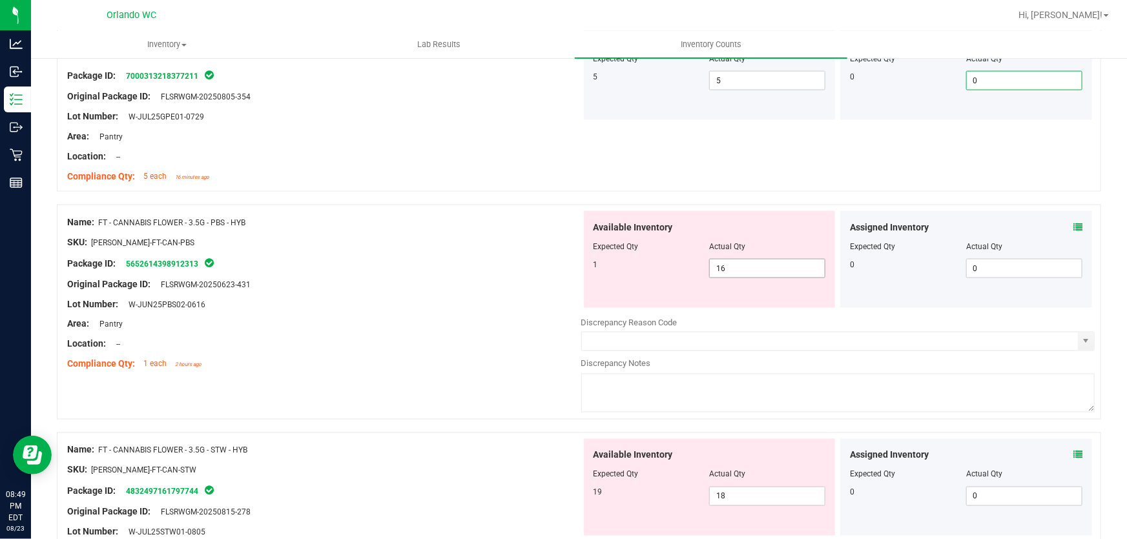
click at [756, 269] on input "16" at bounding box center [767, 269] width 115 height 18
click at [505, 287] on div "Original Package ID: FLSRWGM-20250623-431" at bounding box center [324, 285] width 514 height 14
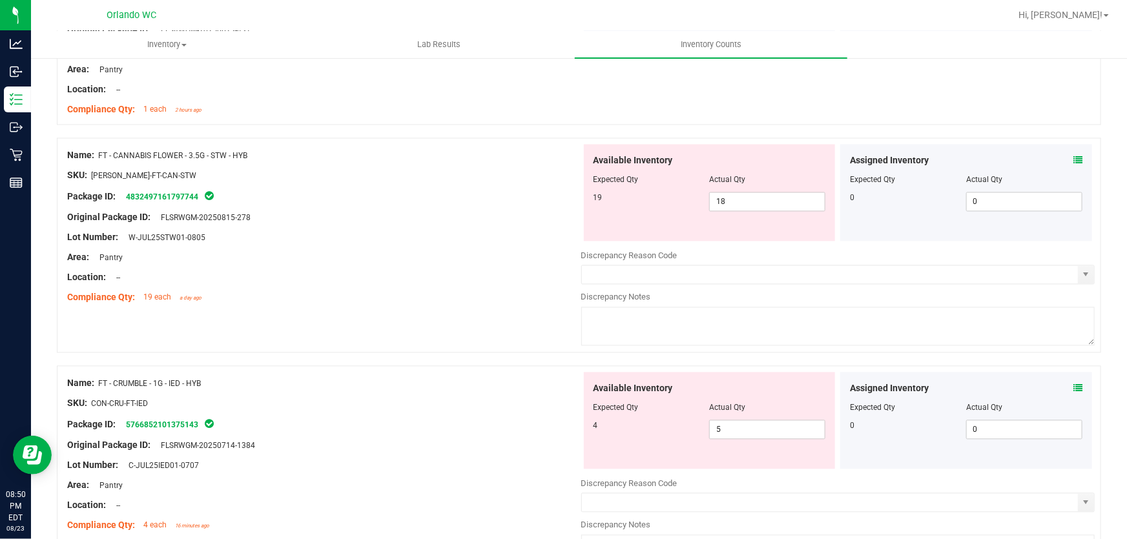
scroll to position [1233, 0]
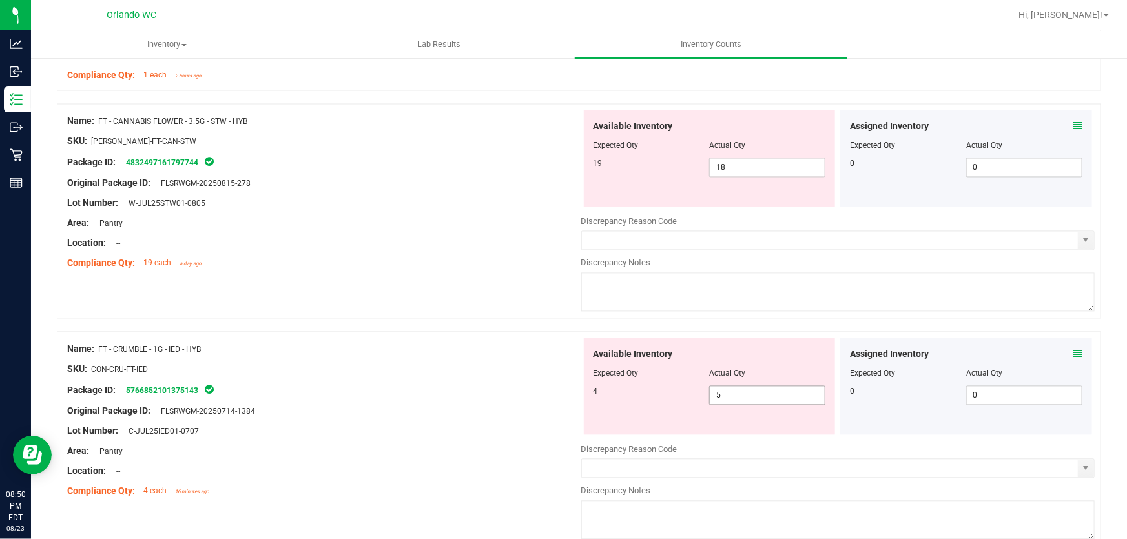
click at [737, 399] on input "5" at bounding box center [767, 396] width 115 height 18
click at [422, 267] on div "Compliance Qty: 19 each a day ago" at bounding box center [324, 264] width 514 height 14
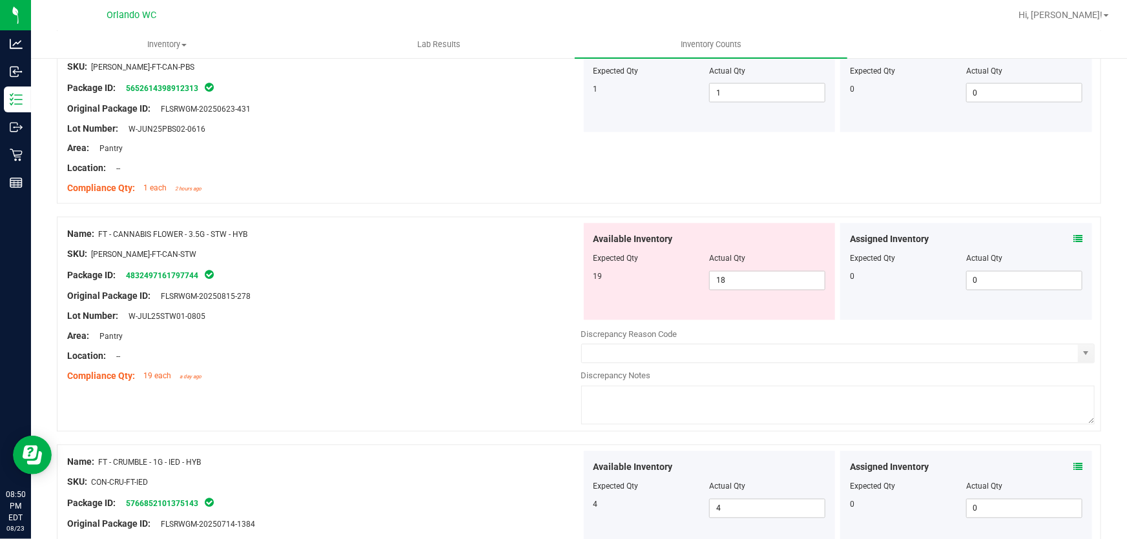
scroll to position [1120, 0]
click at [749, 283] on input "18" at bounding box center [767, 281] width 115 height 18
click at [413, 291] on div "Original Package ID: FLSRWGM-20250815-278" at bounding box center [324, 298] width 514 height 14
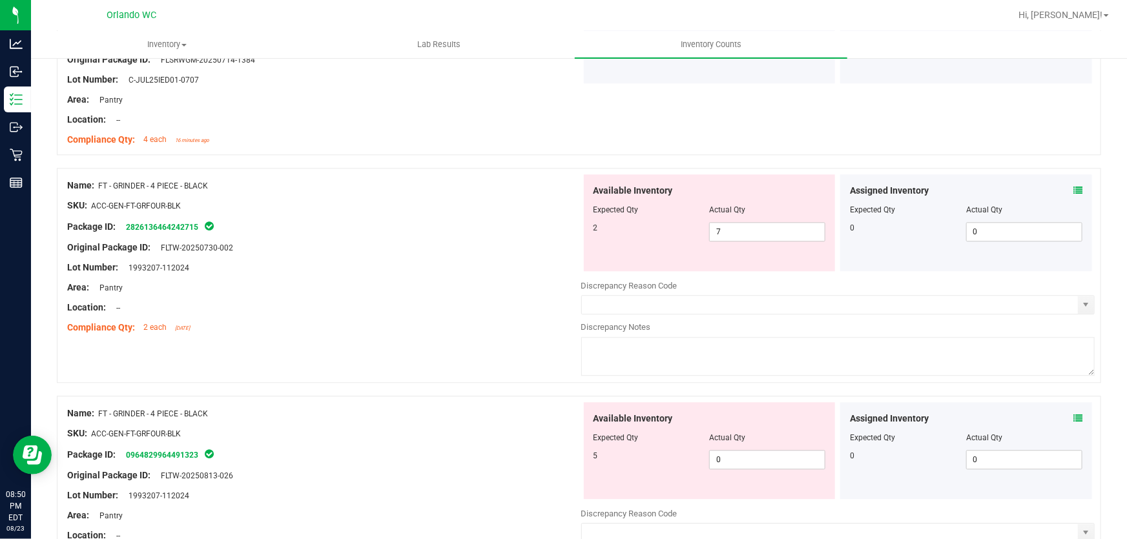
scroll to position [1550, 0]
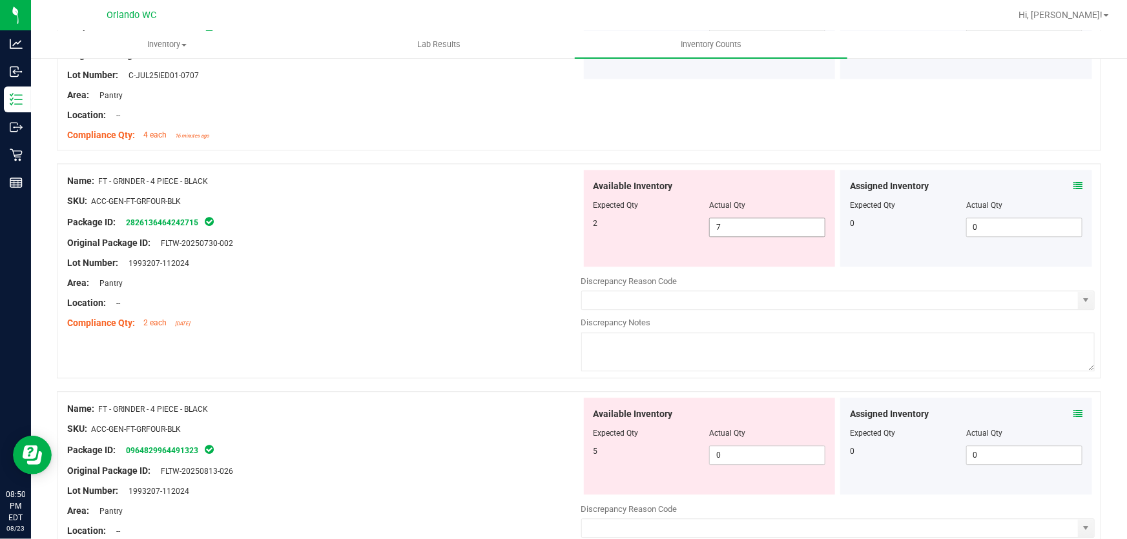
click at [752, 226] on input "7" at bounding box center [767, 227] width 115 height 18
click at [756, 454] on div "Available Inventory Expected Qty Actual Qty 5 0 0" at bounding box center [838, 500] width 514 height 205
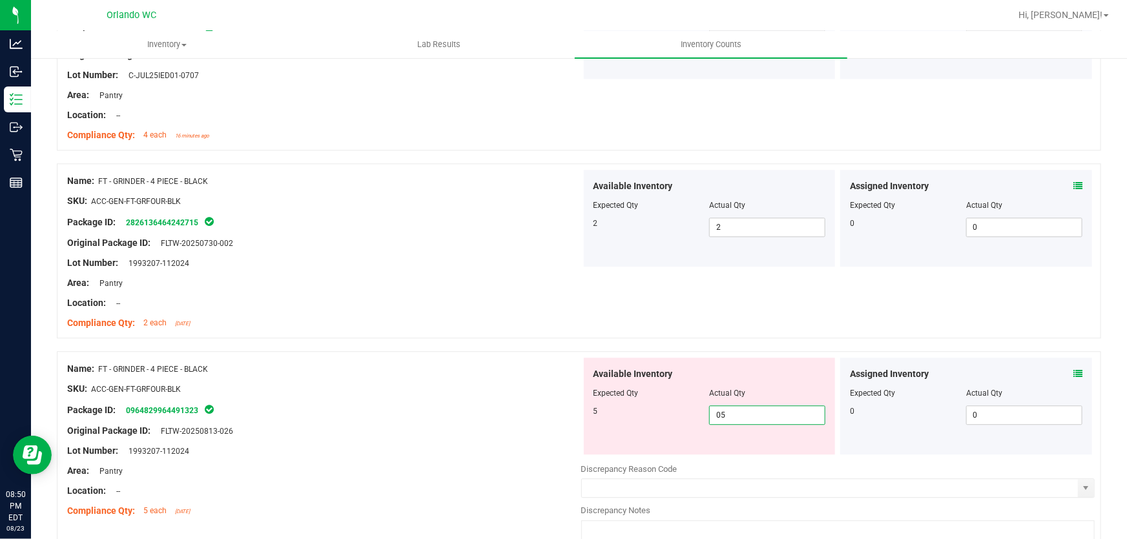
click at [440, 349] on div at bounding box center [579, 344] width 1044 height 13
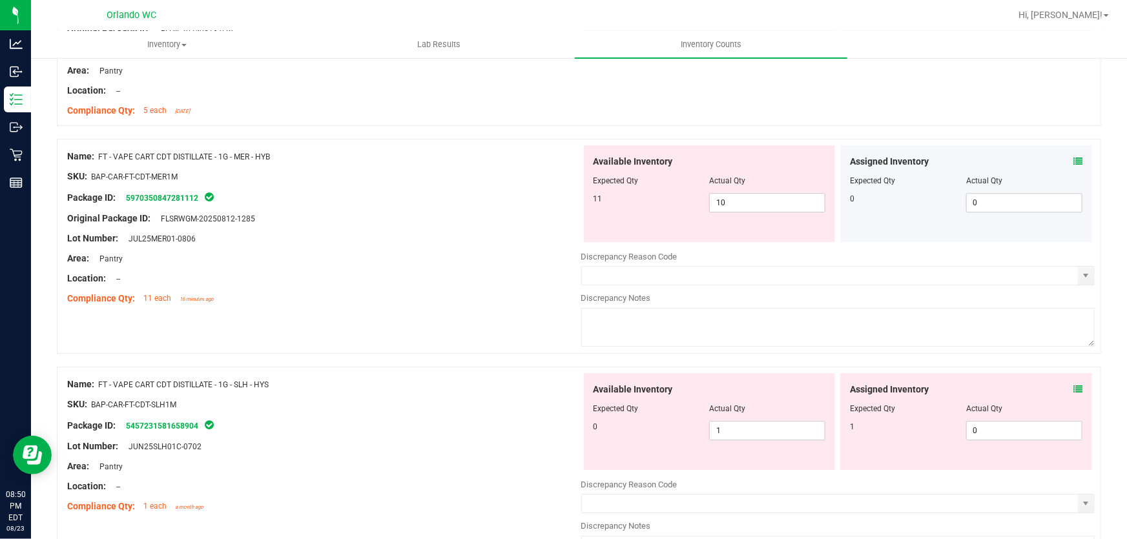
scroll to position [1951, 0]
click at [989, 429] on input "0" at bounding box center [1024, 430] width 115 height 18
click at [760, 430] on input "1" at bounding box center [767, 430] width 115 height 18
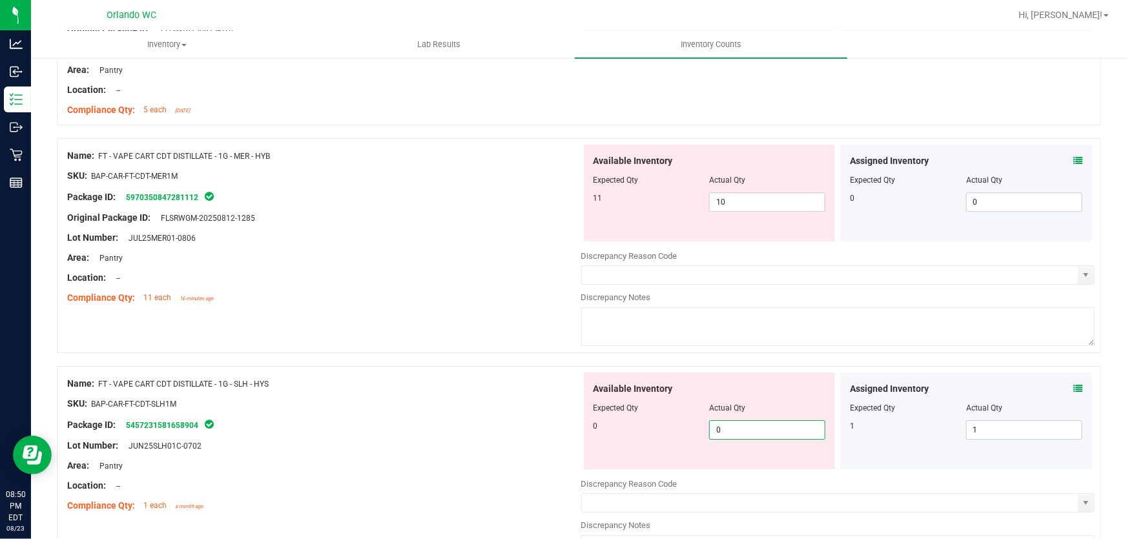
click at [435, 324] on div "Name: FT - VAPE CART CDT DISTILLATE - 1G - MER - HYB SKU: BAP-CAR-FT-CDT-MER1M …" at bounding box center [579, 245] width 1044 height 215
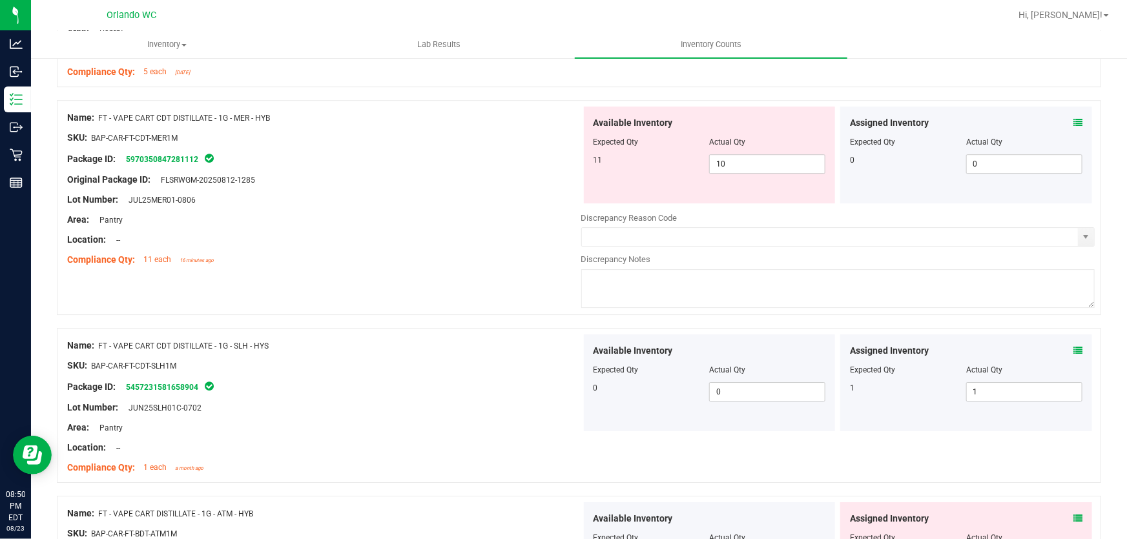
scroll to position [1970, 0]
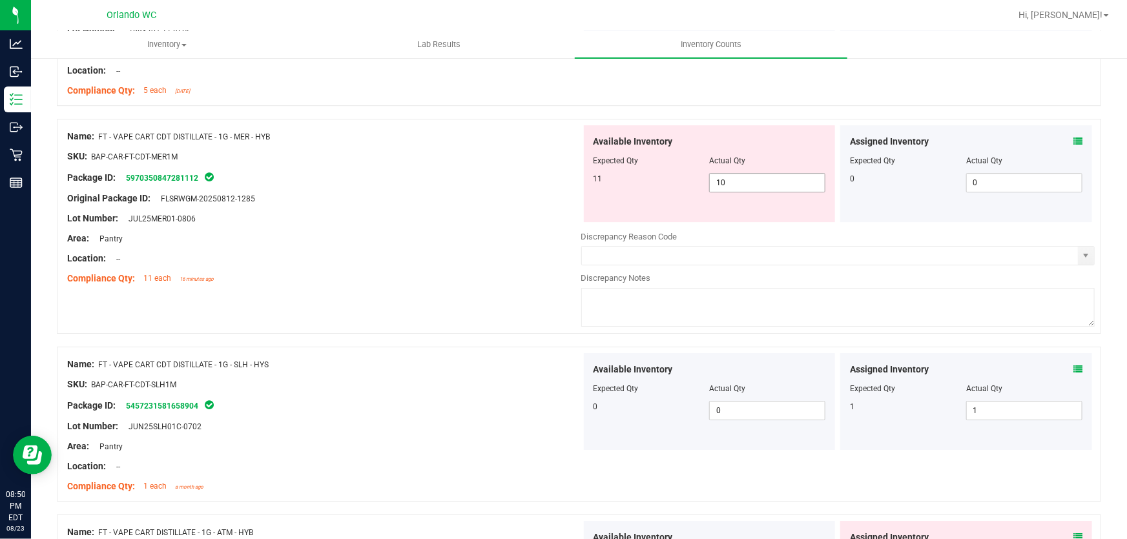
click at [759, 181] on input "10" at bounding box center [767, 183] width 115 height 18
click at [427, 287] on div "Name: FT - VAPE CART CDT DISTILLATE - 1G - MER - HYB SKU: BAP-CAR-FT-CDT-MER1M …" at bounding box center [324, 207] width 514 height 165
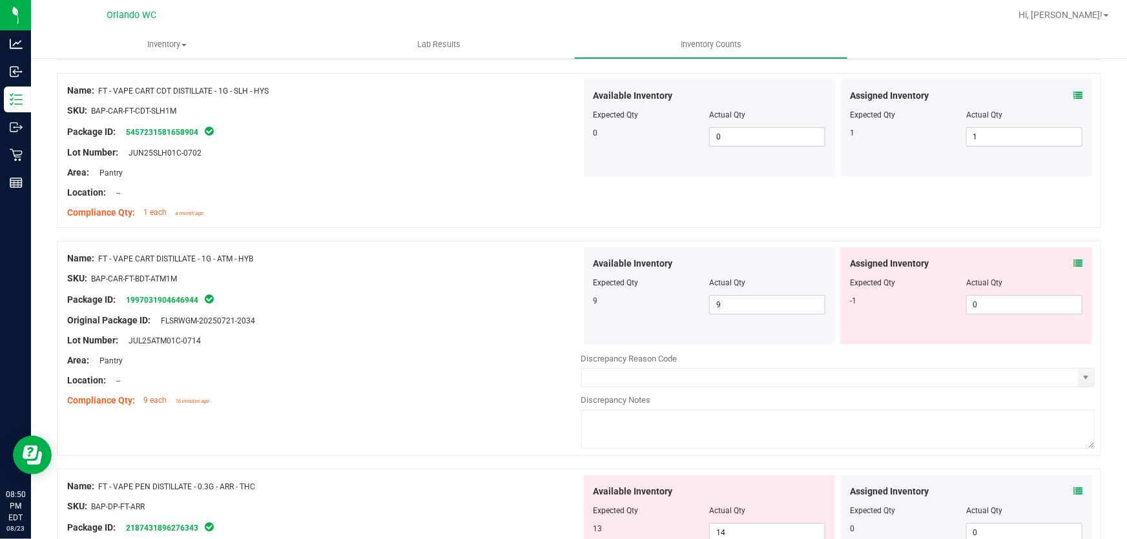
scroll to position [2206, 0]
click at [1002, 303] on input "0" at bounding box center [1024, 303] width 115 height 18
click at [539, 221] on div "Name: FT - VAPE CART CDT DISTILLATE - 1G - SLH - HYS SKU: BAP-CAR-FT-CDT-SLH1M …" at bounding box center [579, 148] width 1044 height 155
click at [1073, 260] on icon at bounding box center [1077, 261] width 9 height 9
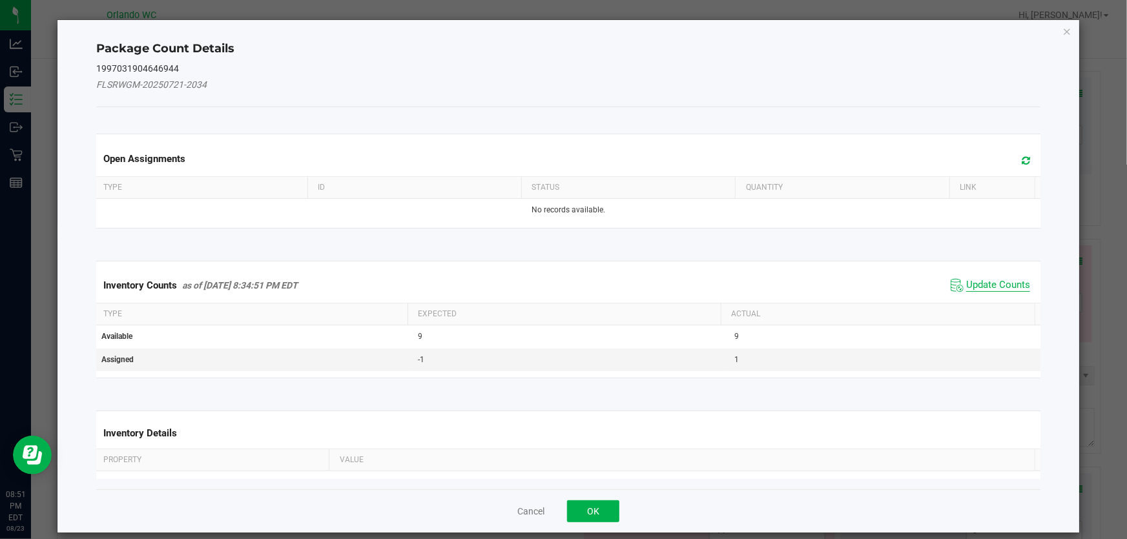
click at [990, 284] on span "Update Counts" at bounding box center [998, 285] width 64 height 13
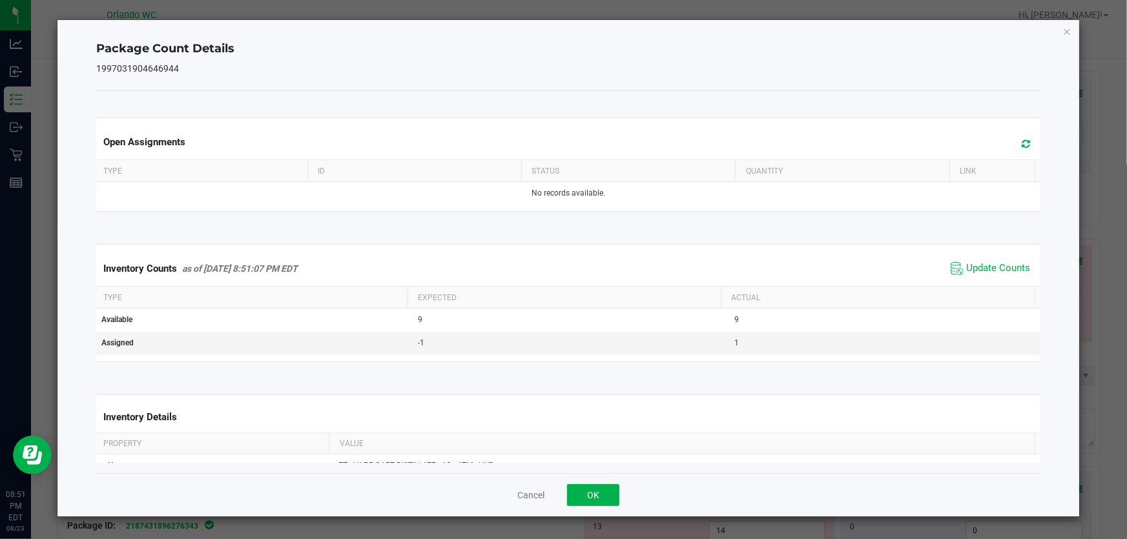
click at [1022, 146] on icon at bounding box center [1026, 144] width 8 height 10
click at [601, 502] on button "OK" at bounding box center [593, 495] width 52 height 22
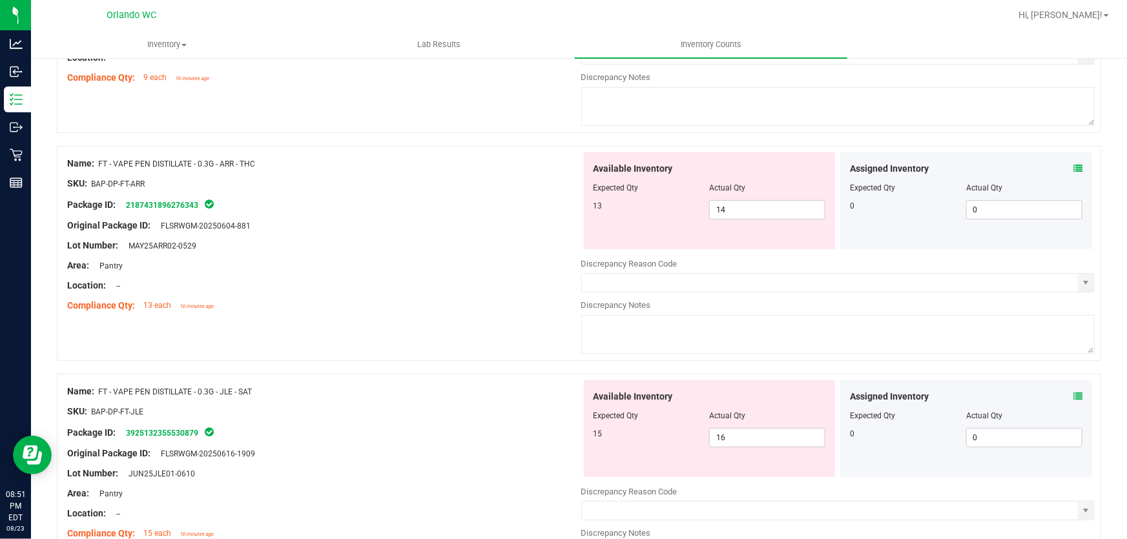
scroll to position [2545, 0]
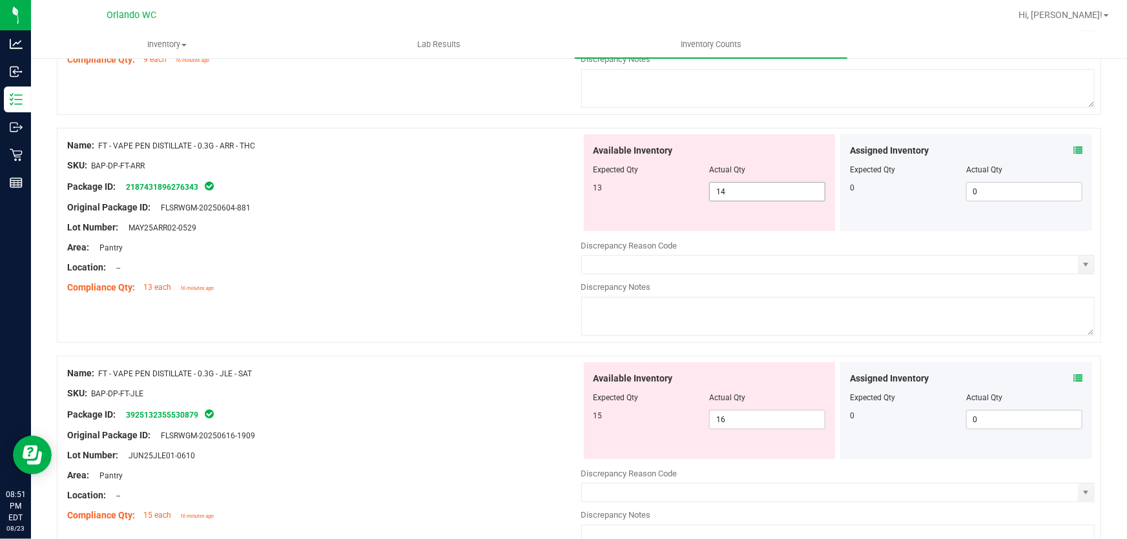
click at [754, 196] on input "14" at bounding box center [767, 192] width 115 height 18
click at [423, 249] on div "Area: Pantry" at bounding box center [324, 248] width 514 height 14
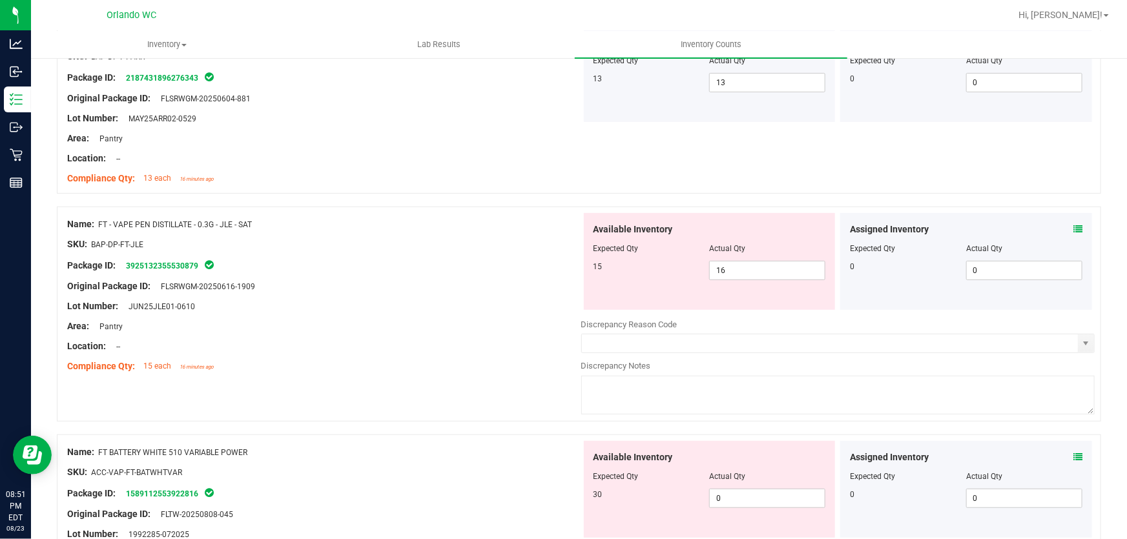
scroll to position [2660, 0]
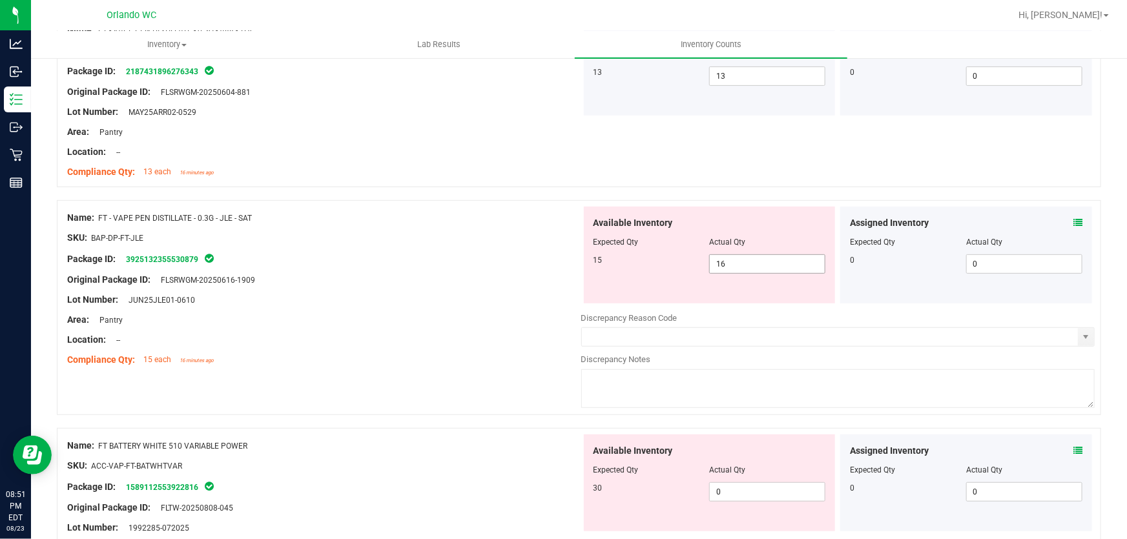
click at [745, 262] on input "16" at bounding box center [767, 264] width 115 height 18
click at [458, 316] on div "Area: Pantry" at bounding box center [324, 320] width 514 height 14
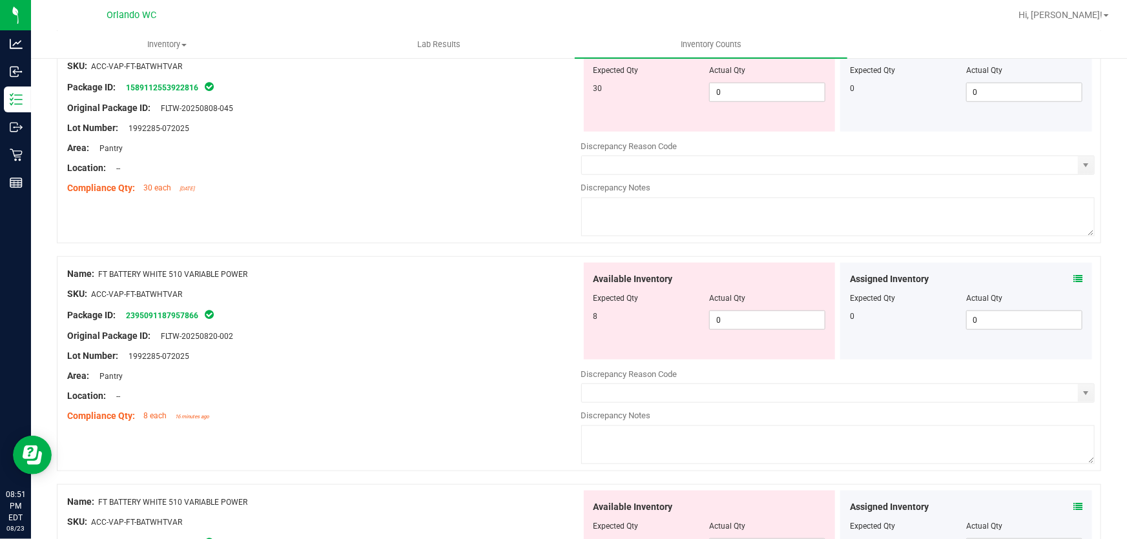
scroll to position [3018, 0]
click at [748, 88] on input "0" at bounding box center [767, 94] width 115 height 18
click at [749, 322] on div "Available Inventory Expected Qty Actual Qty 8 0 0" at bounding box center [838, 367] width 514 height 205
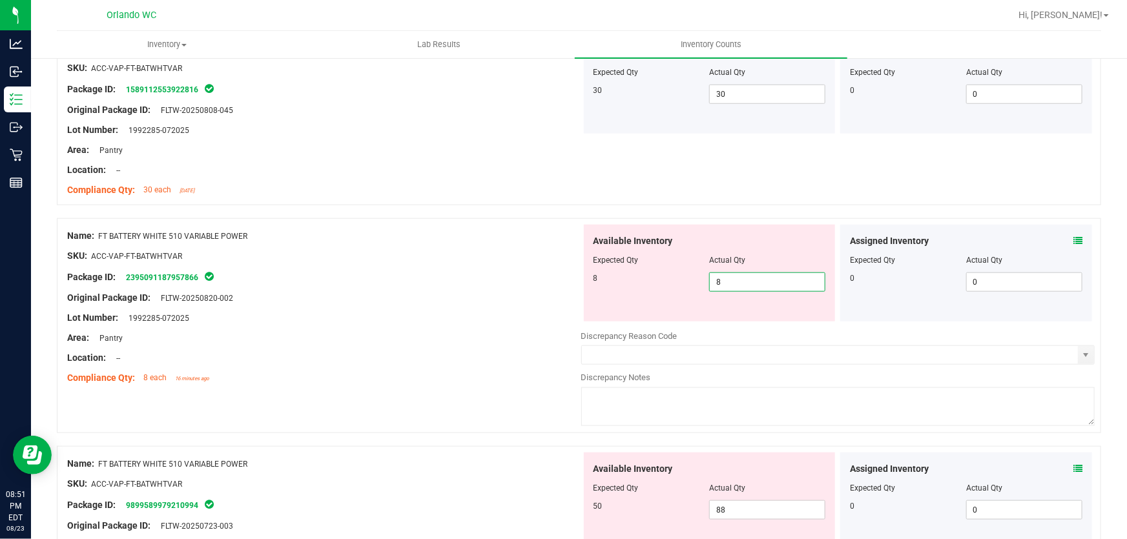
click at [439, 265] on div at bounding box center [324, 266] width 514 height 6
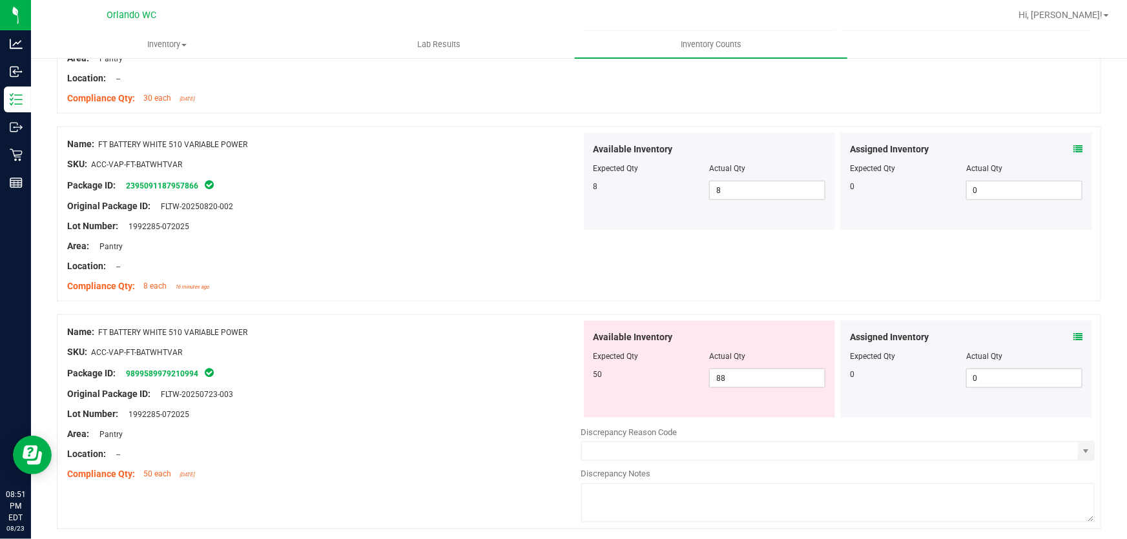
scroll to position [3148, 0]
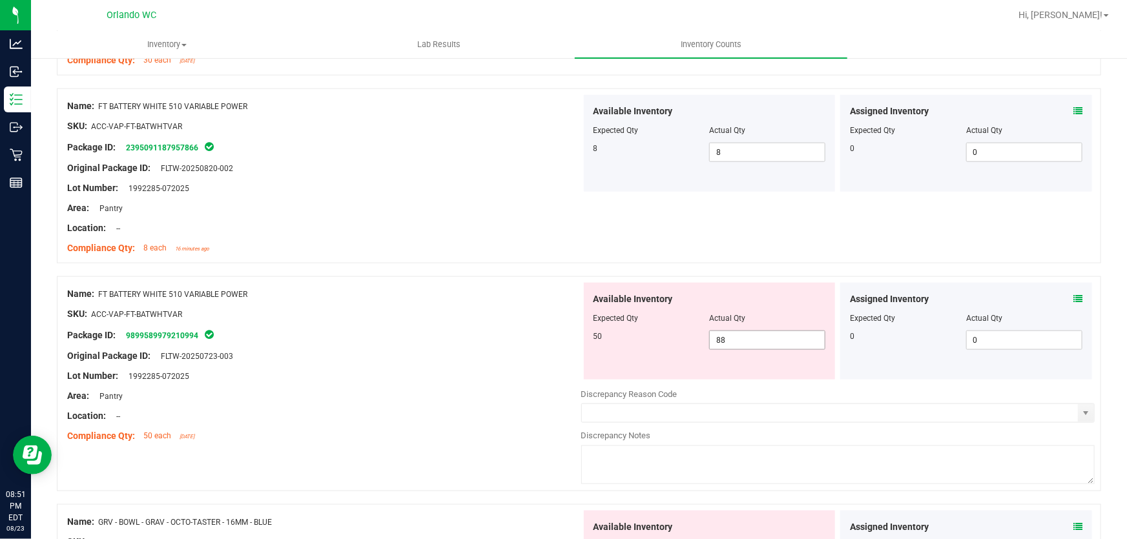
click at [737, 345] on input "88" at bounding box center [767, 340] width 115 height 18
click at [465, 338] on div "Package ID: 9899589979210994" at bounding box center [324, 334] width 514 height 15
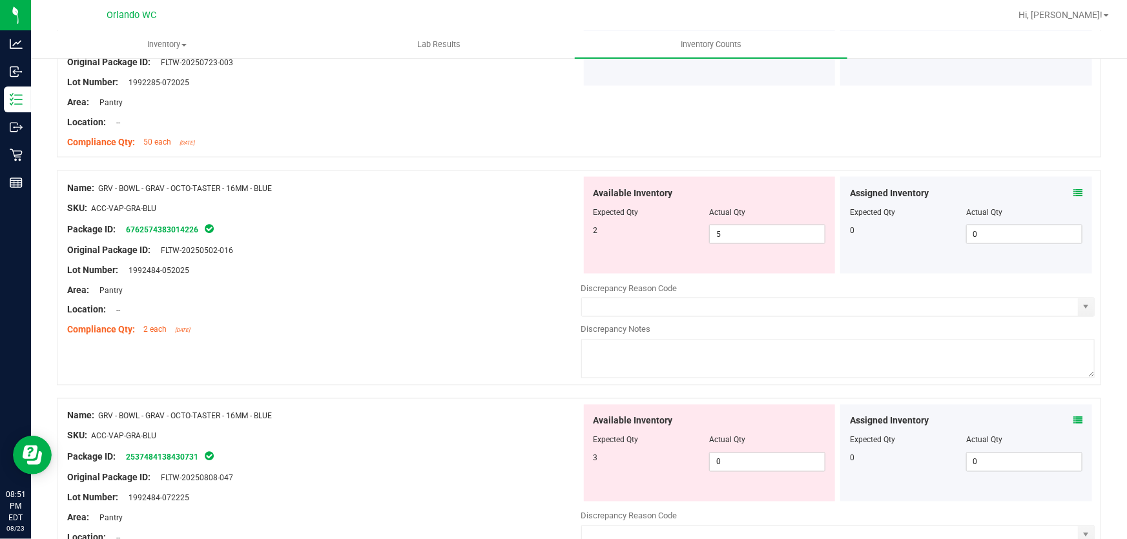
scroll to position [3450, 0]
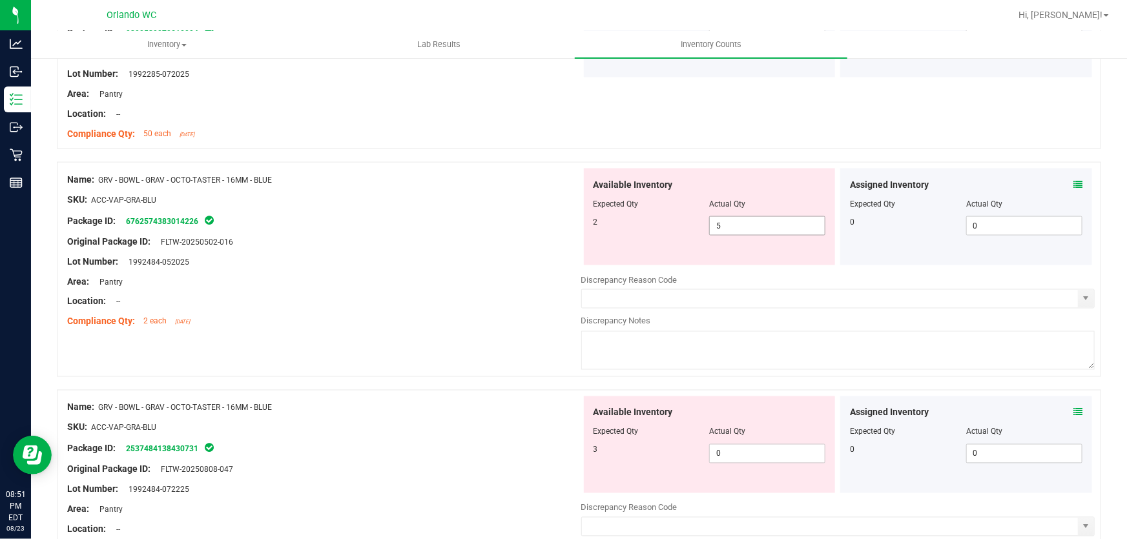
click at [753, 226] on input "5" at bounding box center [767, 226] width 115 height 18
click at [754, 475] on div "Available Inventory Expected Qty Actual Qty 3 0 0" at bounding box center [838, 498] width 514 height 205
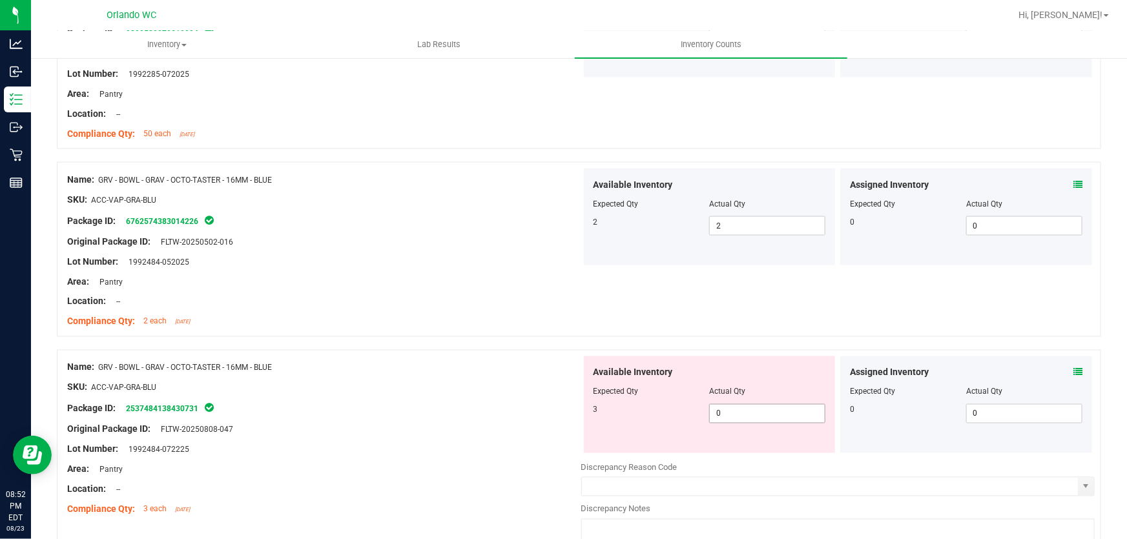
click at [764, 407] on input "0" at bounding box center [767, 414] width 115 height 18
click at [440, 303] on div "Location: --" at bounding box center [324, 302] width 514 height 14
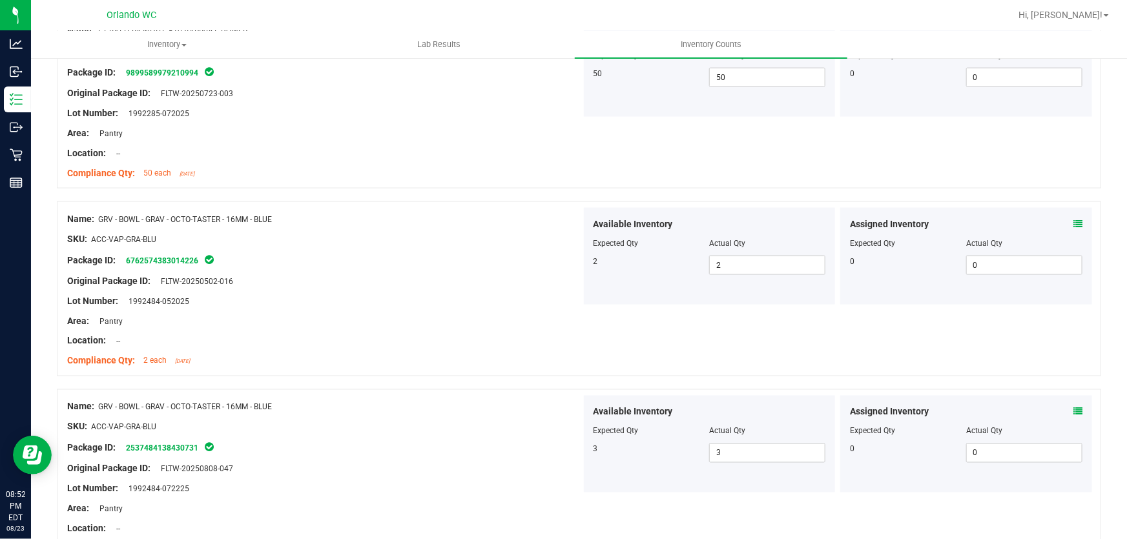
scroll to position [3490, 0]
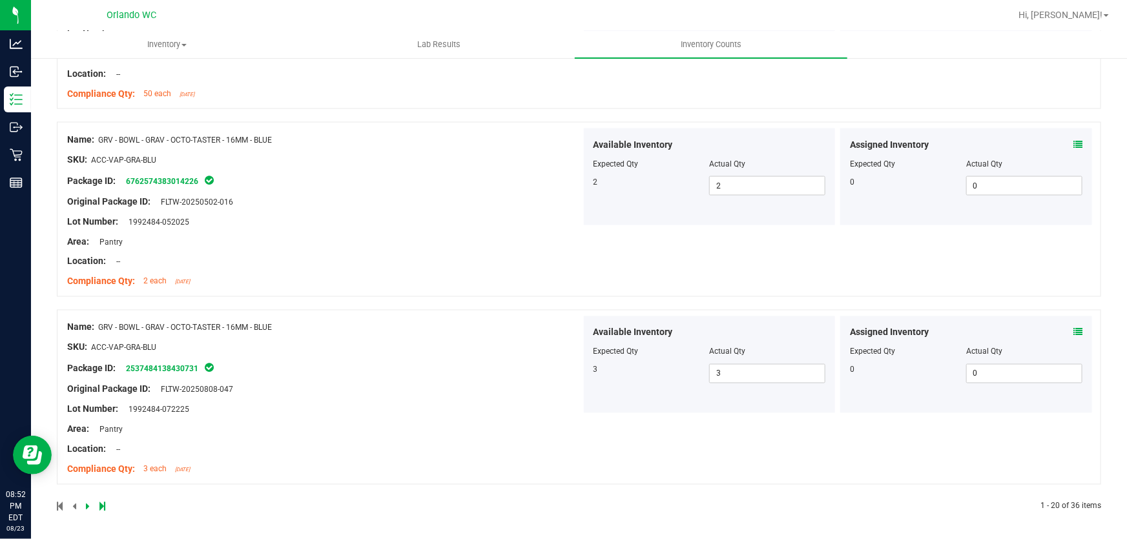
click at [89, 504] on link at bounding box center [89, 506] width 6 height 9
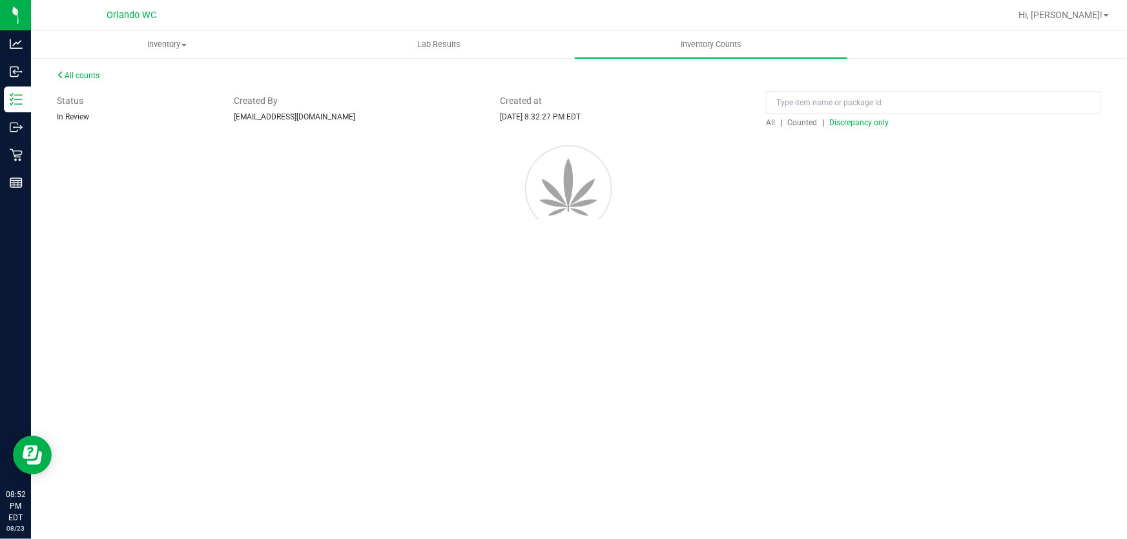
scroll to position [0, 0]
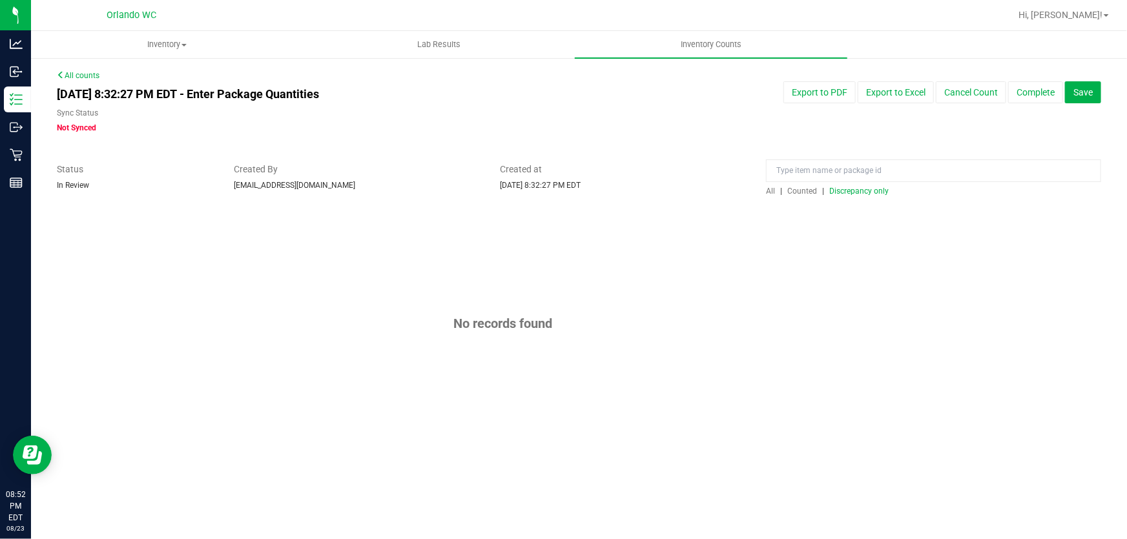
click at [863, 191] on span "Discrepancy only" at bounding box center [858, 191] width 59 height 9
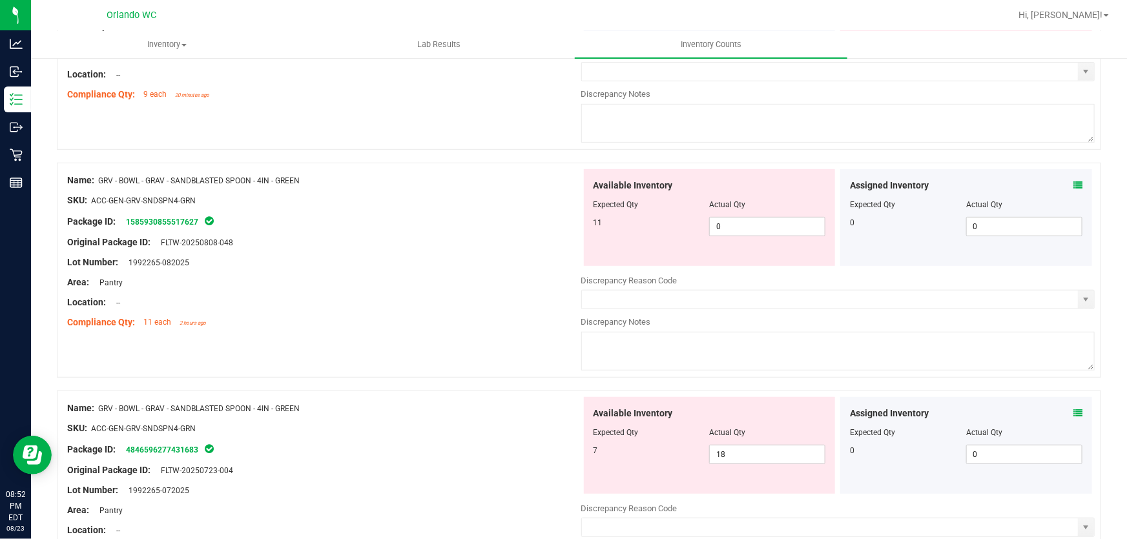
scroll to position [292, 0]
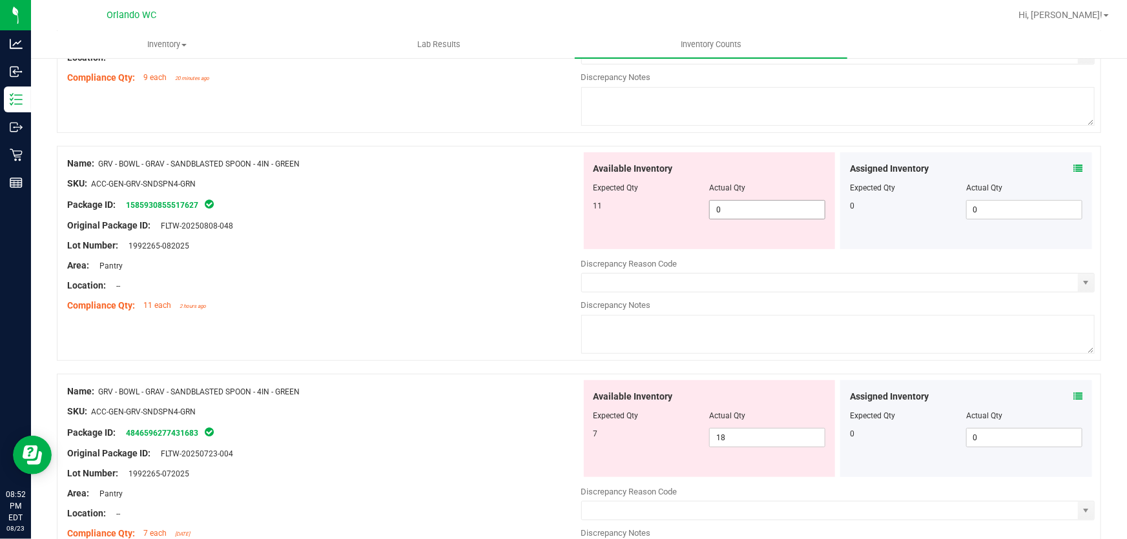
click at [758, 209] on input "0" at bounding box center [767, 210] width 115 height 18
click at [760, 437] on div "Available Inventory Expected Qty Actual Qty 7 18 18" at bounding box center [838, 482] width 514 height 205
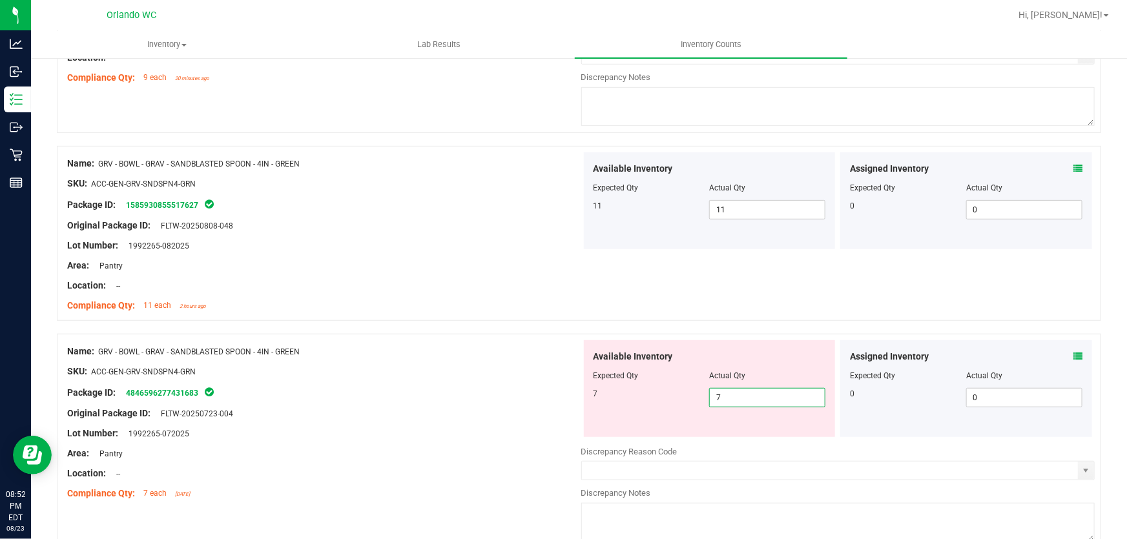
click at [455, 314] on div "Name: GRV - BOWL - GRAV - SANDBLASTED SPOON - 4IN - GREEN SKU: ACC-GEN-GRV-SNDS…" at bounding box center [324, 234] width 514 height 165
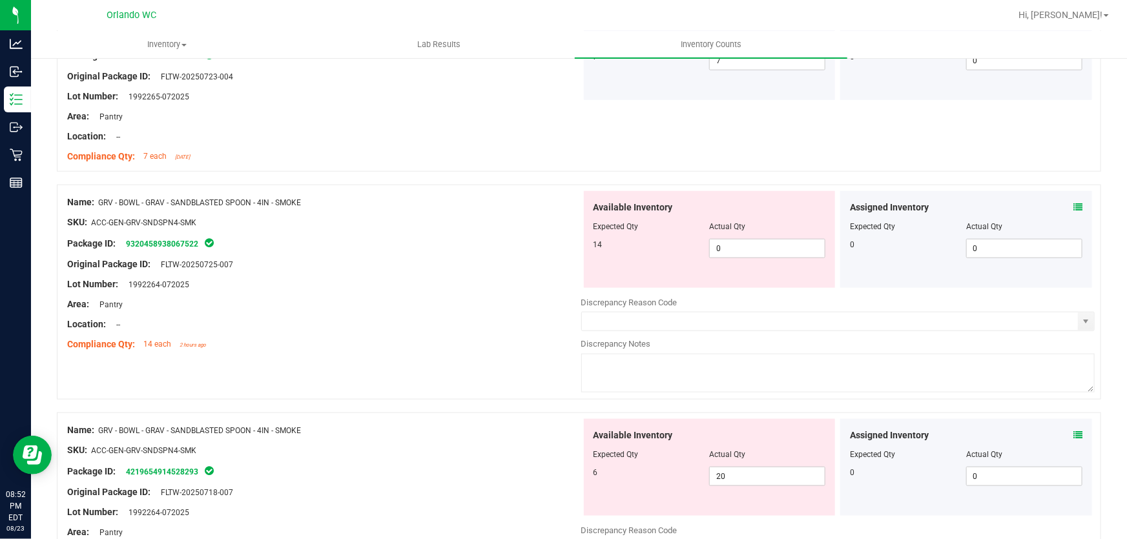
scroll to position [630, 0]
click at [746, 247] on input "0" at bounding box center [767, 248] width 115 height 18
click at [755, 478] on div "Available Inventory Expected Qty Actual Qty 6 20 20" at bounding box center [838, 520] width 514 height 205
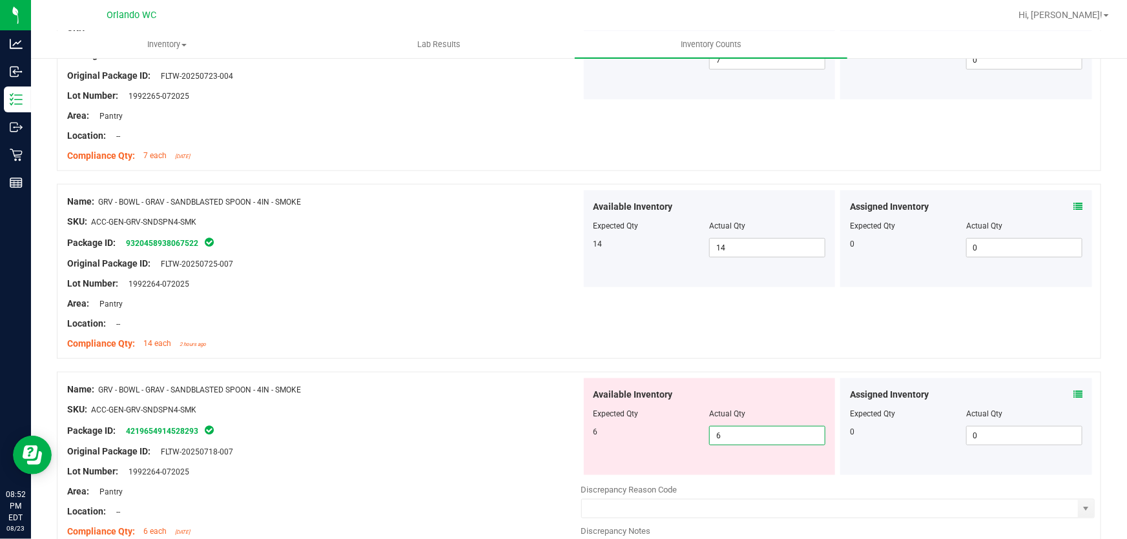
click at [491, 337] on div "Compliance Qty: 14 each 2 hours ago" at bounding box center [324, 344] width 514 height 14
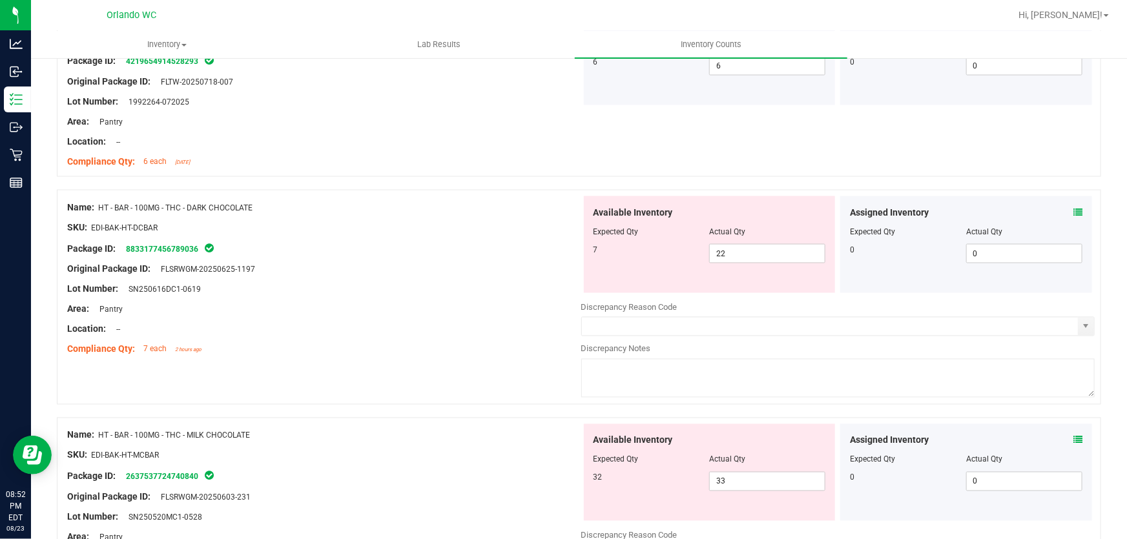
scroll to position [1010, 0]
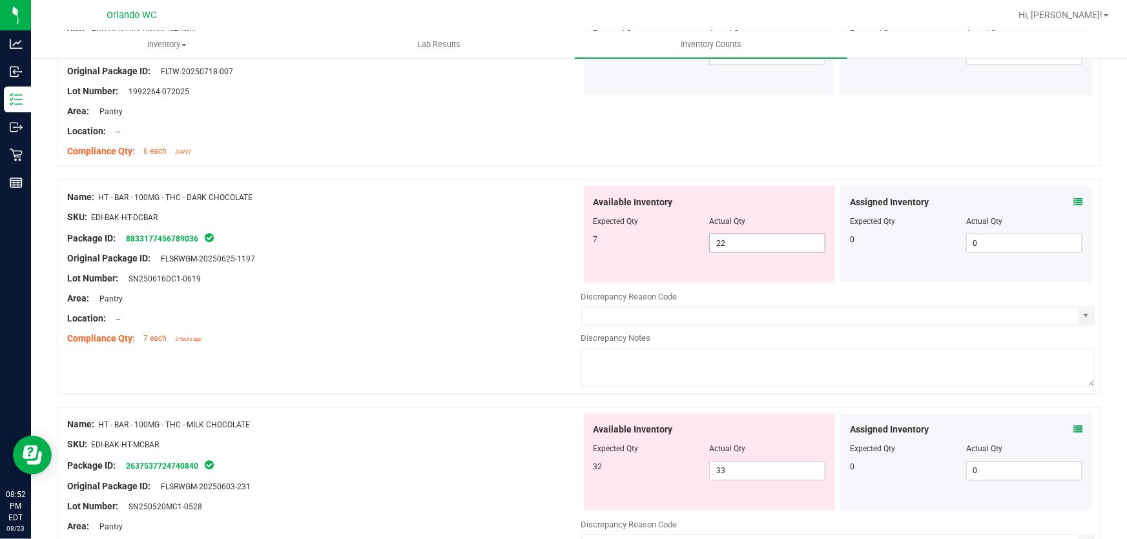
click at [741, 245] on input "22" at bounding box center [767, 243] width 115 height 18
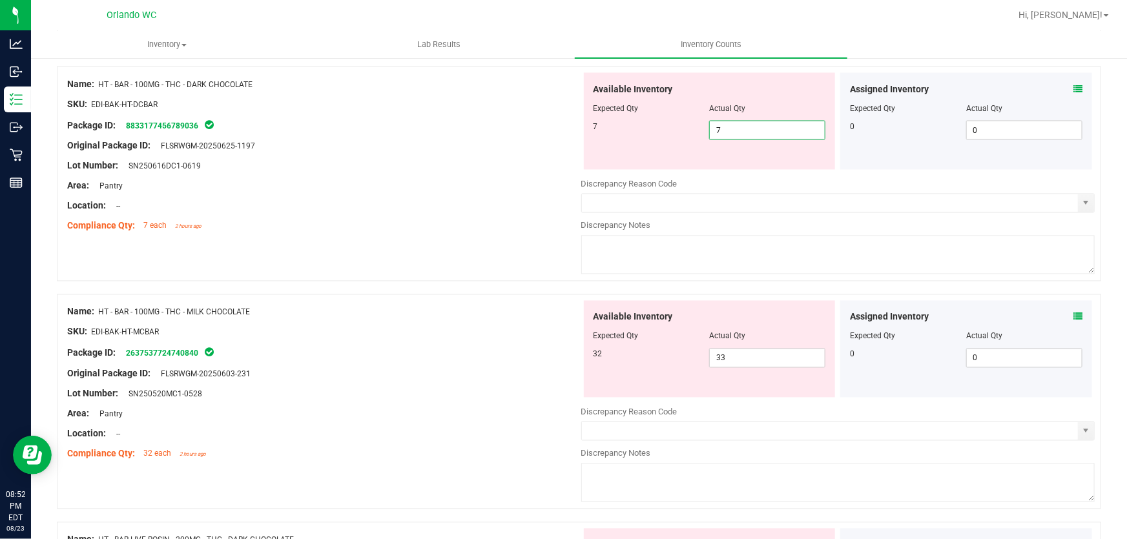
scroll to position [1129, 0]
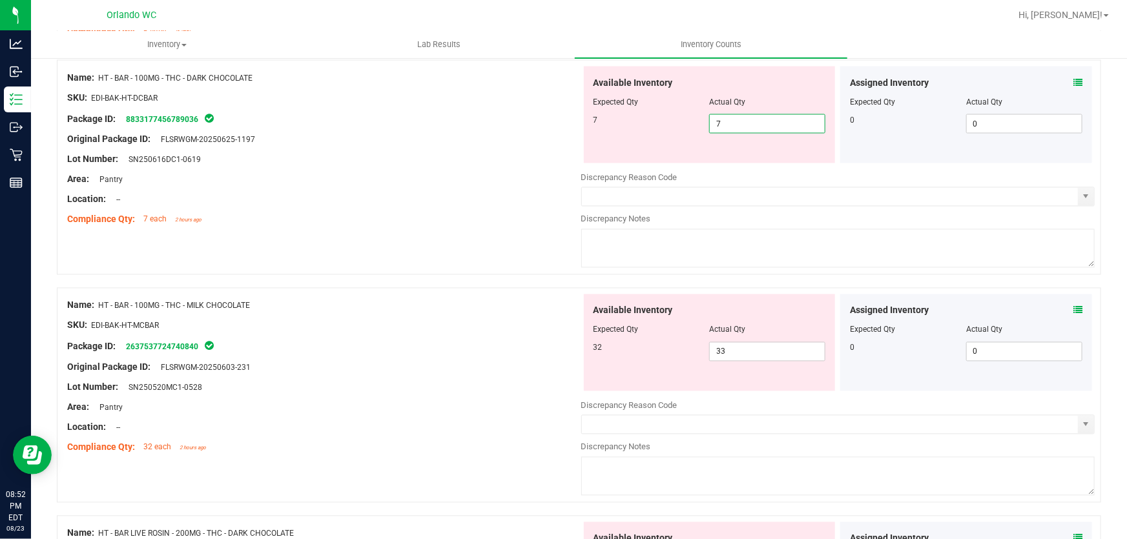
click at [495, 225] on div "Compliance Qty: 7 each 2 hours ago" at bounding box center [324, 220] width 514 height 14
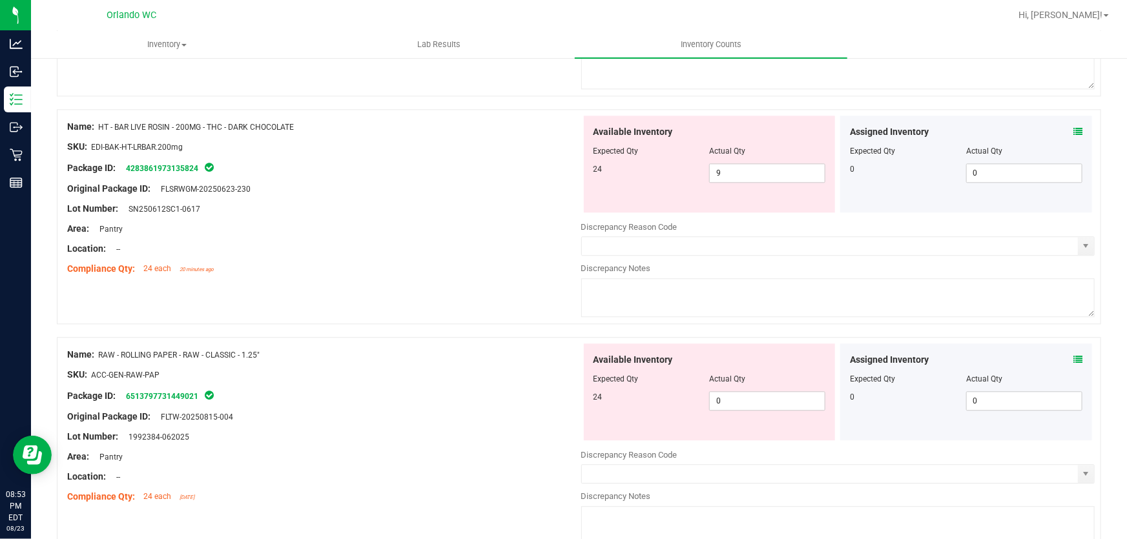
scroll to position [1494, 0]
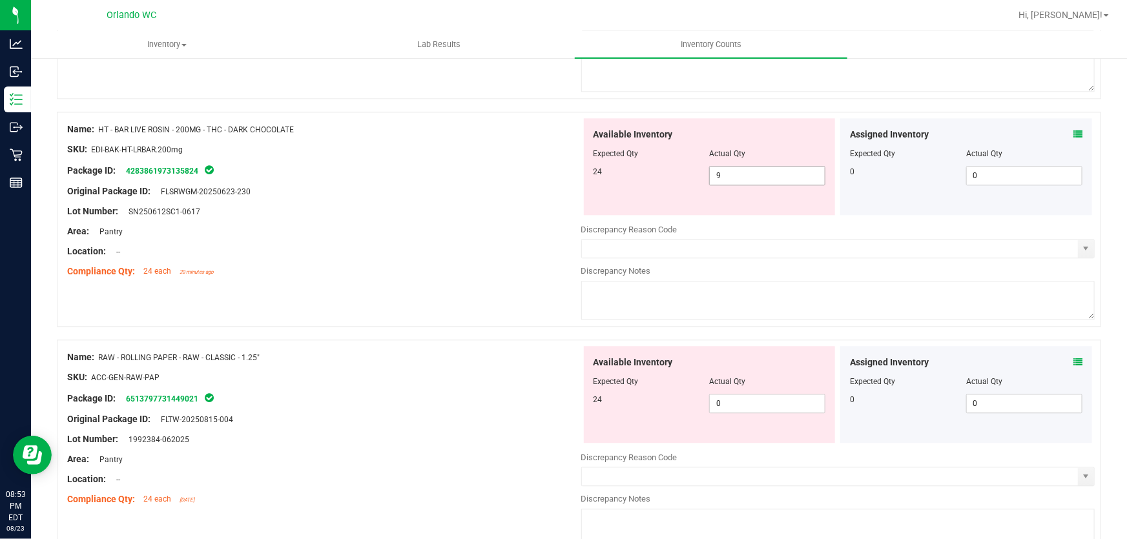
click at [738, 175] on input "9" at bounding box center [767, 176] width 115 height 18
click at [445, 293] on div "Name: HT - BAR LIVE ROSIN - 200MG - THC - DARK CHOCOLATE SKU: EDI-BAK-HT-LRBAR.…" at bounding box center [579, 226] width 1044 height 228
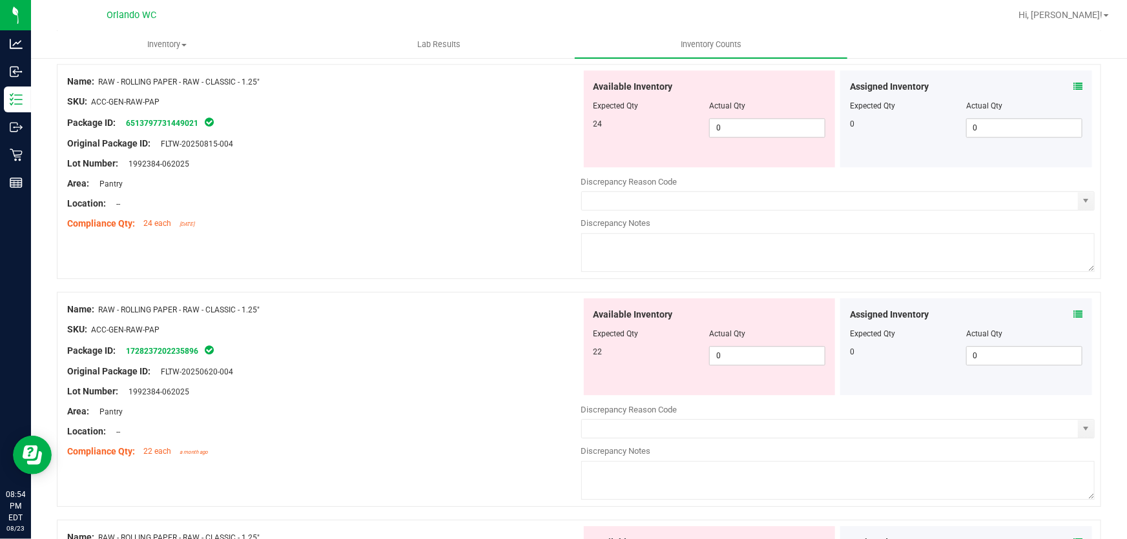
scroll to position [1729, 0]
click at [753, 125] on input "0" at bounding box center [767, 128] width 115 height 18
click at [746, 356] on div "Available Inventory Expected Qty Actual Qty 22 0 0" at bounding box center [838, 401] width 514 height 205
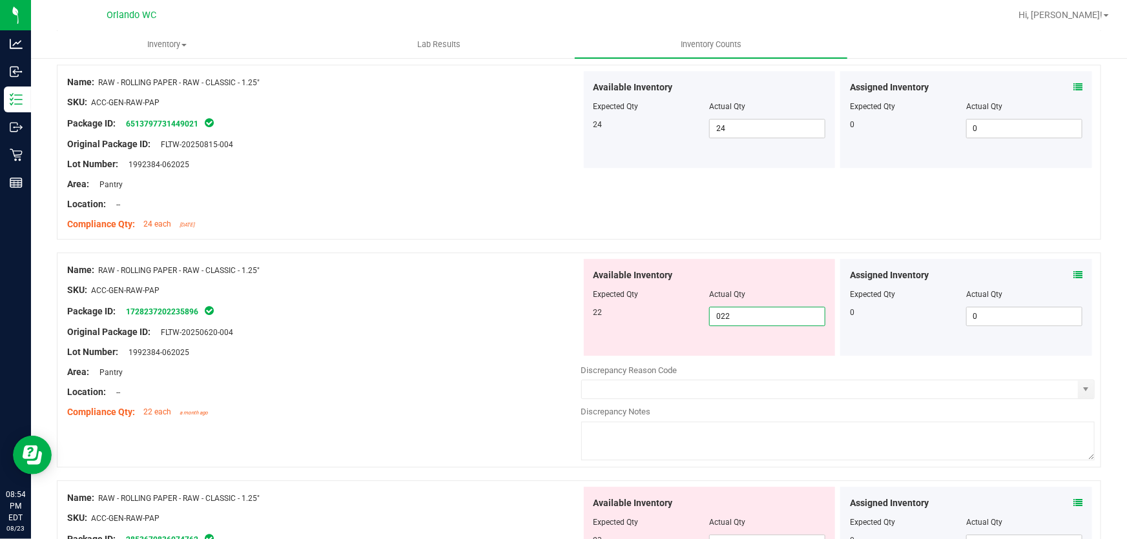
click at [472, 303] on div "Package ID: 1728237202235896" at bounding box center [324, 310] width 514 height 15
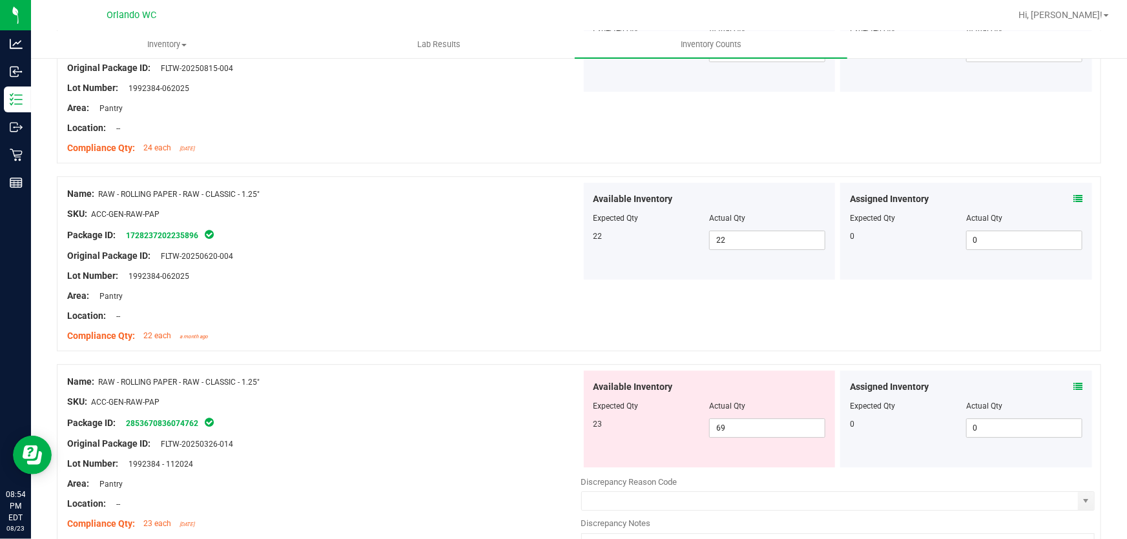
scroll to position [1861, 0]
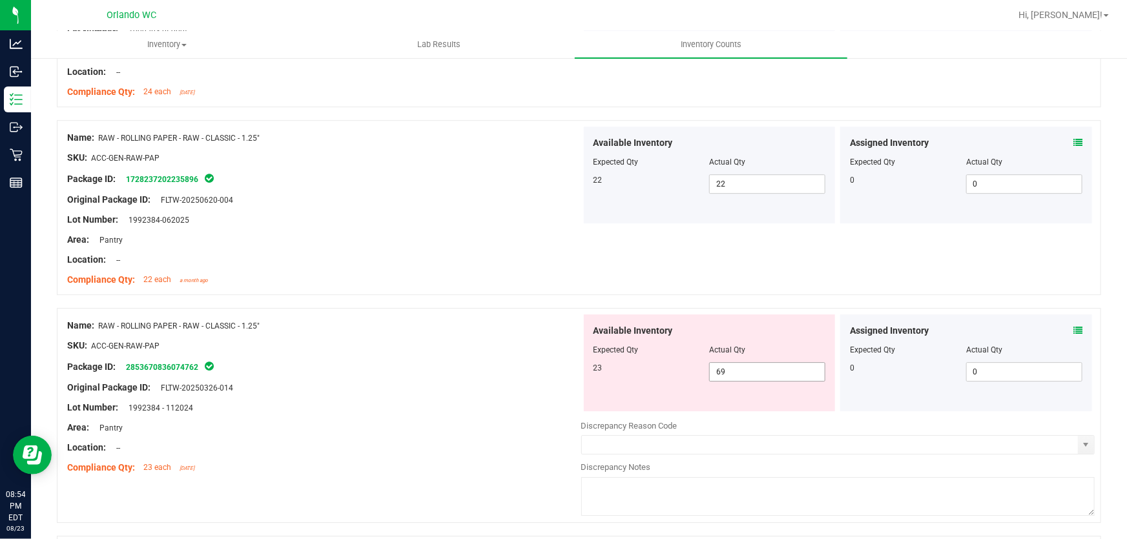
click at [748, 372] on input "69" at bounding box center [767, 372] width 115 height 18
click at [456, 308] on div "Name: RAW - ROLLING PAPER - RAW - CLASSIC - 1.25" SKU: ACC-GEN-RAW-PAP Package …" at bounding box center [579, 415] width 1044 height 215
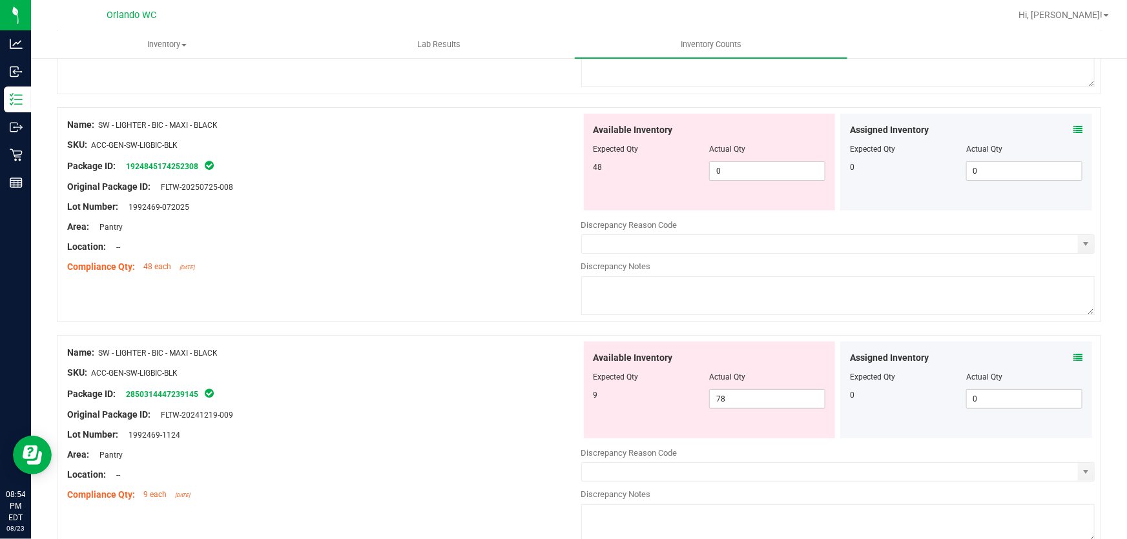
scroll to position [2434, 0]
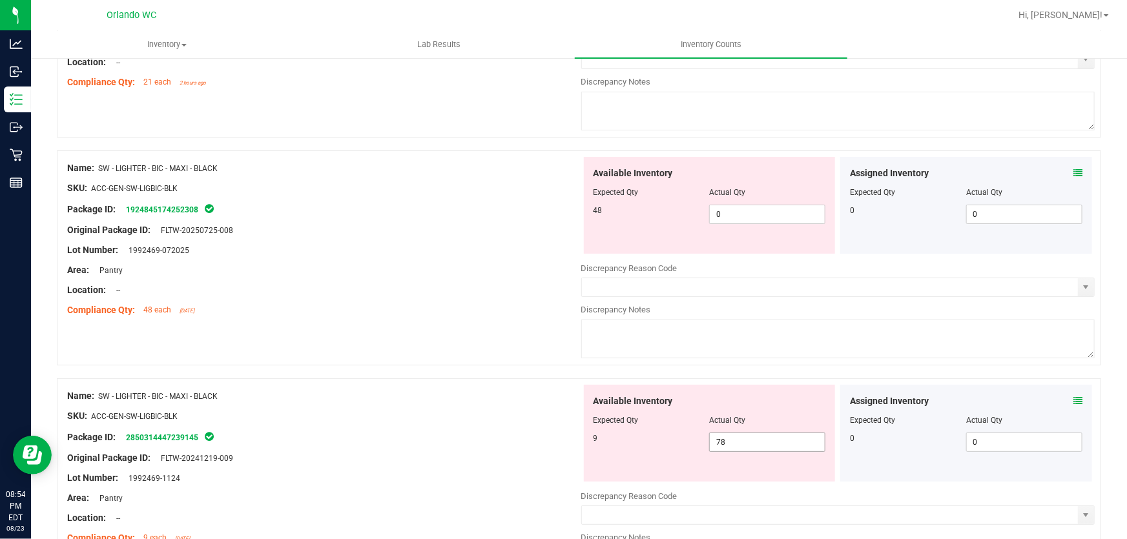
click at [746, 443] on input "78" at bounding box center [767, 442] width 115 height 18
click at [752, 214] on input "0" at bounding box center [767, 214] width 115 height 18
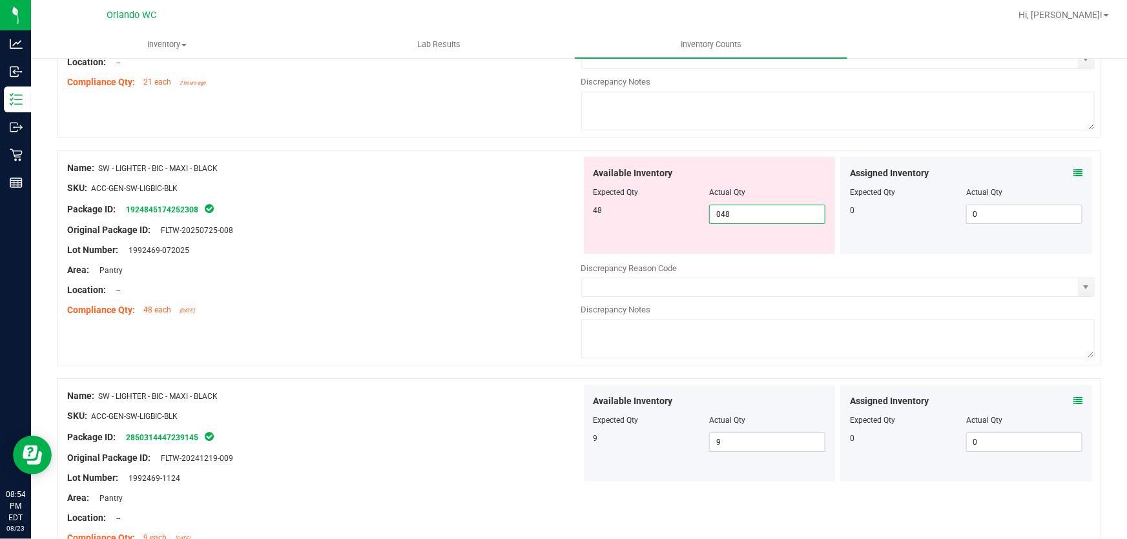
click at [550, 265] on div "Area: Pantry" at bounding box center [324, 270] width 514 height 14
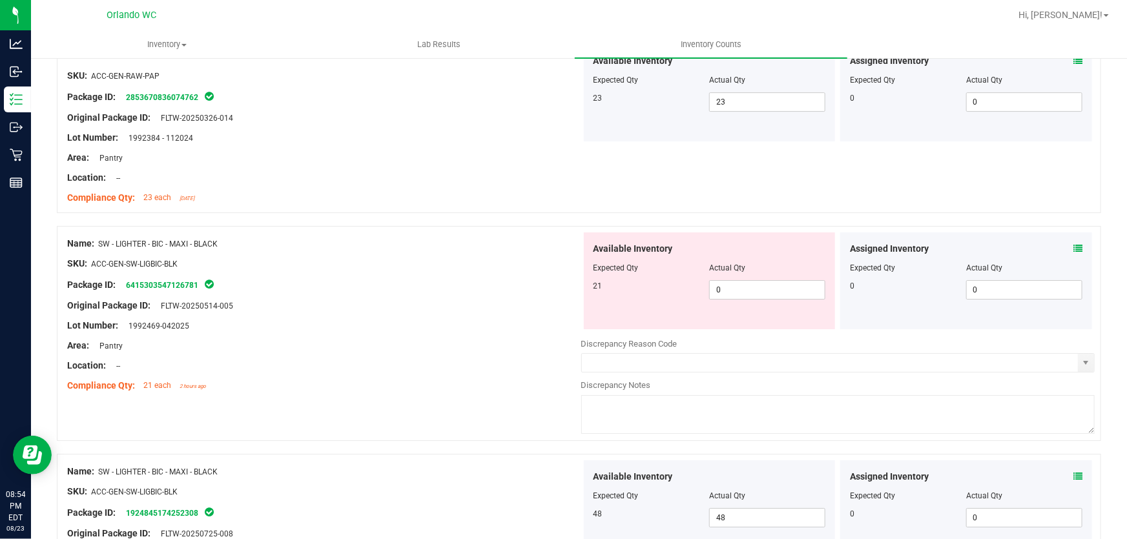
scroll to position [2130, 0]
click at [497, 307] on div "Original Package ID: FLTW-20250514-005" at bounding box center [324, 307] width 514 height 14
click at [764, 314] on div "Available Inventory Expected Qty Actual Qty 21 0 0" at bounding box center [710, 281] width 252 height 97
click at [774, 291] on input "0" at bounding box center [767, 291] width 115 height 18
click at [462, 295] on div at bounding box center [324, 296] width 514 height 6
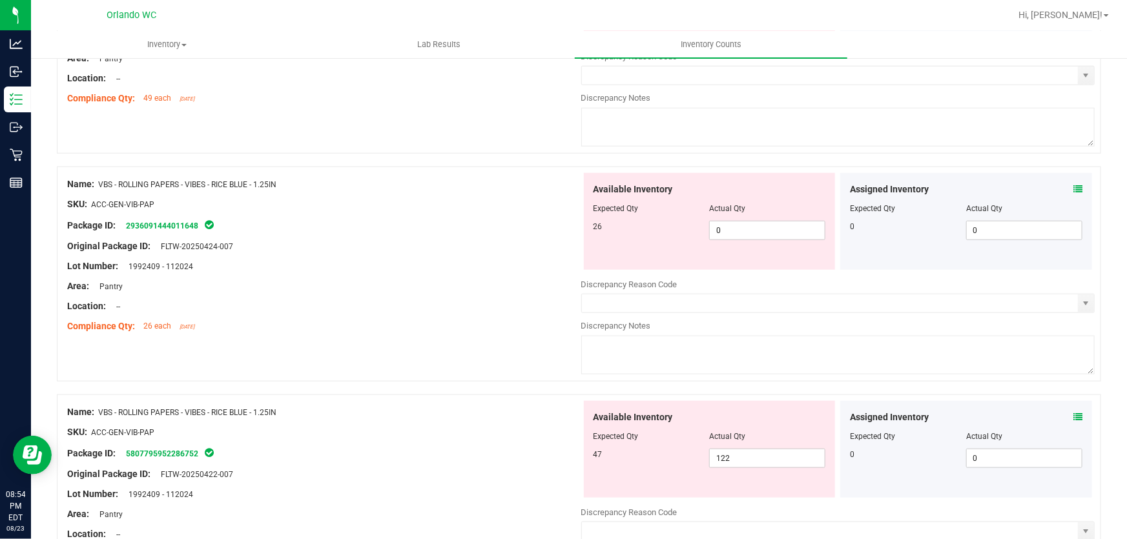
scroll to position [2968, 0]
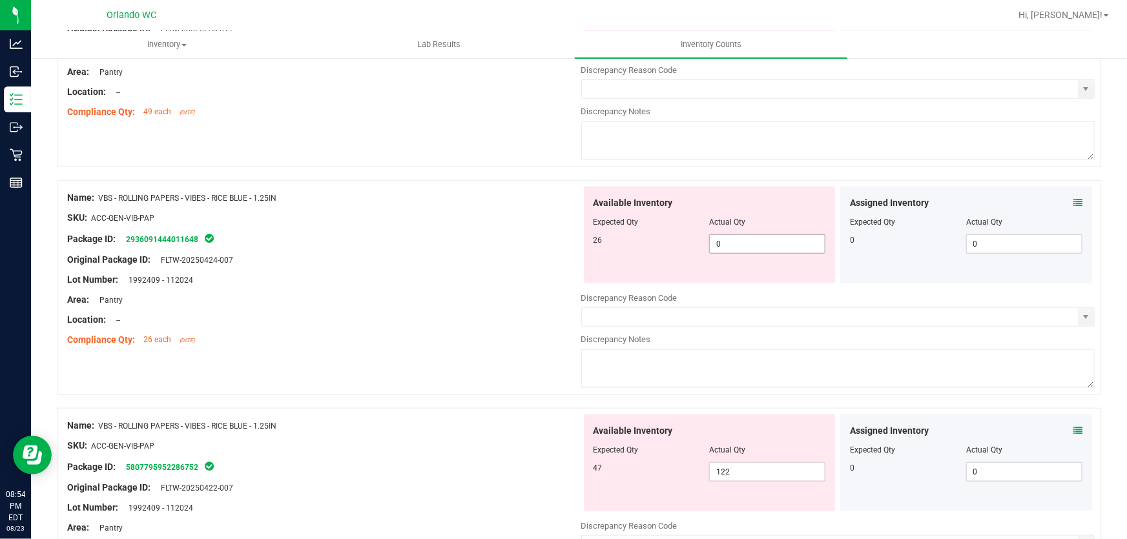
click at [746, 245] on input "0" at bounding box center [767, 244] width 115 height 18
click at [767, 473] on input "122" at bounding box center [767, 472] width 115 height 18
click at [750, 242] on input "0" at bounding box center [767, 244] width 115 height 18
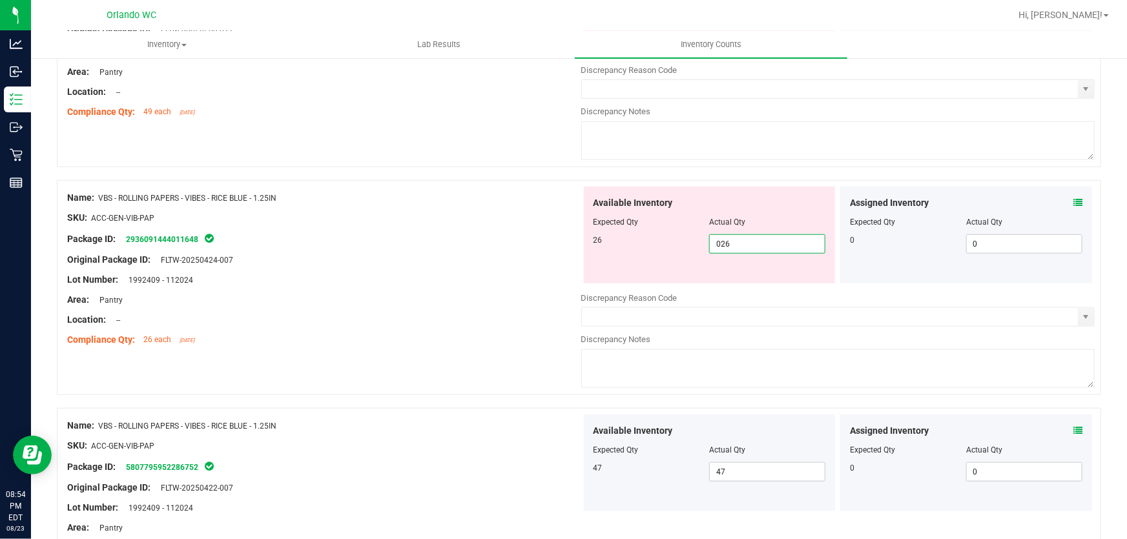
click at [504, 290] on div at bounding box center [324, 290] width 514 height 6
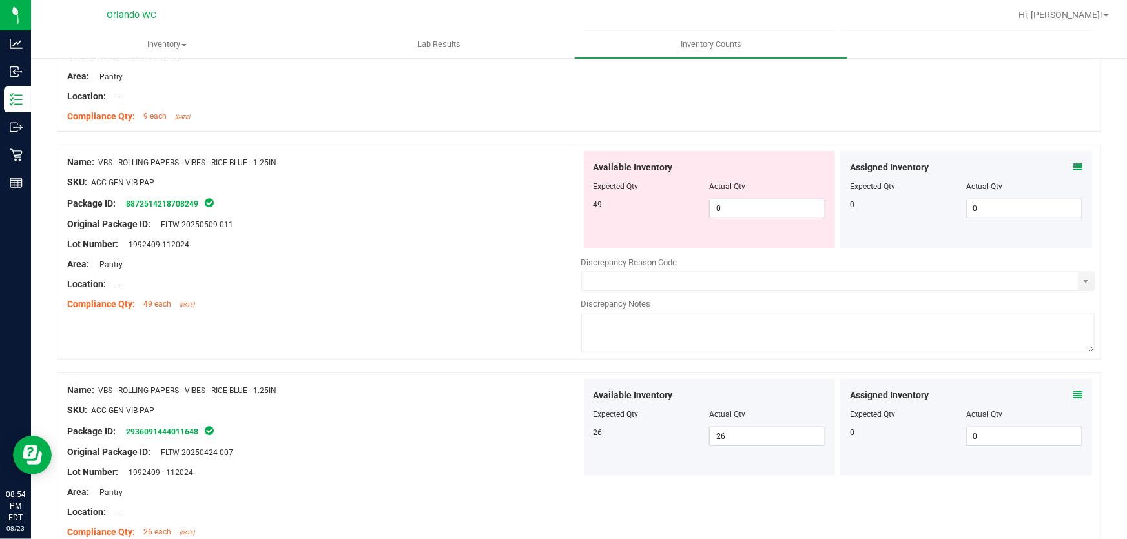
scroll to position [2771, 0]
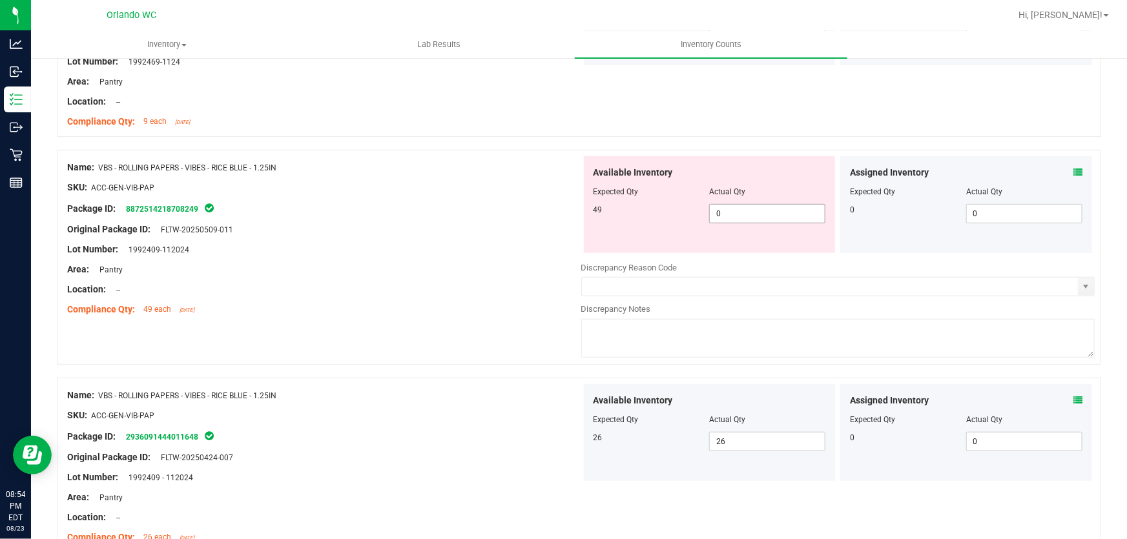
click at [749, 213] on input "0" at bounding box center [767, 214] width 115 height 18
click at [458, 256] on div at bounding box center [324, 259] width 514 height 6
click at [757, 213] on input "59" at bounding box center [767, 214] width 115 height 18
click at [474, 306] on div "Compliance Qty: 49 each [DATE]" at bounding box center [324, 310] width 514 height 14
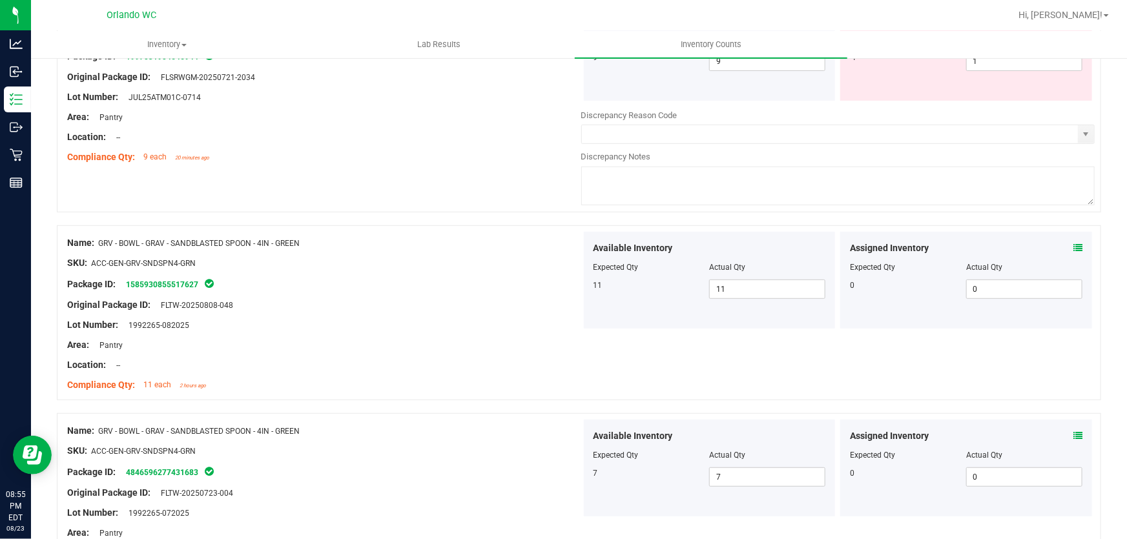
scroll to position [0, 0]
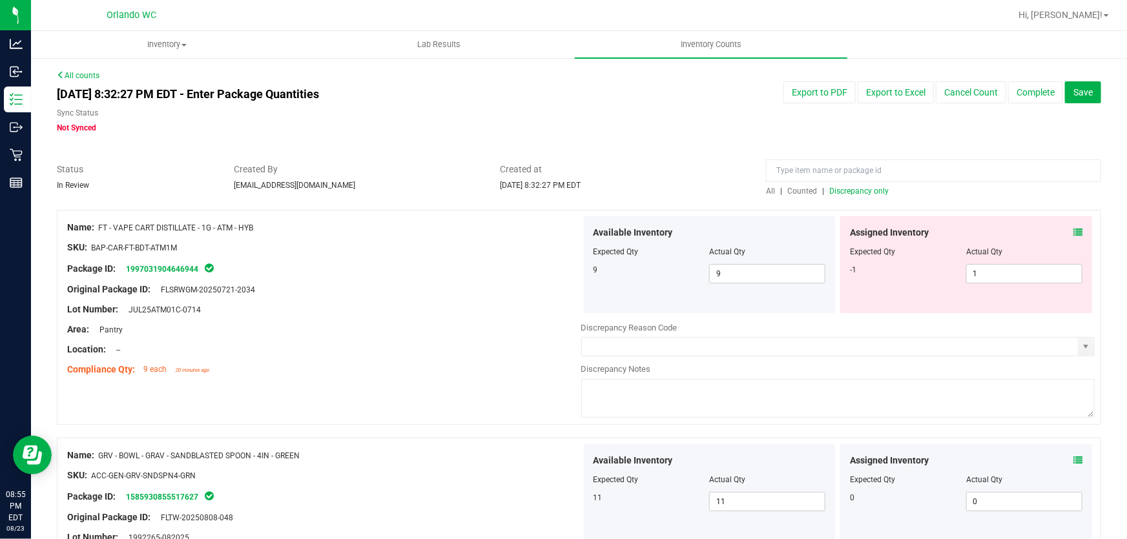
click at [872, 191] on span "Discrepancy only" at bounding box center [858, 191] width 59 height 9
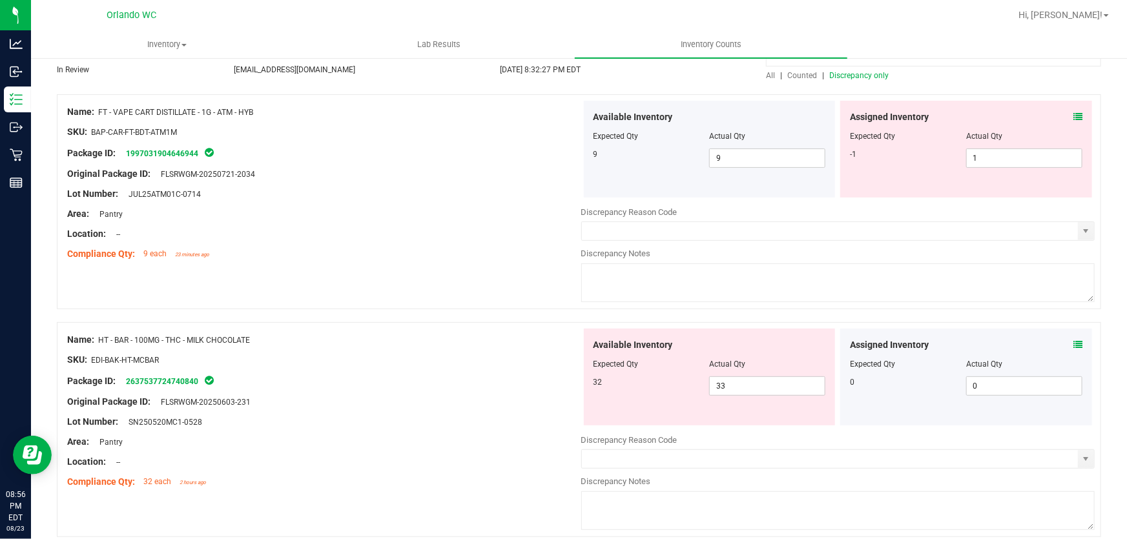
scroll to position [116, 0]
drag, startPoint x: 262, startPoint y: 110, endPoint x: 185, endPoint y: 104, distance: 77.1
click at [185, 105] on div "Name: FT - VAPE CART DISTILLATE - 1G - ATM - HYB" at bounding box center [324, 112] width 514 height 14
click at [269, 109] on div "Name: FT - VAPE CART DISTILLATE - 1G - ATM - HYB" at bounding box center [324, 112] width 514 height 14
drag, startPoint x: 98, startPoint y: 109, endPoint x: 261, endPoint y: 111, distance: 162.7
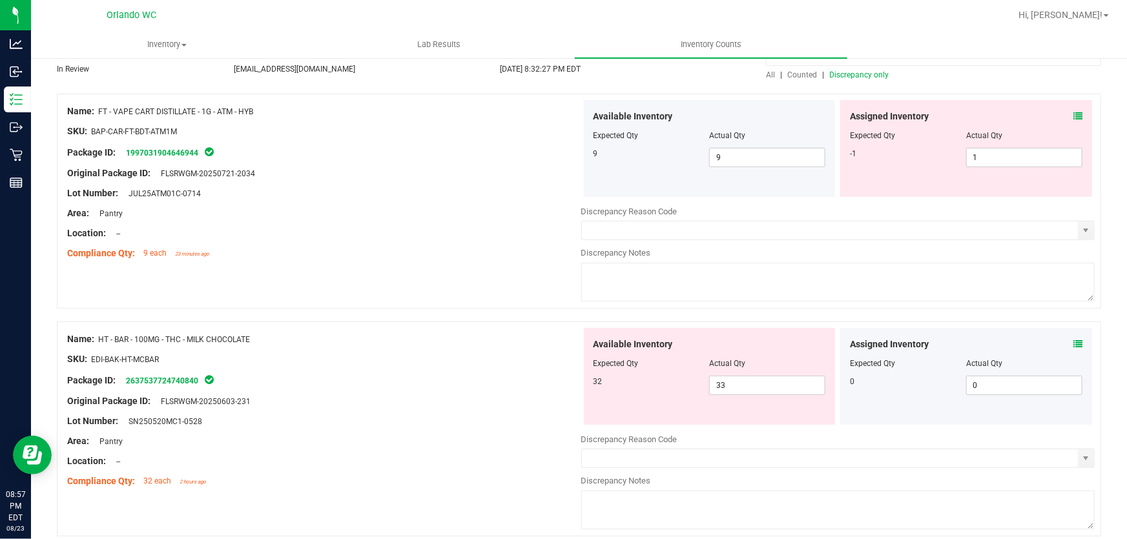
click at [261, 111] on div "Name: FT - VAPE CART DISTILLATE - 1G - ATM - HYB" at bounding box center [324, 112] width 514 height 14
copy div "FT - VAPE CART DISTILLATE - 1G - ATM - HYB"
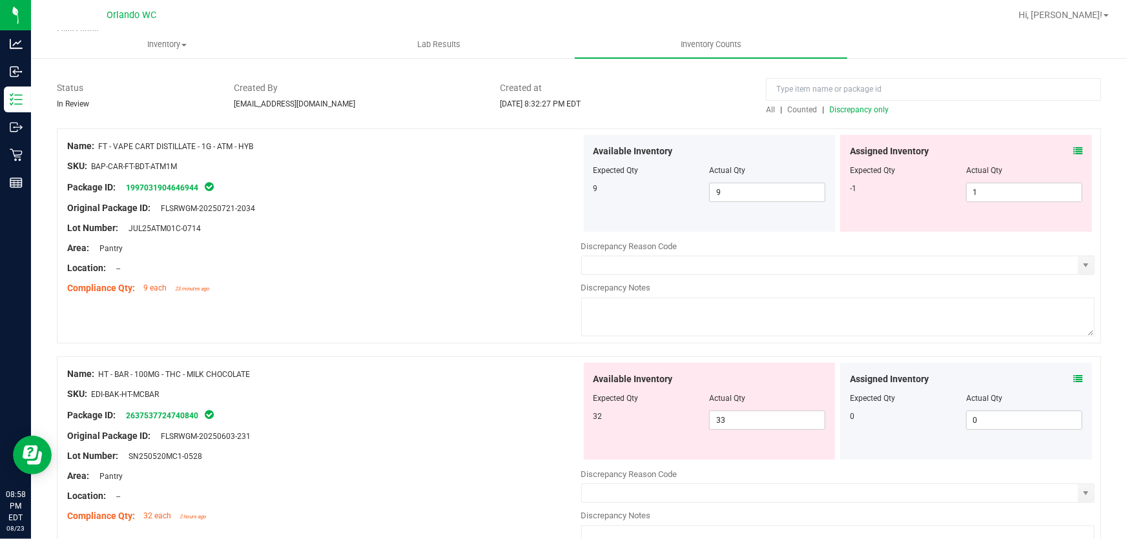
scroll to position [78, 0]
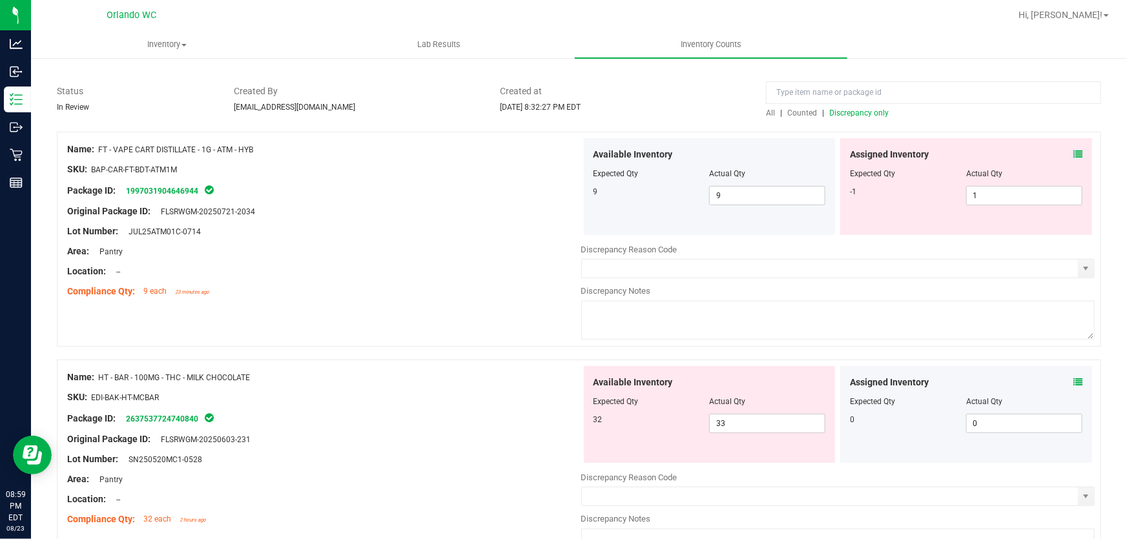
click at [858, 116] on span "Discrepancy only" at bounding box center [858, 112] width 59 height 9
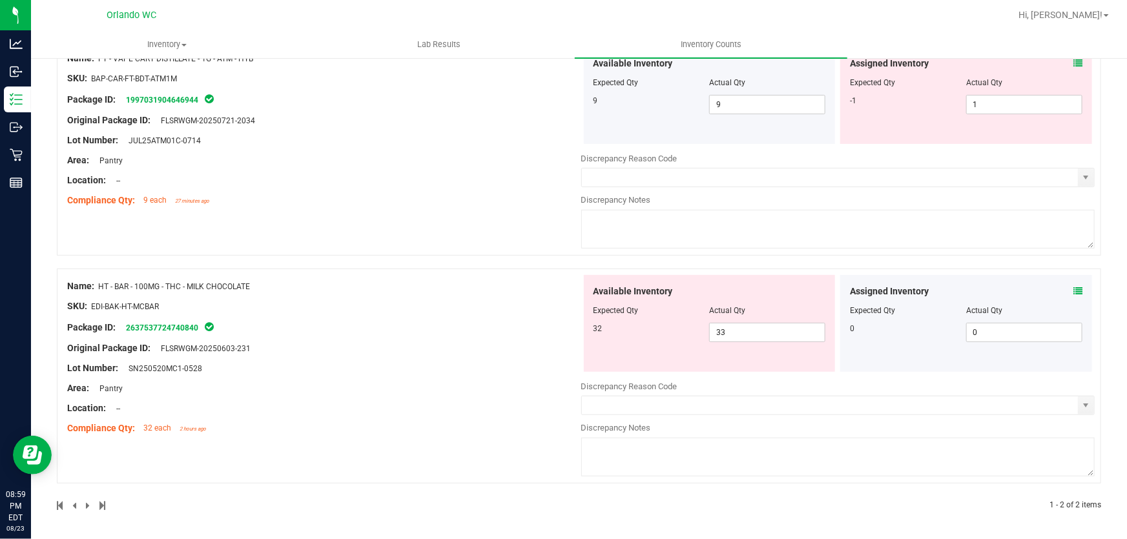
scroll to position [0, 0]
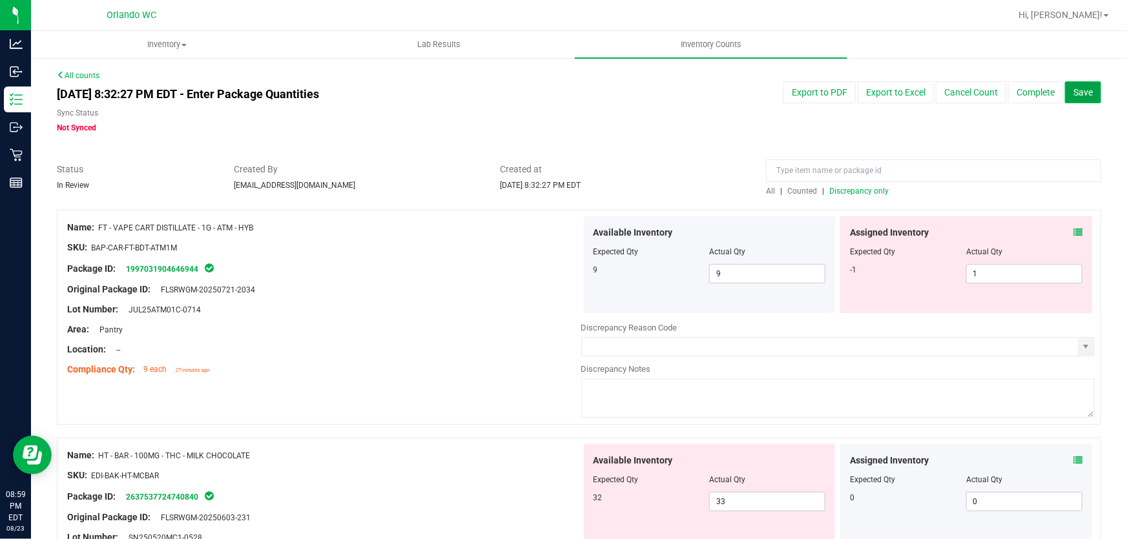
click at [1074, 90] on span "Save" at bounding box center [1082, 92] width 19 height 10
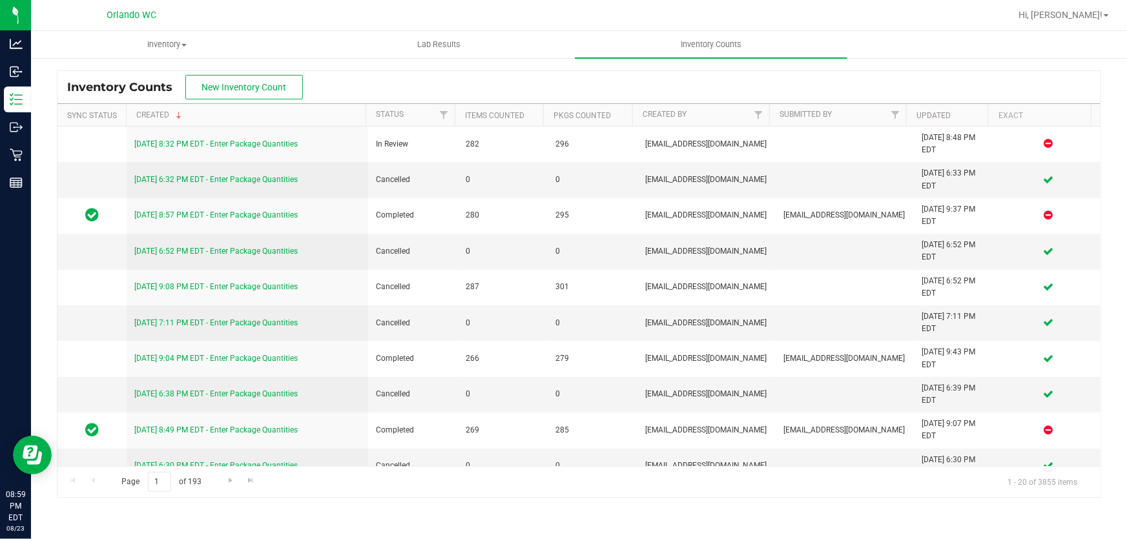
click at [1126, 77] on div "Inventory Counts New Inventory Count Sync Status Created Status Items Counted P…" at bounding box center [579, 284] width 1096 height 454
drag, startPoint x: 568, startPoint y: 418, endPoint x: 0, endPoint y: 562, distance: 586.2
drag, startPoint x: 0, startPoint y: 562, endPoint x: 372, endPoint y: 20, distance: 657.2
click at [372, 20] on div at bounding box center [620, 15] width 779 height 25
click at [1095, 15] on span "Hi, [PERSON_NAME]!" at bounding box center [1060, 15] width 84 height 10
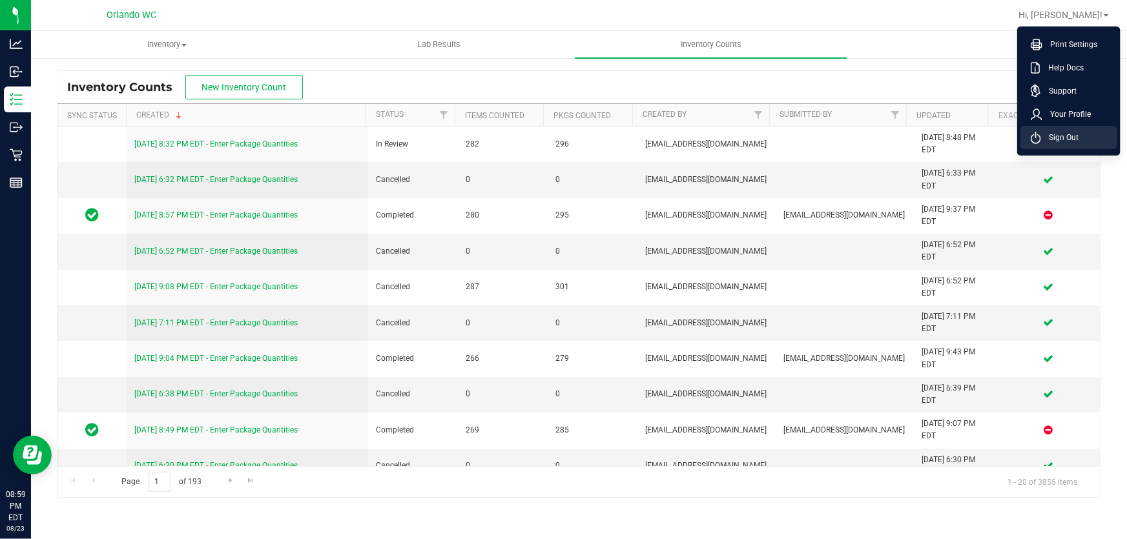
click at [1065, 138] on span "Sign Out" at bounding box center [1059, 137] width 37 height 13
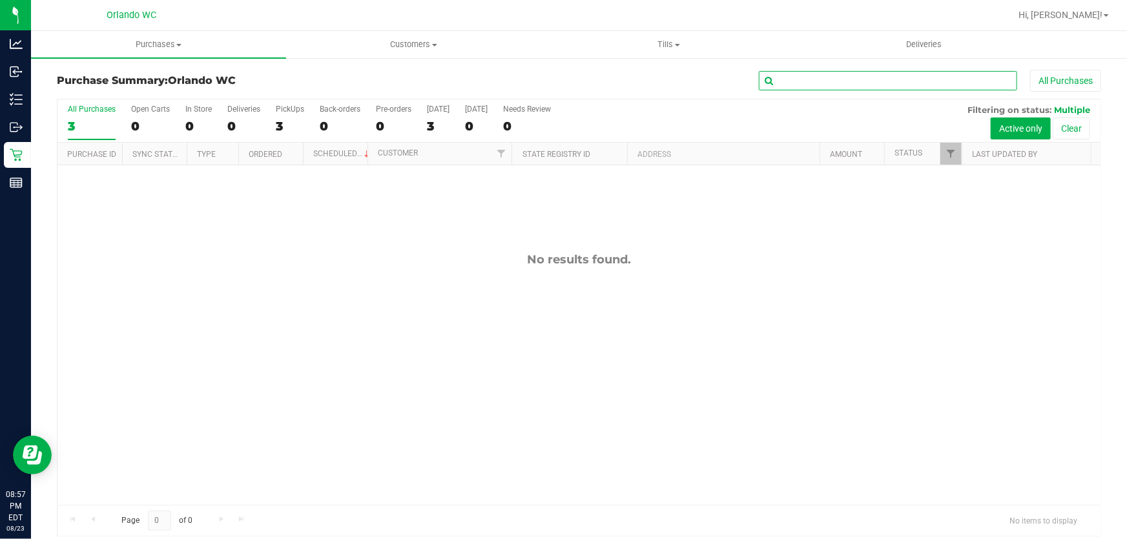
click at [791, 83] on input "text" at bounding box center [888, 80] width 258 height 19
paste input "FT - VAPE CART DISTILLATE - 1G - ATM - HYB"
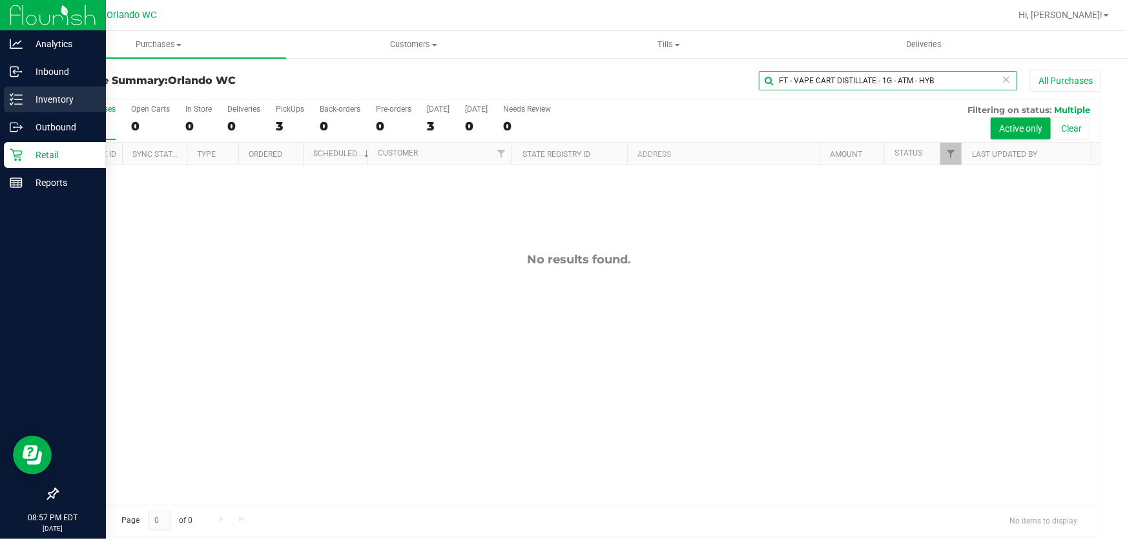
type input "FT - VAPE CART DISTILLATE - 1G - ATM - HYB"
click at [18, 96] on icon at bounding box center [16, 99] width 13 height 13
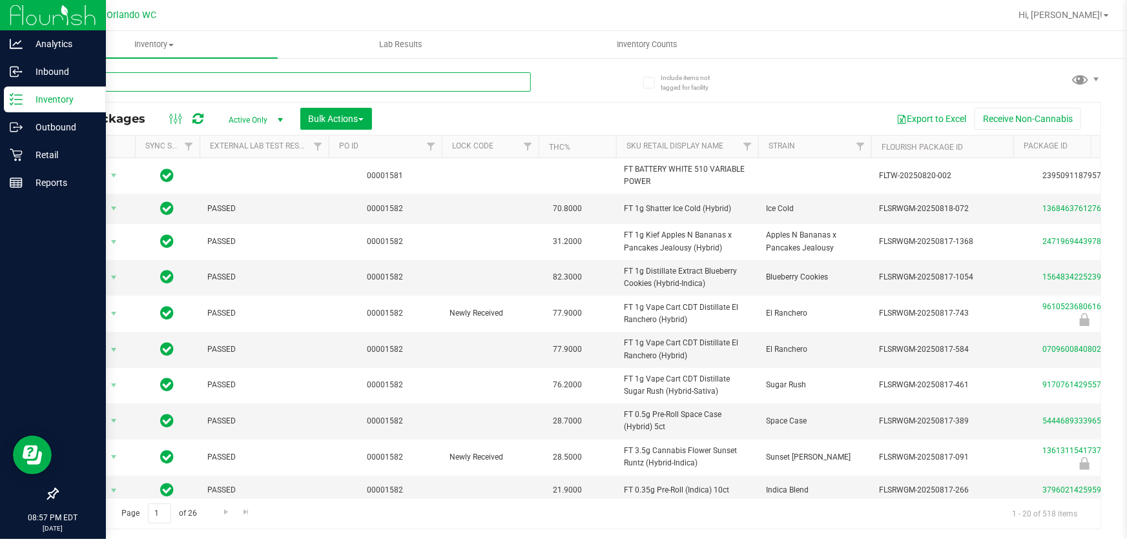
click at [267, 84] on input "text" at bounding box center [294, 81] width 474 height 19
paste input "FT - VAPE CART DISTILLATE - 1G - ATM - HYB"
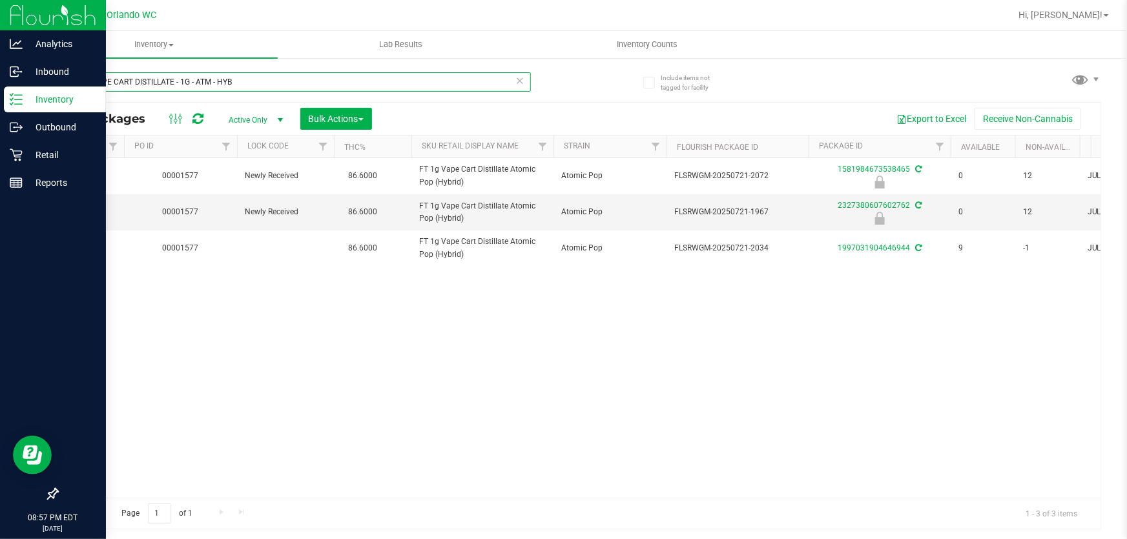
scroll to position [0, 187]
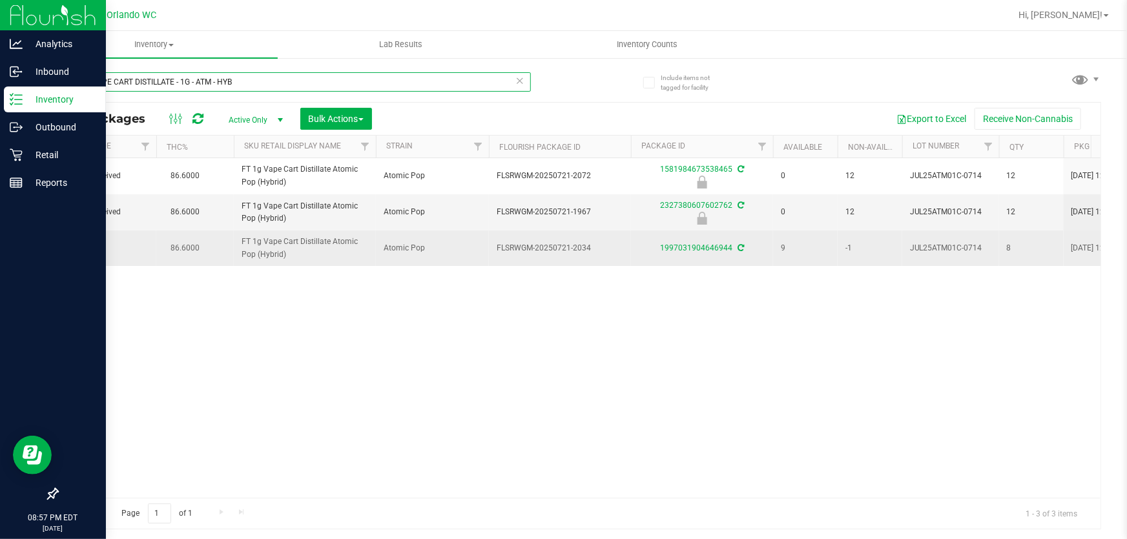
type input "FT - VAPE CART DISTILLATE - 1G - ATM - HYB"
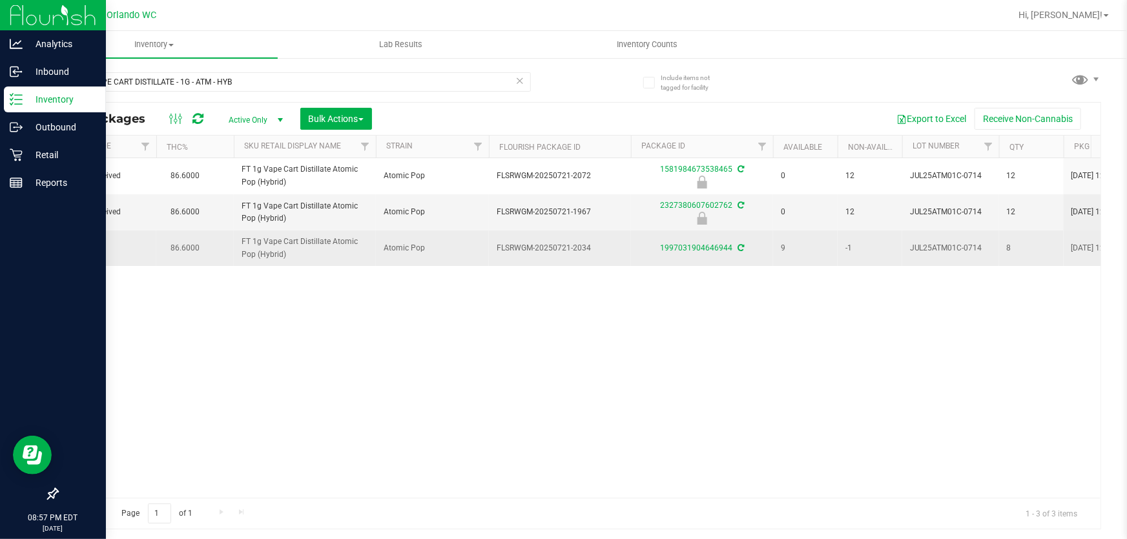
click at [848, 246] on span "-1" at bounding box center [869, 248] width 49 height 12
